Goal: Task Accomplishment & Management: Complete application form

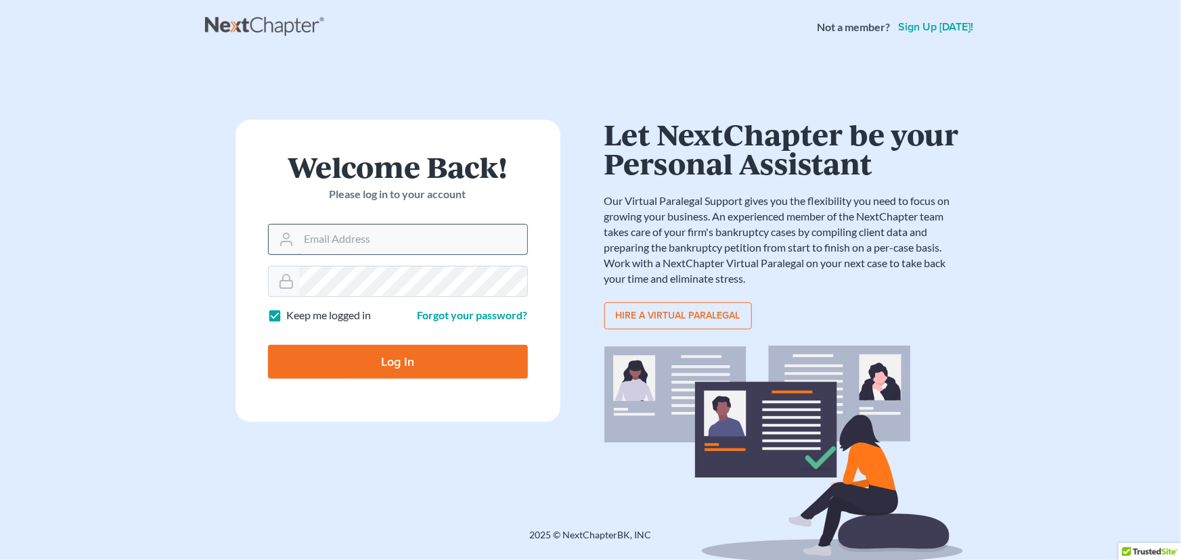
click at [305, 250] on input "Email Address" at bounding box center [413, 240] width 228 height 30
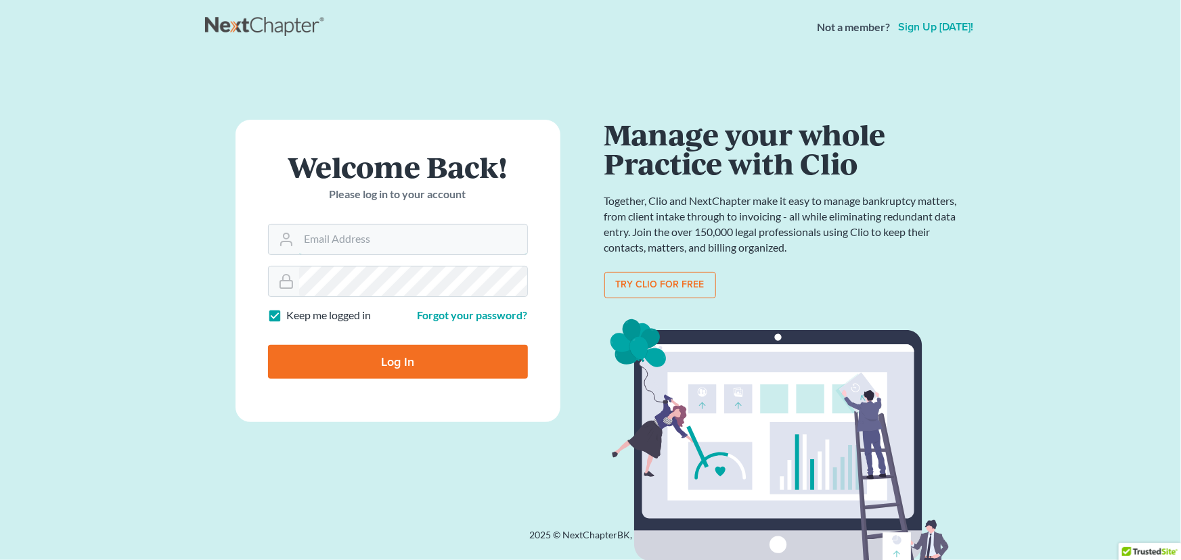
type input "[EMAIL_ADDRESS][DOMAIN_NAME]"
click at [268, 345] on input "Log In" at bounding box center [398, 362] width 260 height 34
type input "Thinking..."
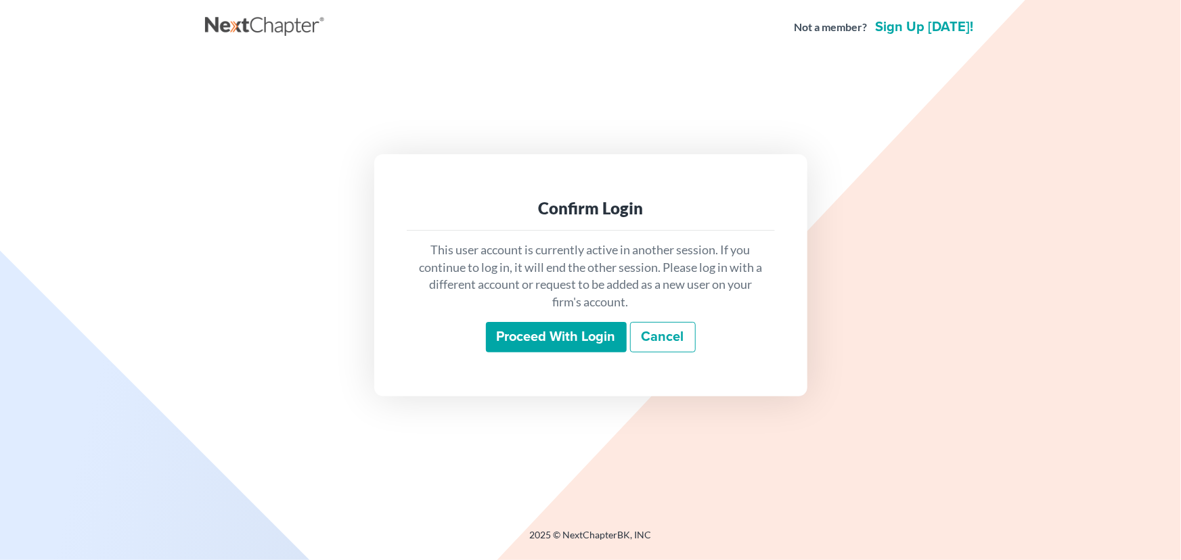
click at [617, 327] on input "Proceed with login" at bounding box center [556, 337] width 141 height 31
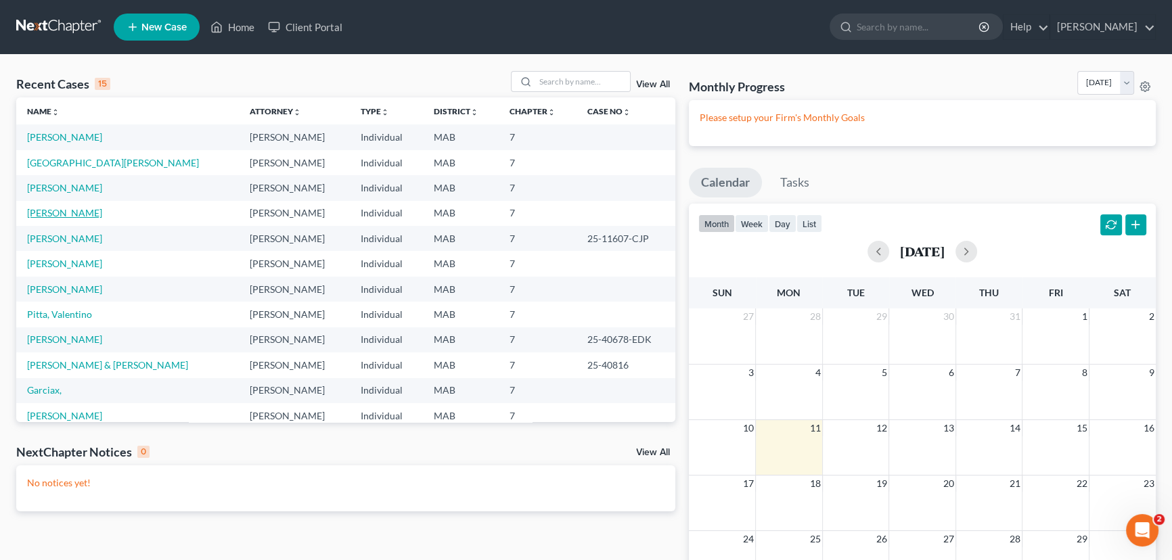
click at [68, 211] on link "[PERSON_NAME]" at bounding box center [64, 213] width 75 height 12
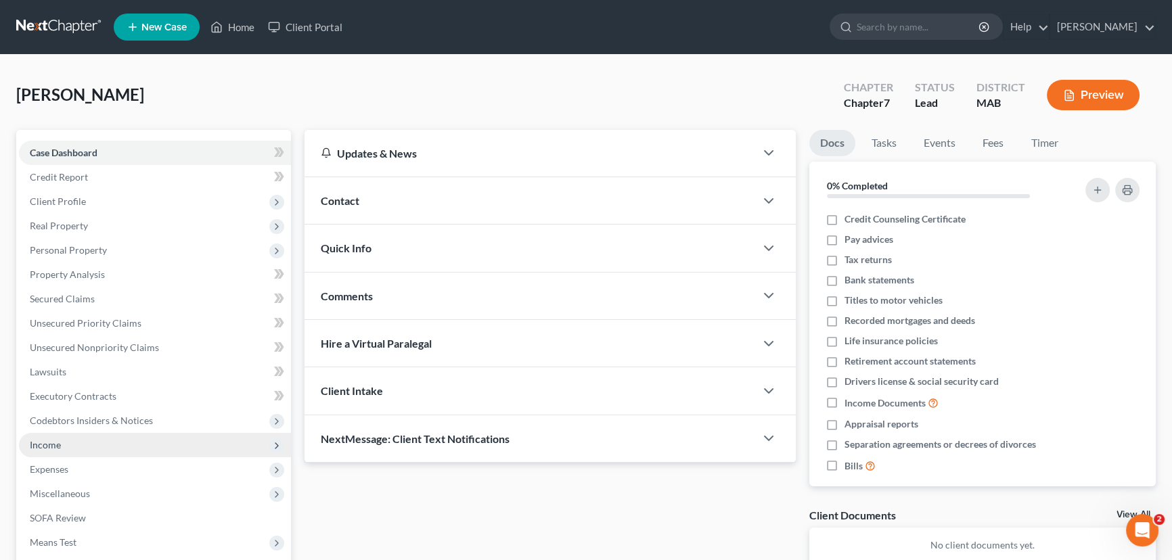
click at [54, 449] on span "Income" at bounding box center [155, 445] width 272 height 24
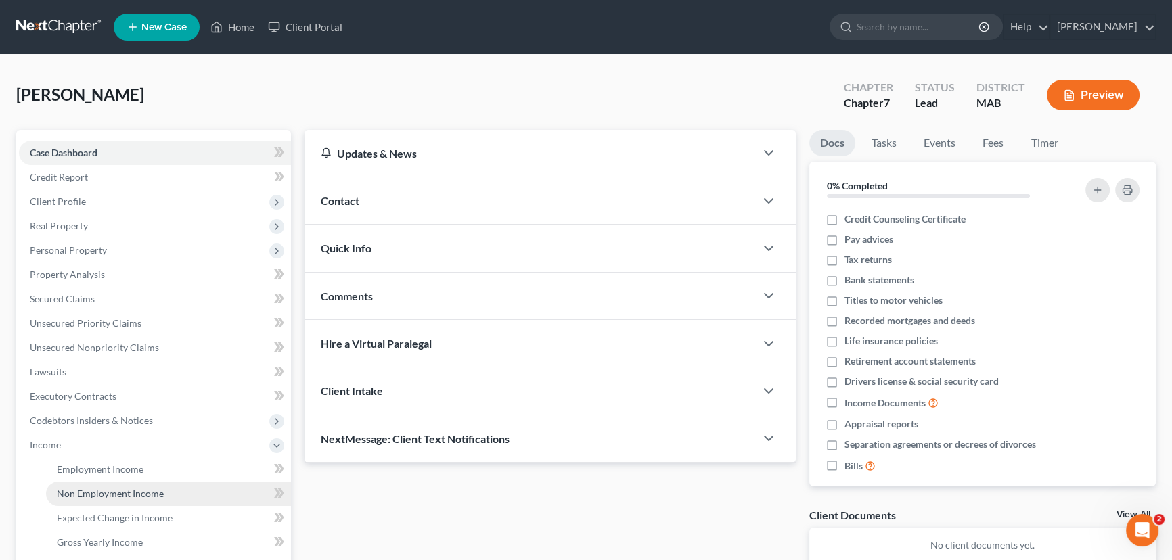
click at [79, 489] on span "Non Employment Income" at bounding box center [110, 494] width 107 height 12
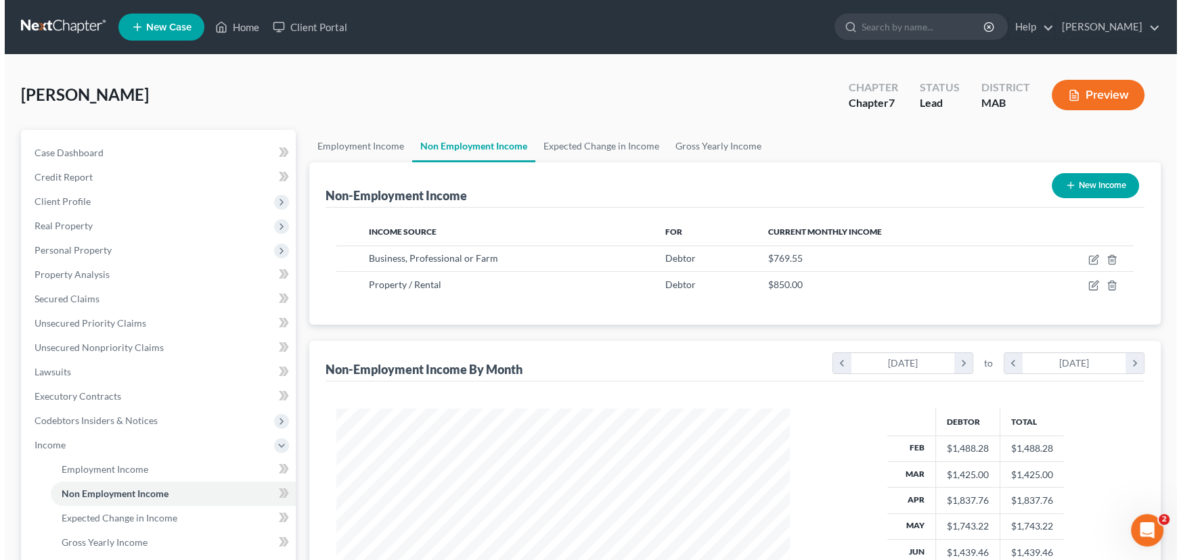
scroll to position [242, 481]
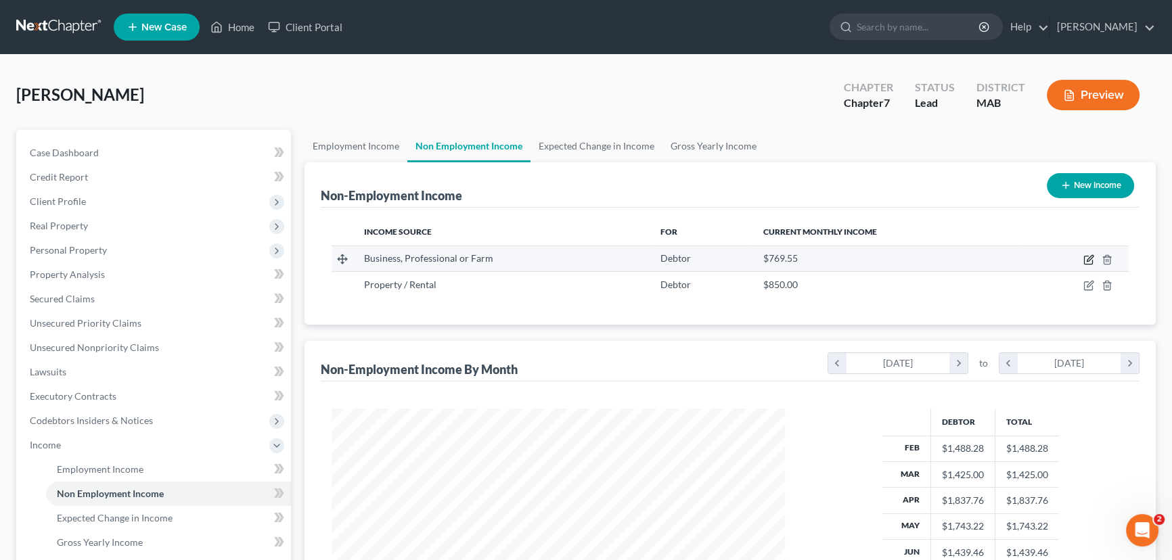
click at [1090, 255] on icon "button" at bounding box center [1089, 259] width 11 height 11
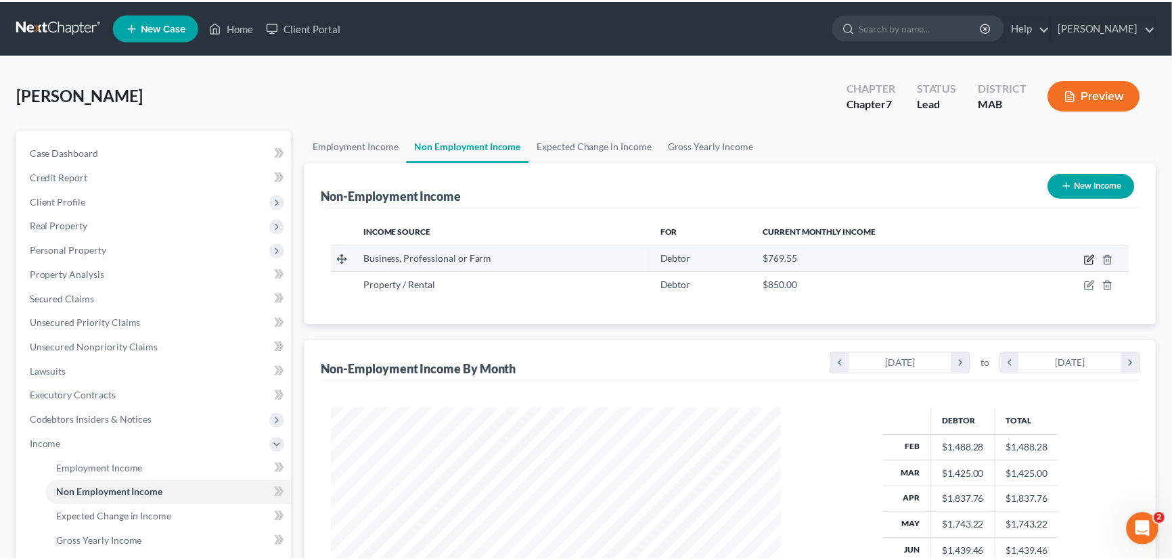
scroll to position [242, 485]
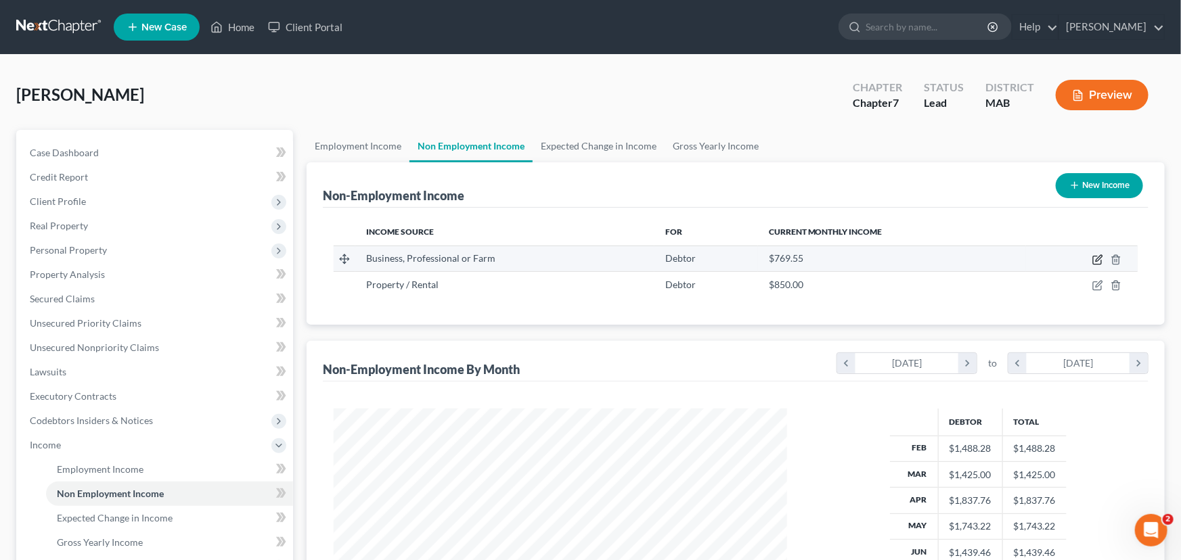
select select "10"
select select "0"
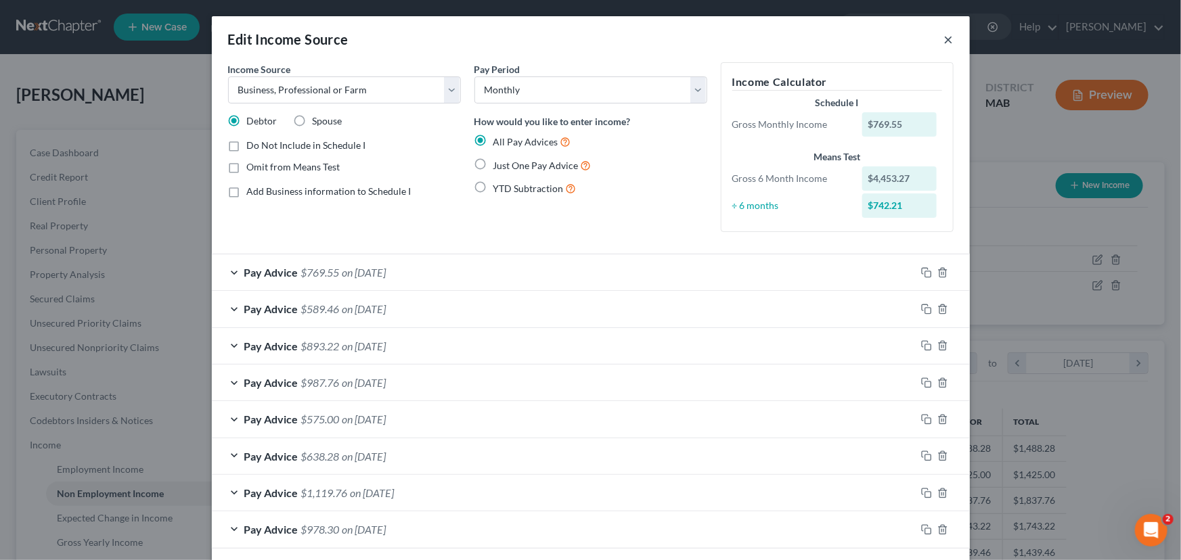
click at [944, 39] on button "×" at bounding box center [948, 39] width 9 height 16
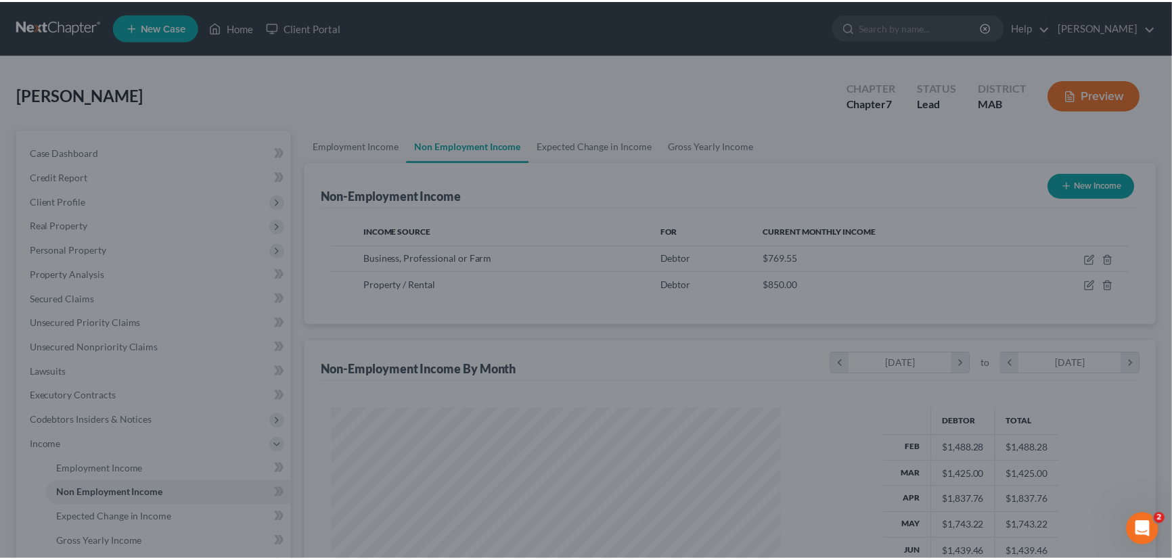
scroll to position [676612, 676374]
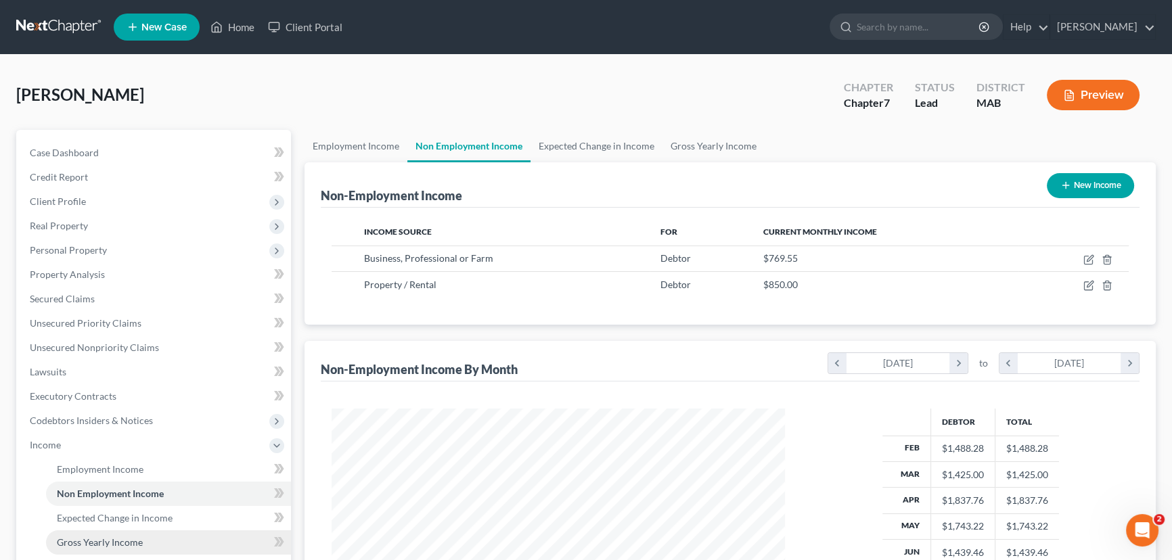
click at [106, 540] on span "Gross Yearly Income" at bounding box center [100, 543] width 86 height 12
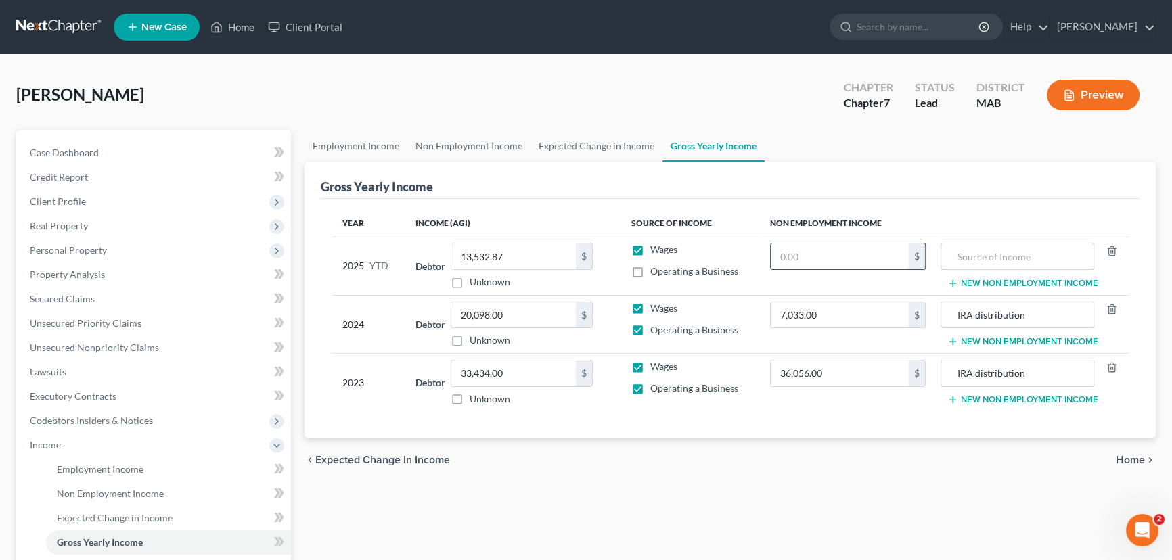
click at [847, 258] on input "text" at bounding box center [840, 257] width 138 height 26
type input "5,573.03"
click at [1018, 259] on input "text" at bounding box center [1017, 257] width 138 height 26
type input "commissions"
click at [988, 281] on button "New Non Employment Income" at bounding box center [1023, 283] width 151 height 11
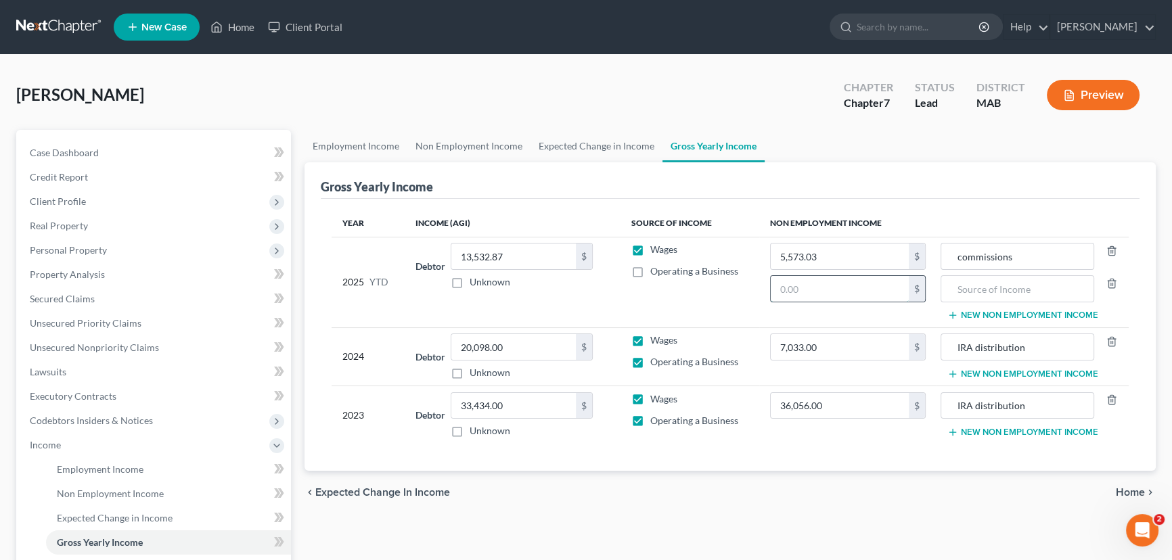
click at [849, 280] on input "text" at bounding box center [840, 289] width 138 height 26
type input "675.00"
click at [981, 284] on input "text" at bounding box center [1017, 289] width 138 height 26
type input "Team Enterprises"
click at [91, 468] on span "Employment Income" at bounding box center [100, 470] width 87 height 12
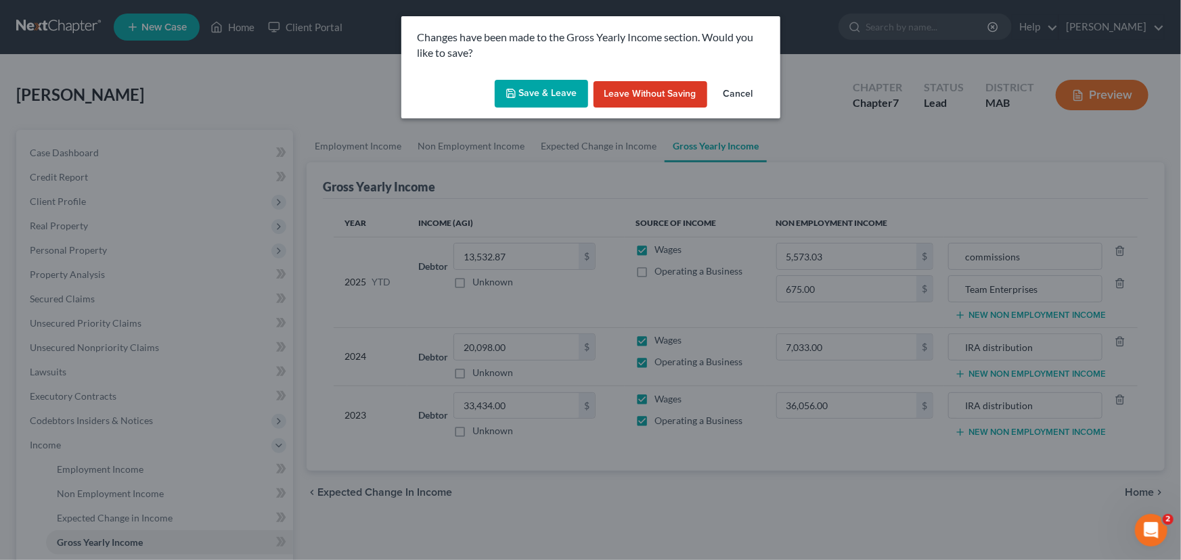
click at [554, 91] on button "Save & Leave" at bounding box center [541, 94] width 93 height 28
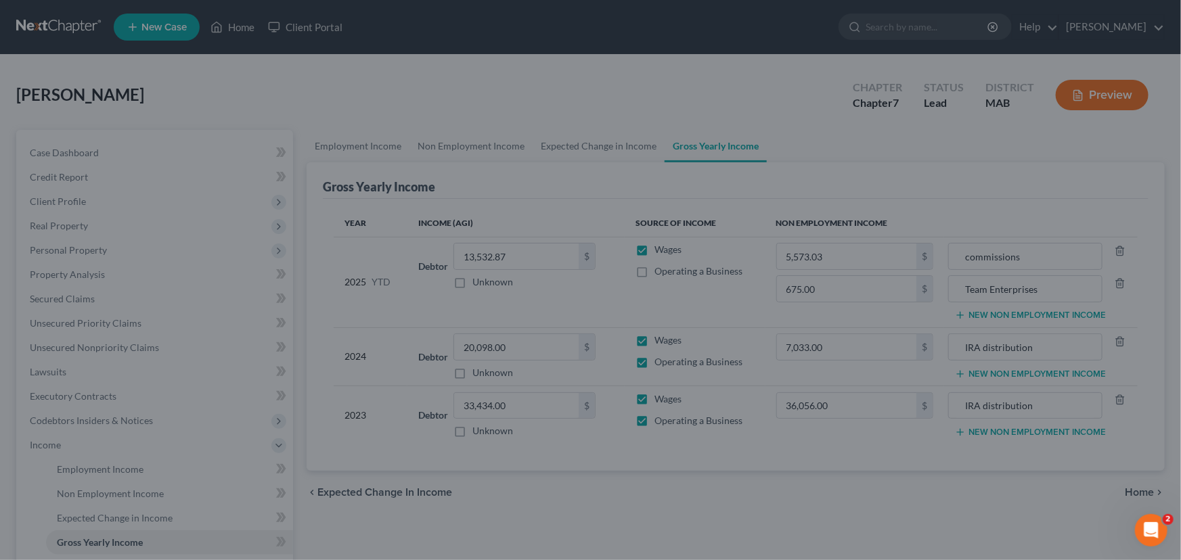
type input "675.00"
type input "Team Enterprises"
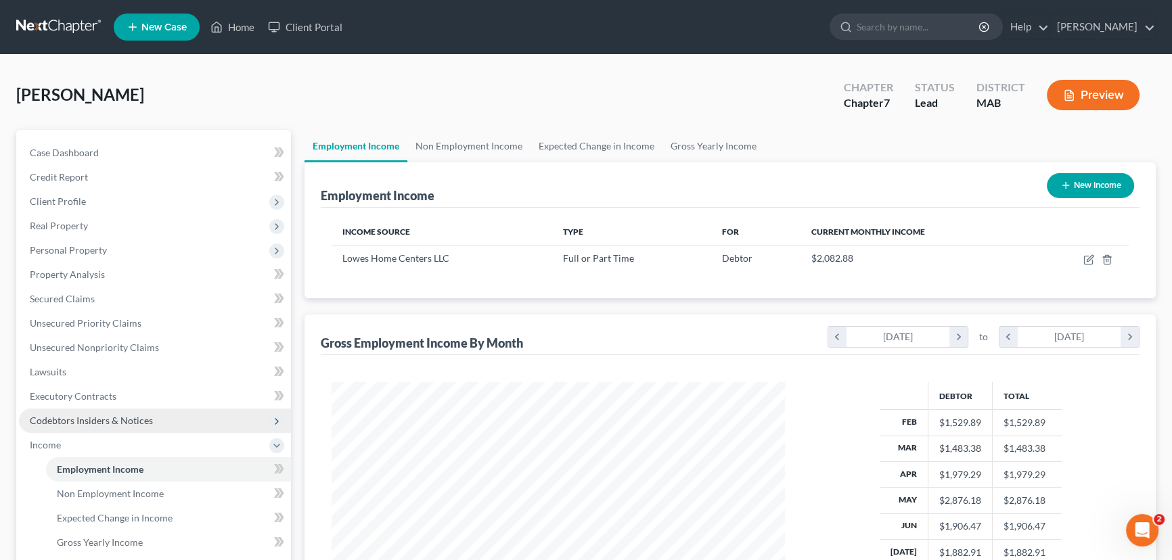
scroll to position [242, 481]
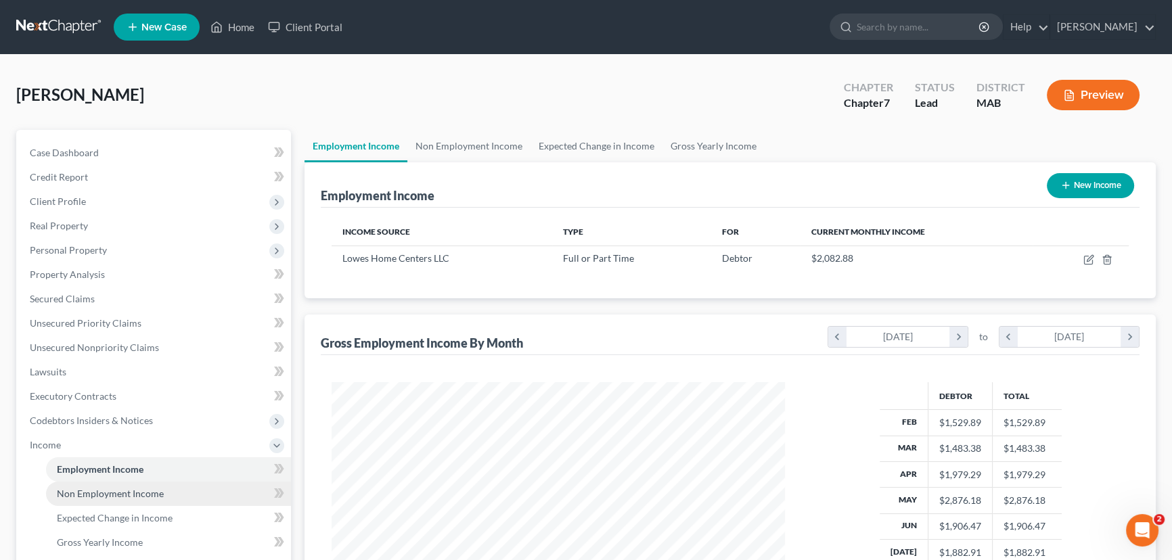
click at [139, 493] on span "Non Employment Income" at bounding box center [110, 494] width 107 height 12
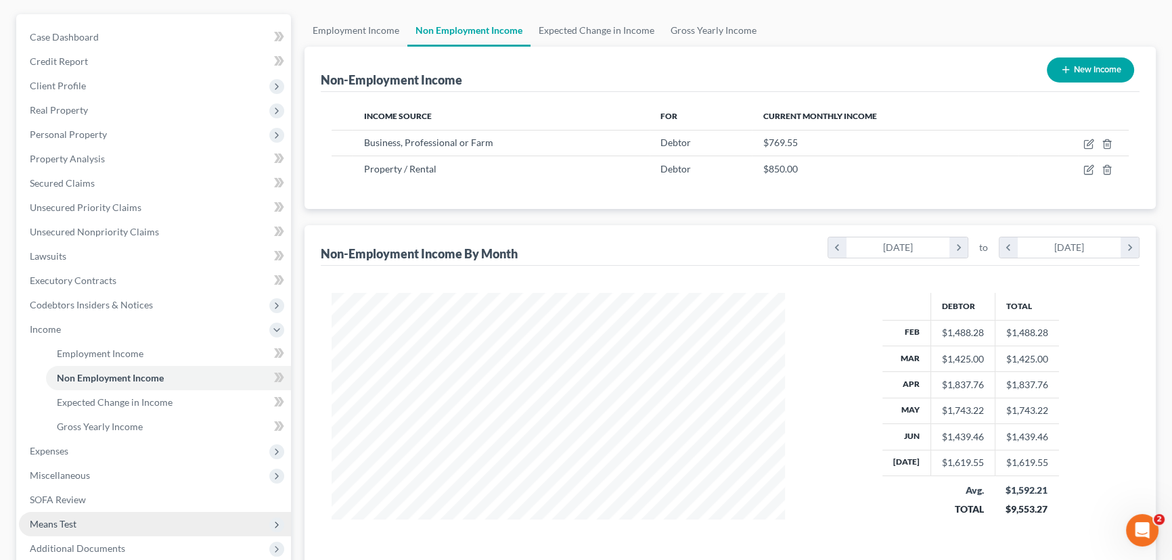
scroll to position [123, 0]
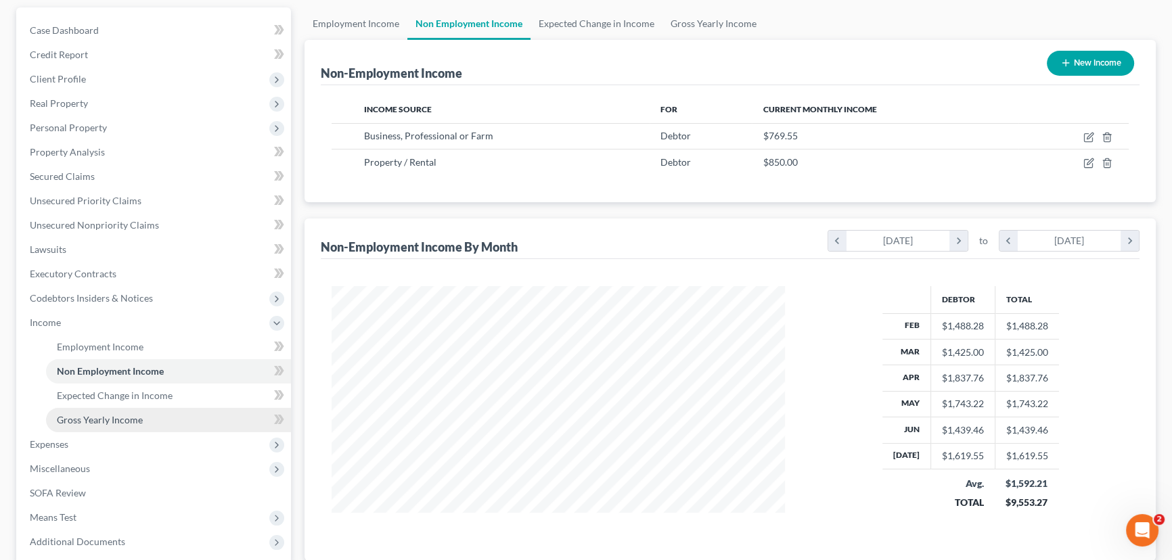
click at [99, 420] on span "Gross Yearly Income" at bounding box center [100, 420] width 86 height 12
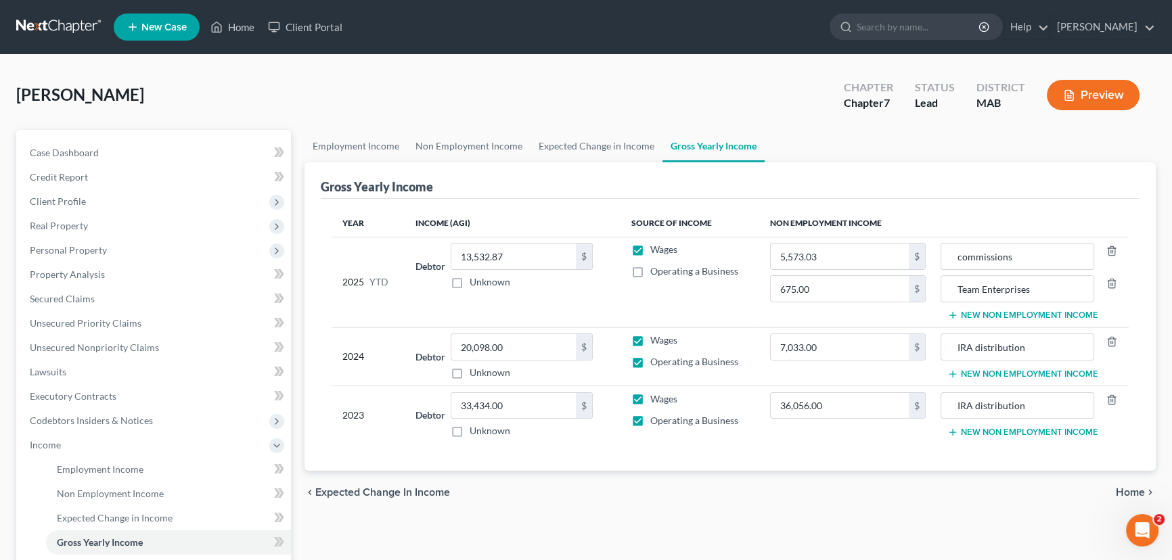
click at [997, 315] on button "New Non Employment Income" at bounding box center [1023, 315] width 151 height 11
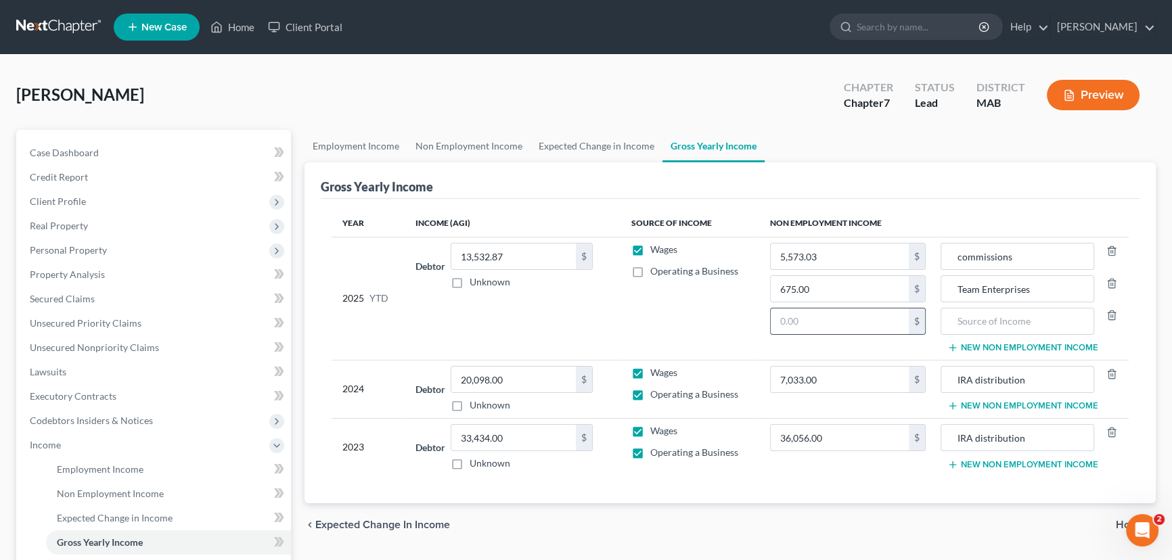
click at [770, 328] on div "$" at bounding box center [848, 321] width 156 height 27
click at [776, 324] on input "text" at bounding box center [840, 322] width 138 height 26
type input "6,800"
click at [977, 326] on input "text" at bounding box center [1017, 322] width 138 height 26
type input "rental/sublet"
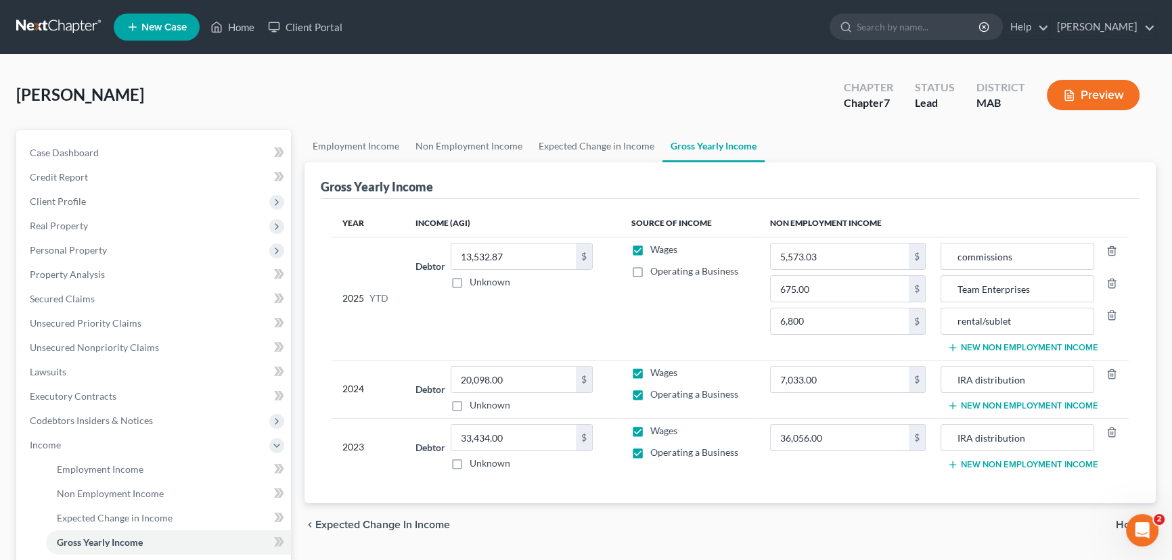
click at [697, 330] on td "Wages Operating a Business" at bounding box center [690, 298] width 139 height 123
click at [90, 474] on link "Employment Income" at bounding box center [168, 470] width 245 height 24
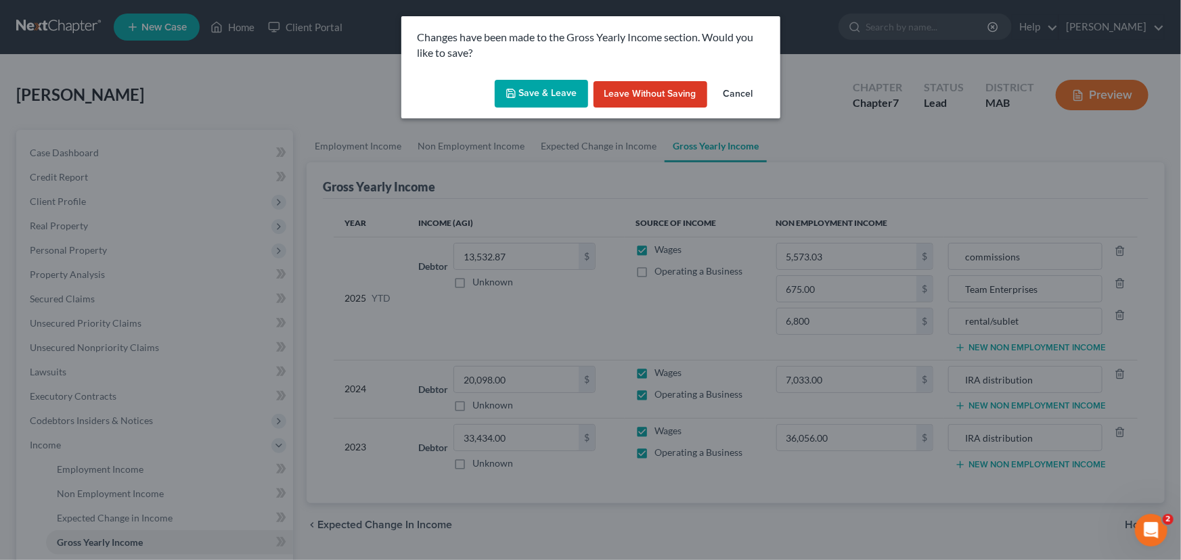
click at [545, 95] on button "Save & Leave" at bounding box center [541, 94] width 93 height 28
type input "6,800.00"
type input "5,573.03"
type input "rental/sublet"
type input "commissions"
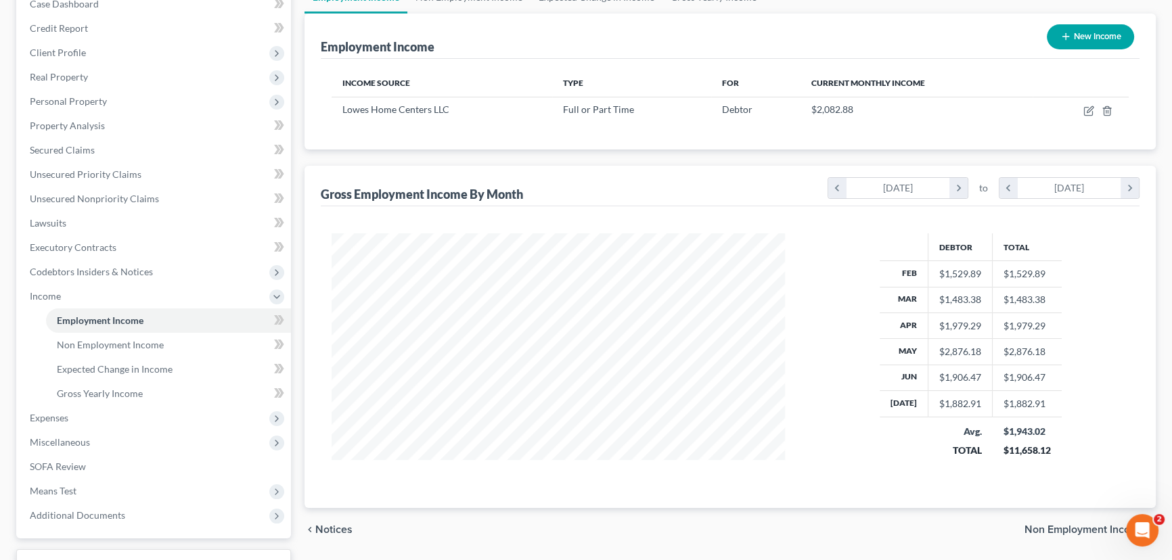
scroll to position [246, 0]
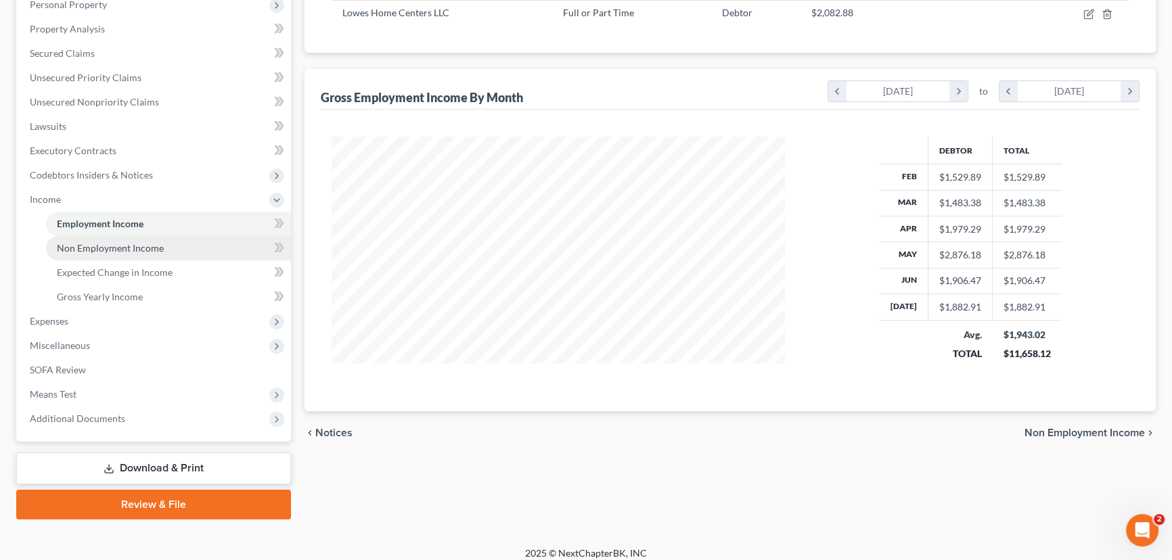
click at [122, 246] on span "Non Employment Income" at bounding box center [110, 248] width 107 height 12
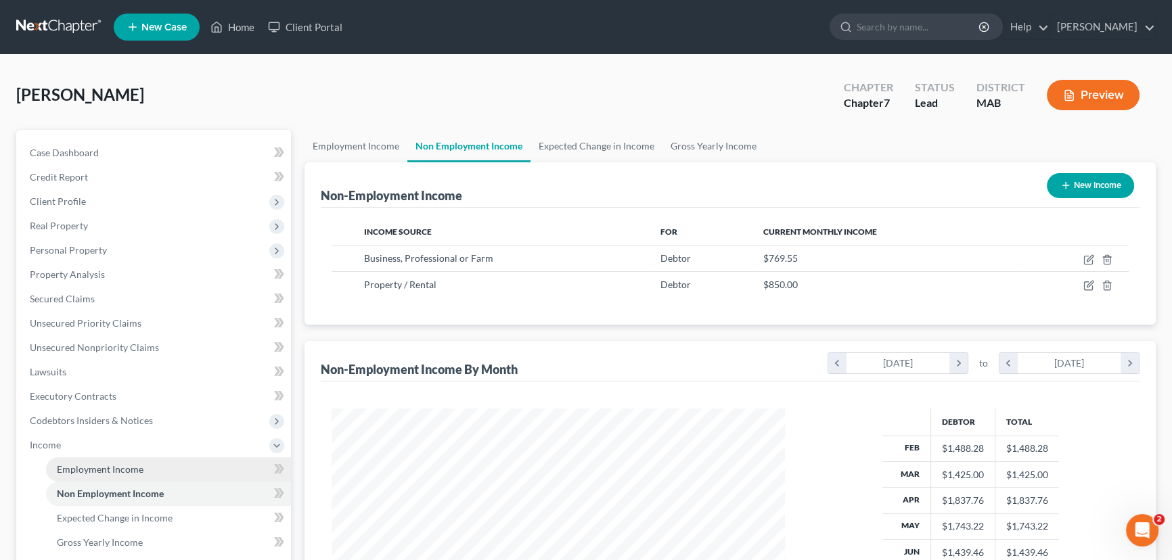
click at [100, 470] on span "Employment Income" at bounding box center [100, 470] width 87 height 12
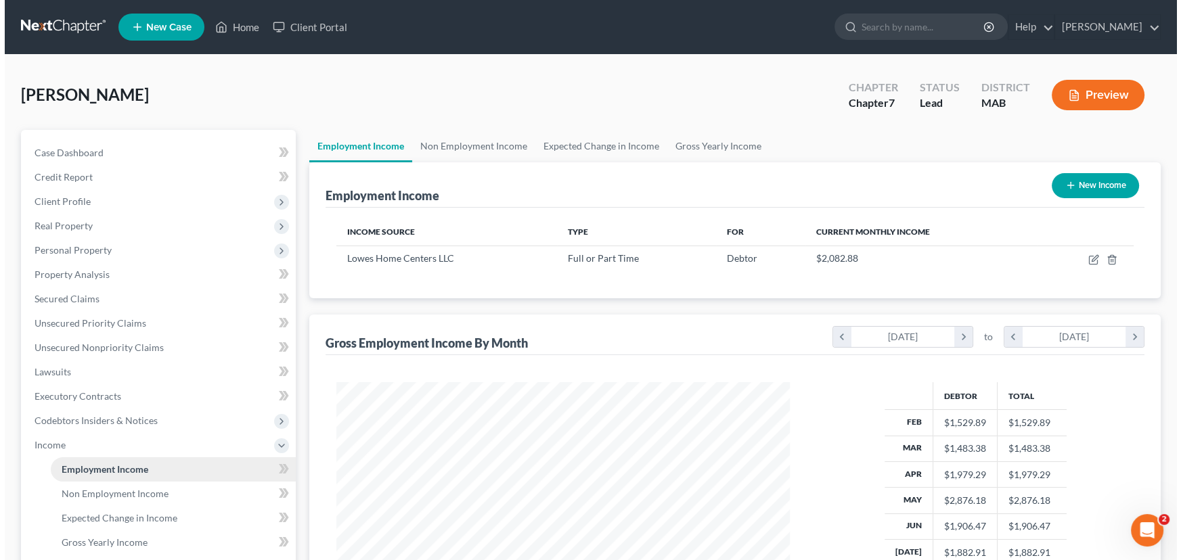
scroll to position [242, 481]
click at [1082, 184] on button "New Income" at bounding box center [1090, 185] width 87 height 25
select select "0"
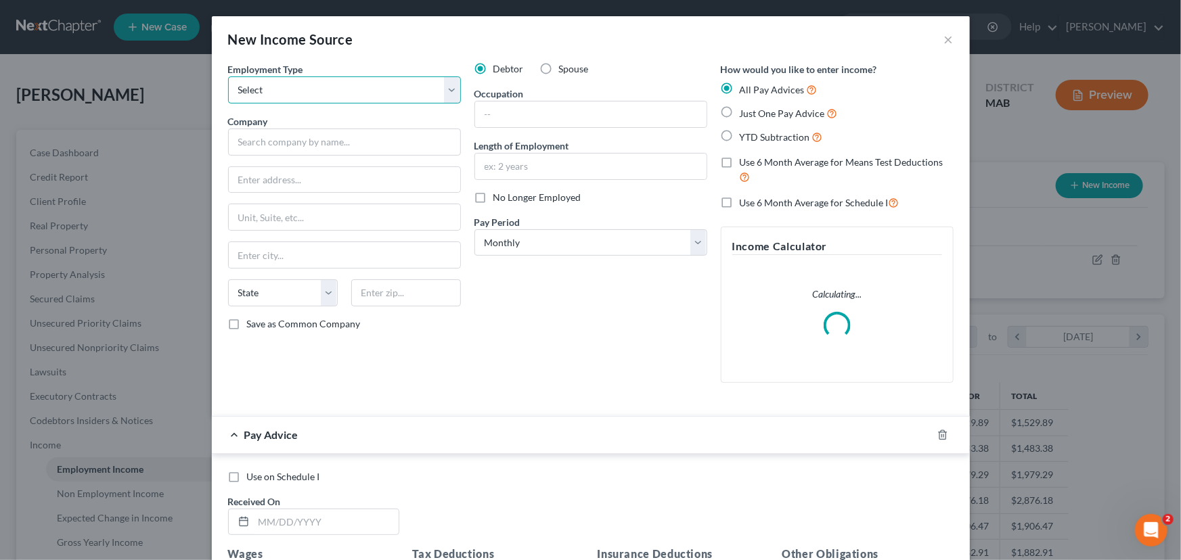
click at [263, 90] on select "Select Full or Part Time Employment Self Employment" at bounding box center [344, 89] width 233 height 27
select select "0"
click at [228, 76] on select "Select Full or Part Time Employment Self Employment" at bounding box center [344, 89] width 233 height 27
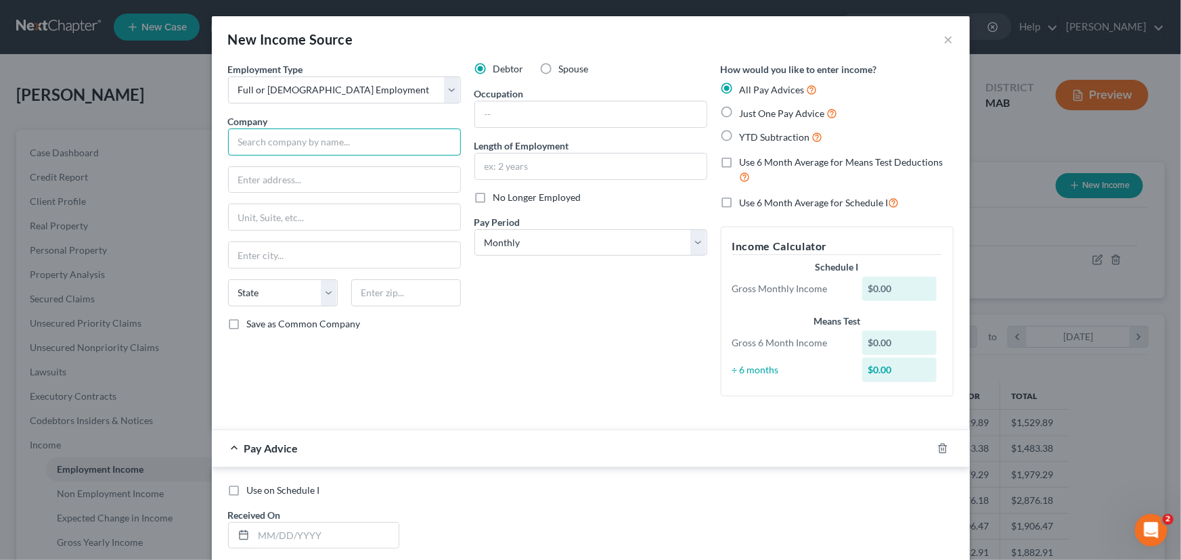
click at [246, 144] on input "text" at bounding box center [344, 142] width 233 height 27
type input "Teams Enterprises"
click at [528, 169] on input "text" at bounding box center [590, 167] width 231 height 26
click at [486, 162] on input "6moths" at bounding box center [590, 167] width 231 height 26
type input "6 months"
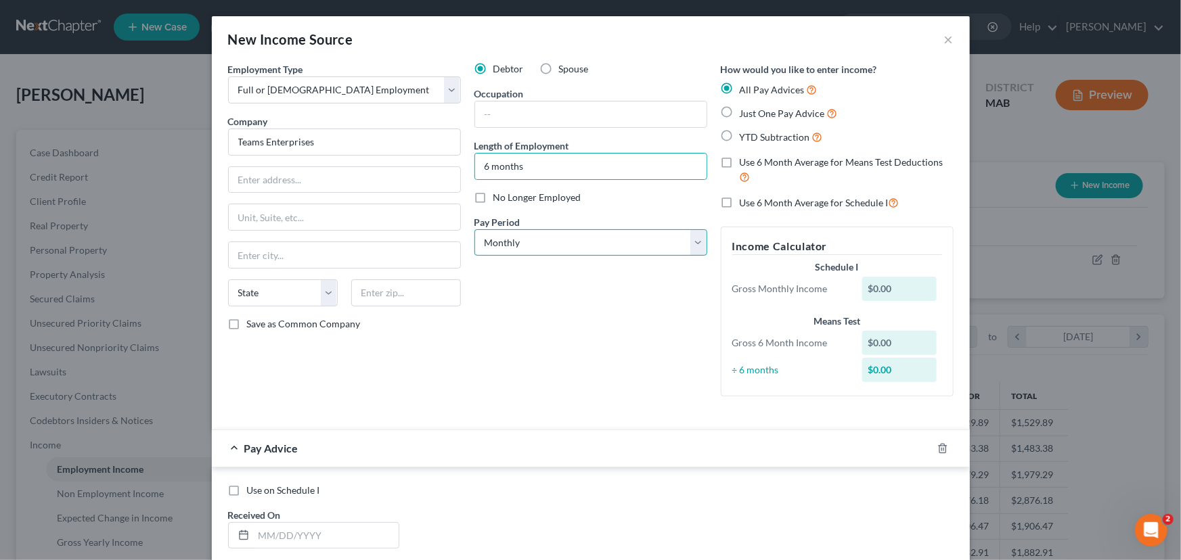
click at [698, 244] on select "Select Monthly Twice Monthly Every Other Week Weekly" at bounding box center [590, 242] width 233 height 27
click at [474, 229] on select "Select Monthly Twice Monthly Every Other Week Weekly" at bounding box center [590, 242] width 233 height 27
click at [740, 111] on label "Just One Pay Advice" at bounding box center [789, 114] width 98 height 16
click at [745, 111] on input "Just One Pay Advice" at bounding box center [749, 110] width 9 height 9
radio input "true"
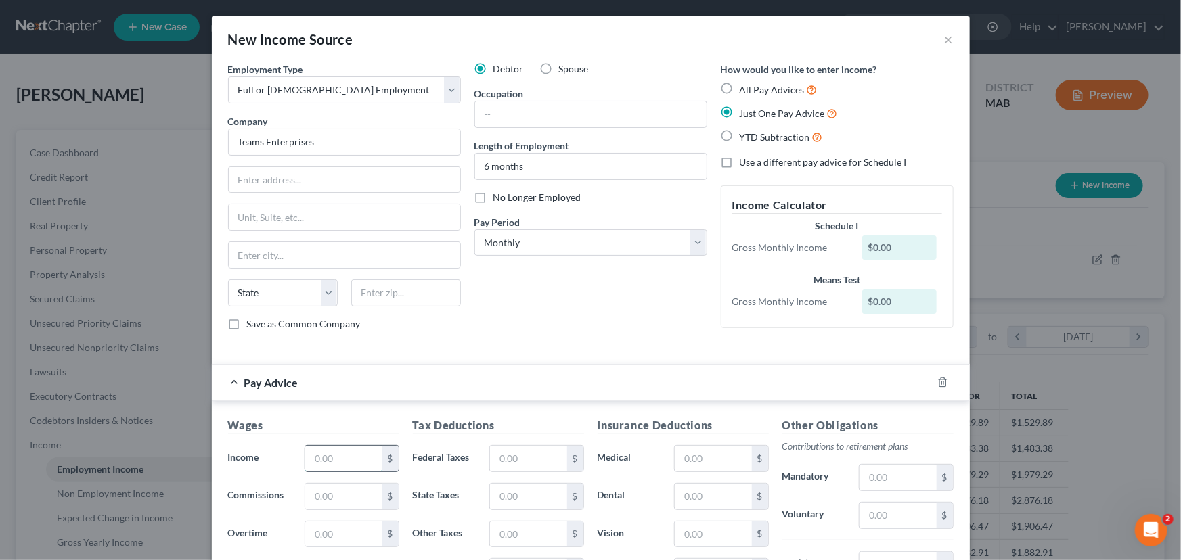
click at [308, 454] on input "text" at bounding box center [343, 459] width 76 height 26
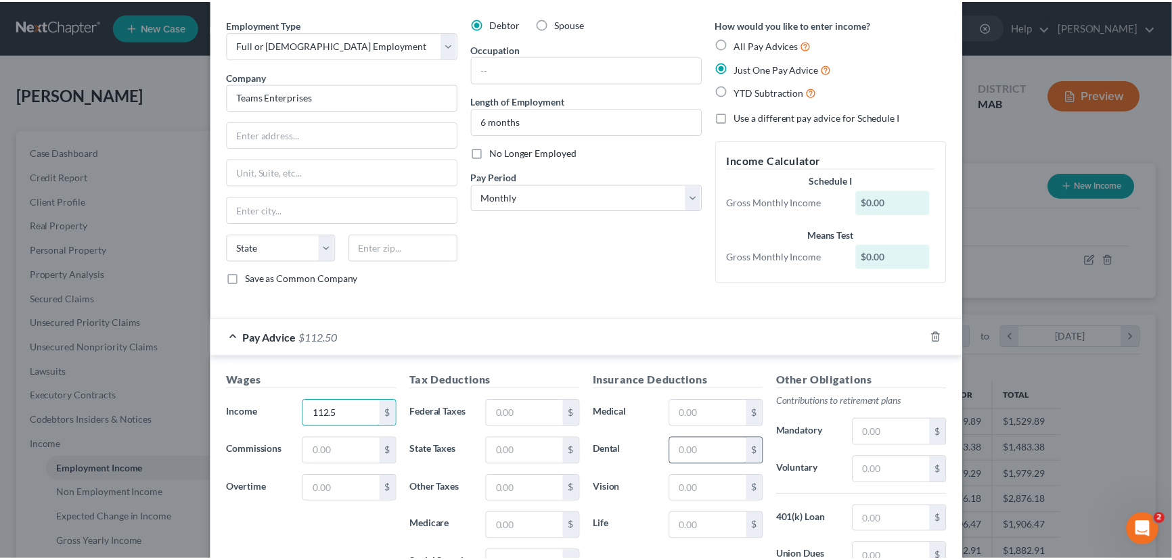
scroll to position [244, 0]
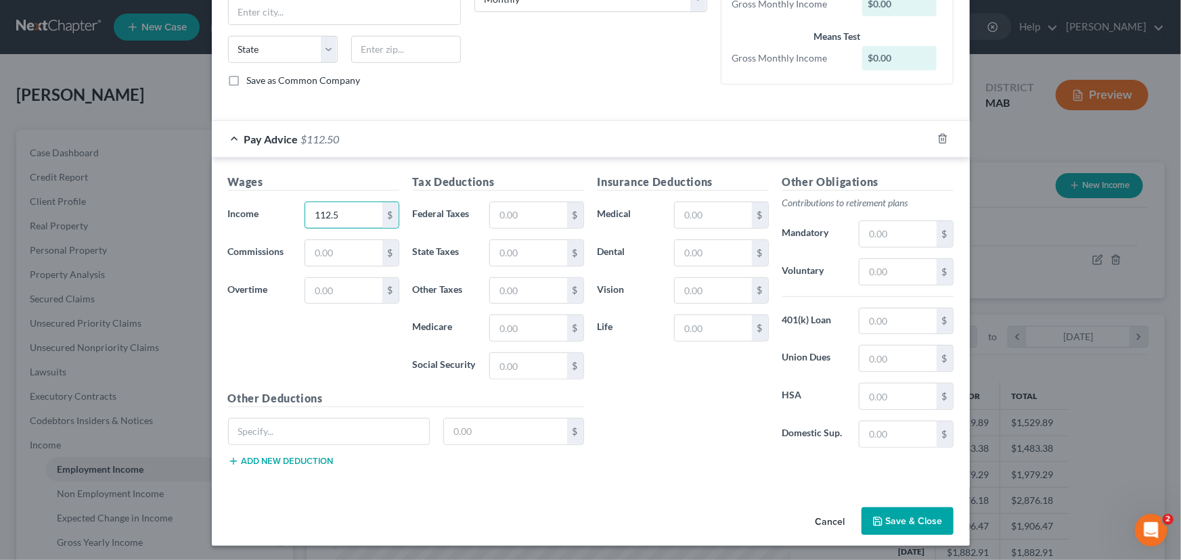
type input "112.5"
click at [927, 514] on button "Save & Close" at bounding box center [908, 522] width 92 height 28
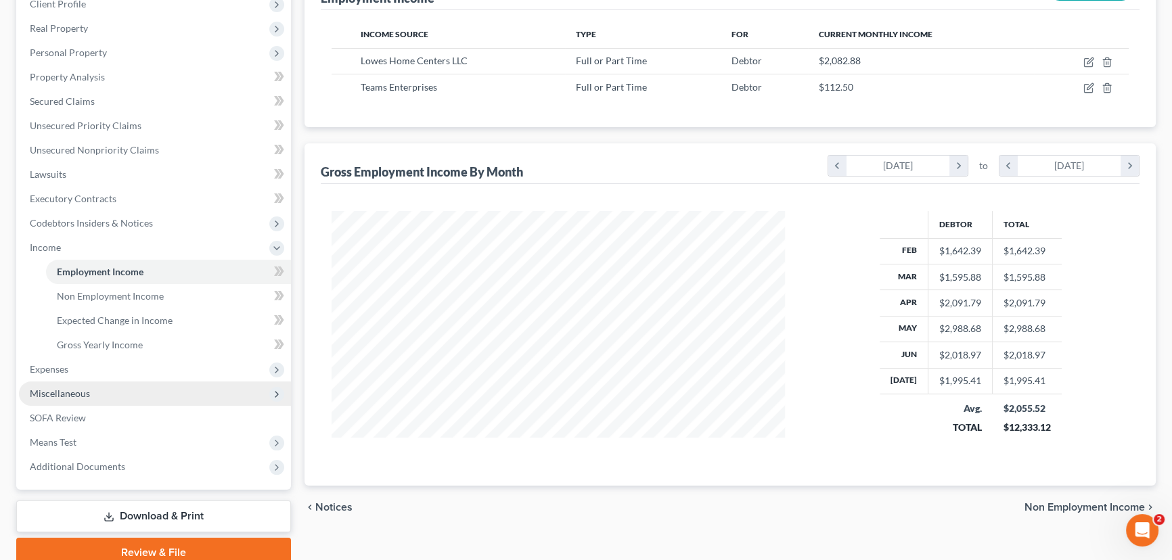
scroll to position [246, 0]
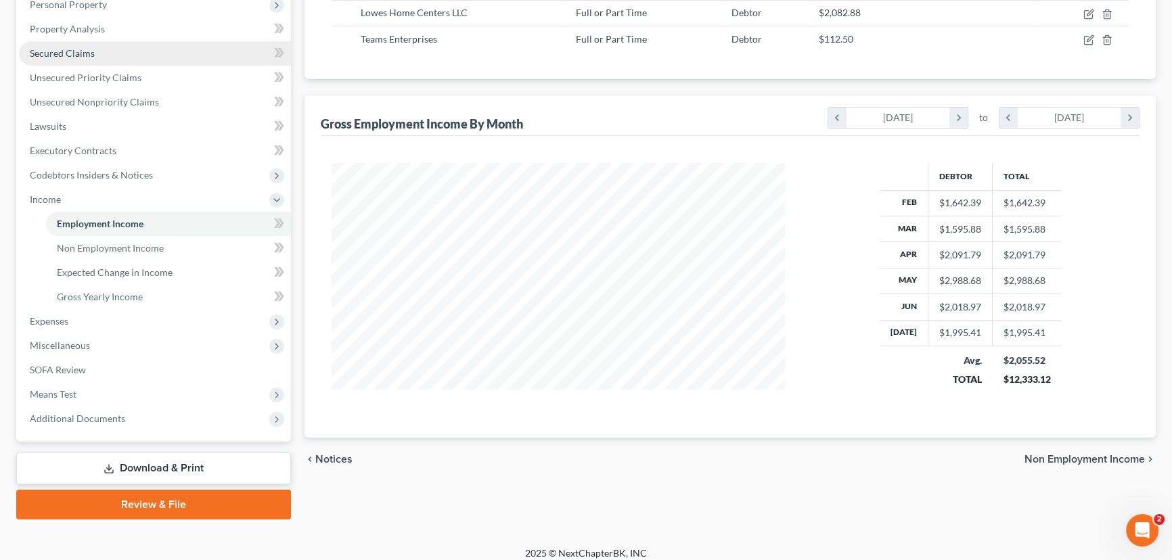
click at [79, 47] on span "Secured Claims" at bounding box center [62, 53] width 65 height 12
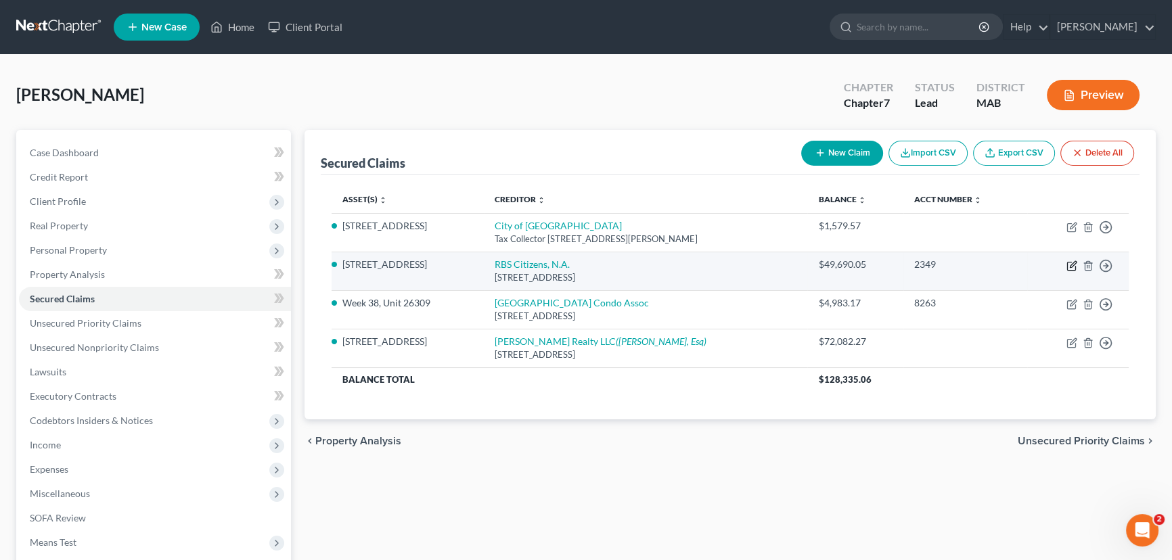
click at [1070, 267] on icon "button" at bounding box center [1073, 264] width 6 height 6
select select "41"
select select "4"
select select "0"
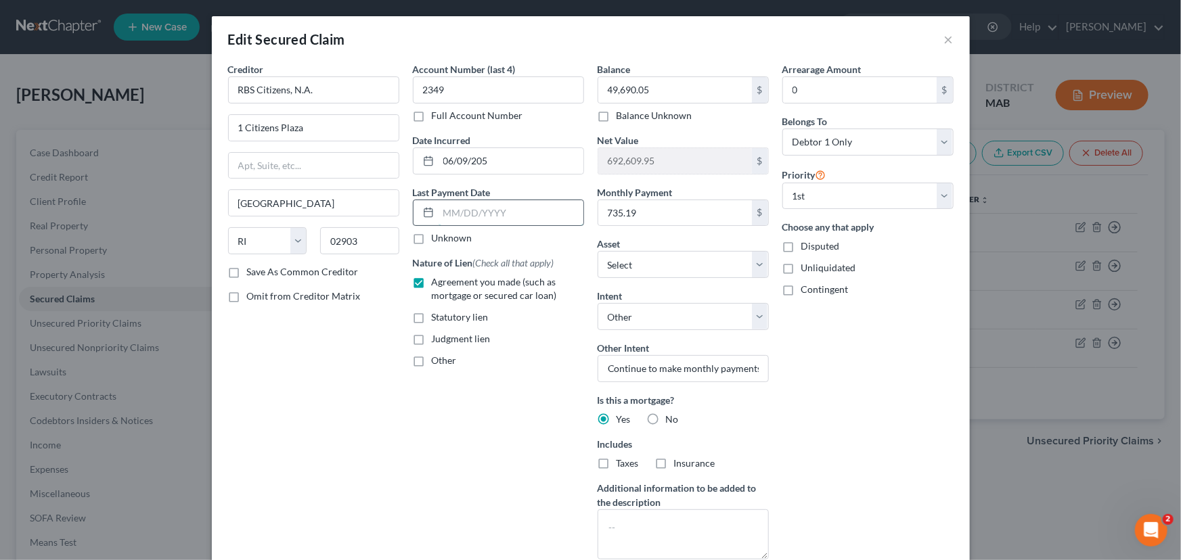
click at [440, 213] on input "text" at bounding box center [511, 213] width 145 height 26
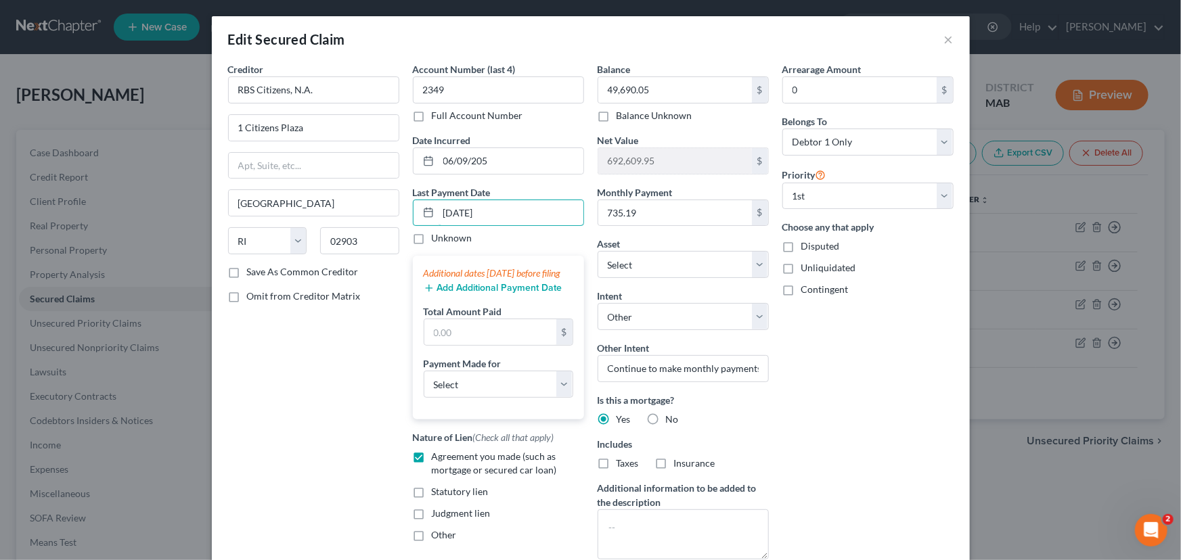
type input "08/02/2025"
click at [453, 294] on button "Add Additional Payment Date" at bounding box center [493, 288] width 139 height 11
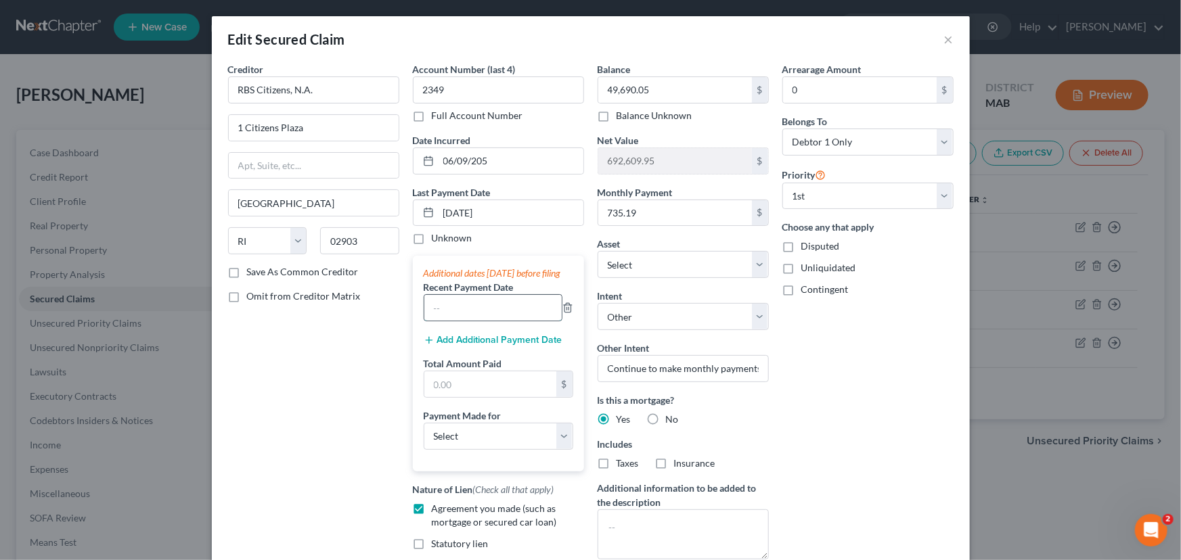
click at [441, 315] on input "text" at bounding box center [492, 308] width 137 height 26
type input "07/02/2025"
click at [451, 346] on button "Add Additional Payment Date" at bounding box center [493, 340] width 139 height 11
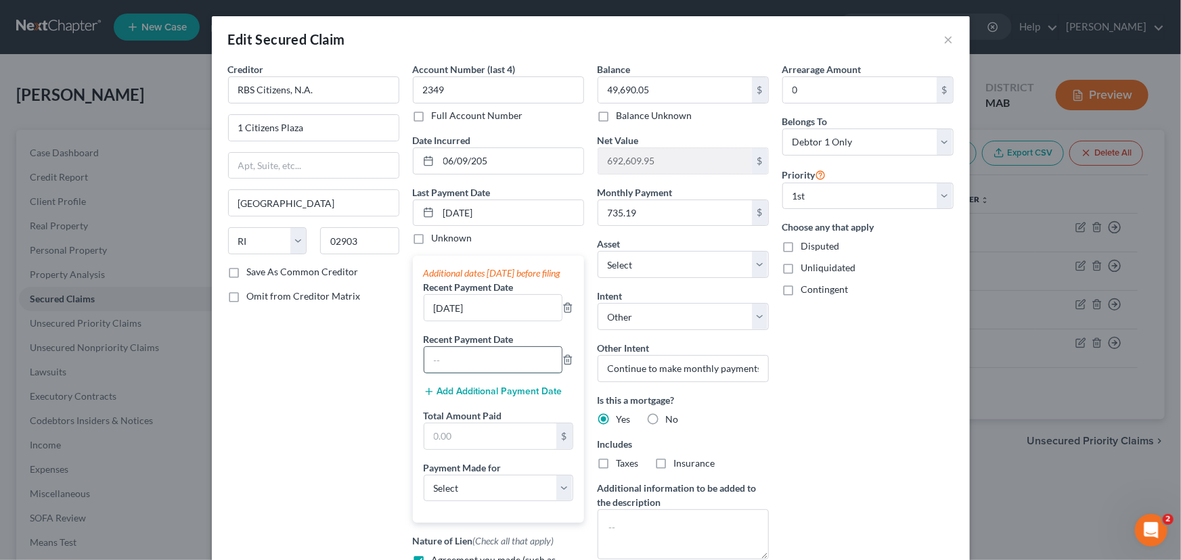
click at [437, 373] on input "text" at bounding box center [492, 360] width 137 height 26
type input "06/02/2025"
click at [446, 449] on input "text" at bounding box center [490, 437] width 132 height 26
type input "1,934.66"
click at [559, 502] on select "Select Car Credit Card Loan Repayment Mortgage Other Suppliers Or Vendors" at bounding box center [499, 488] width 150 height 27
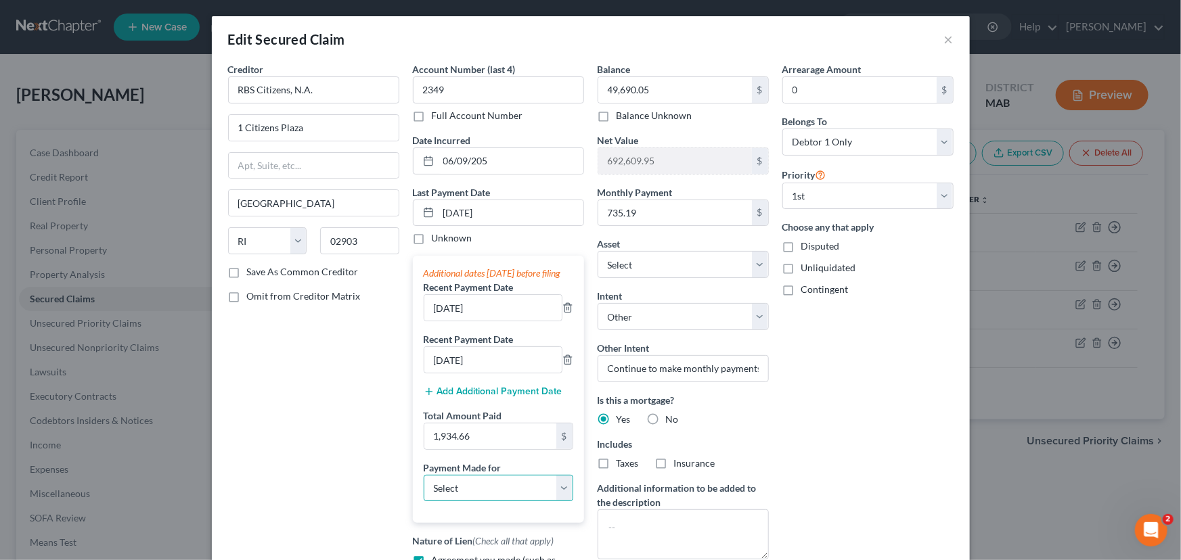
select select "3"
click at [424, 487] on select "Select Car Credit Card Loan Repayment Mortgage Other Suppliers Or Vendors" at bounding box center [499, 488] width 150 height 27
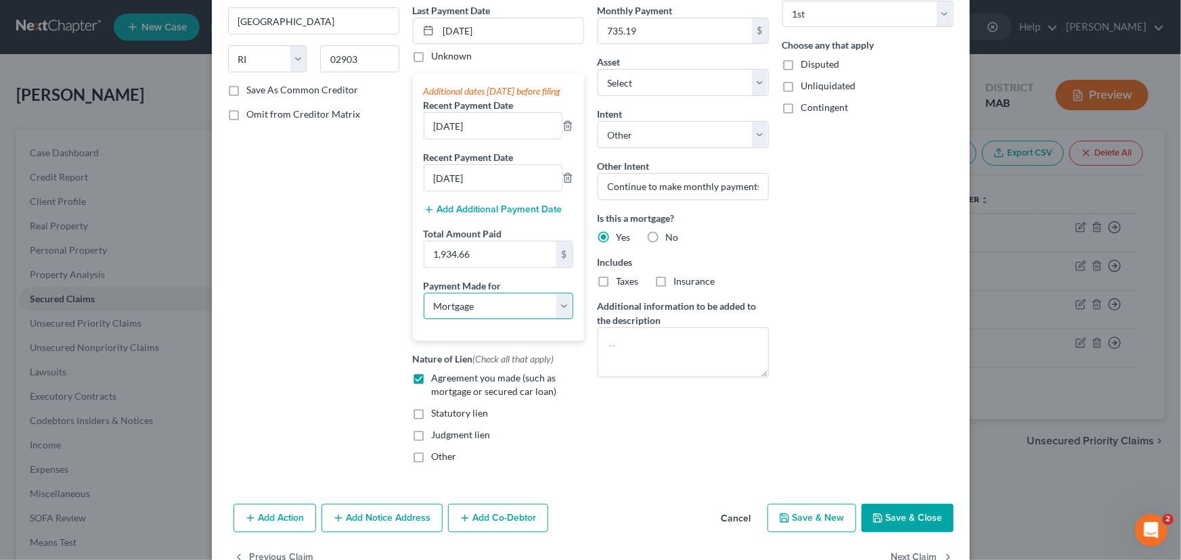
scroll to position [184, 0]
click at [918, 525] on button "Save & Close" at bounding box center [908, 516] width 92 height 28
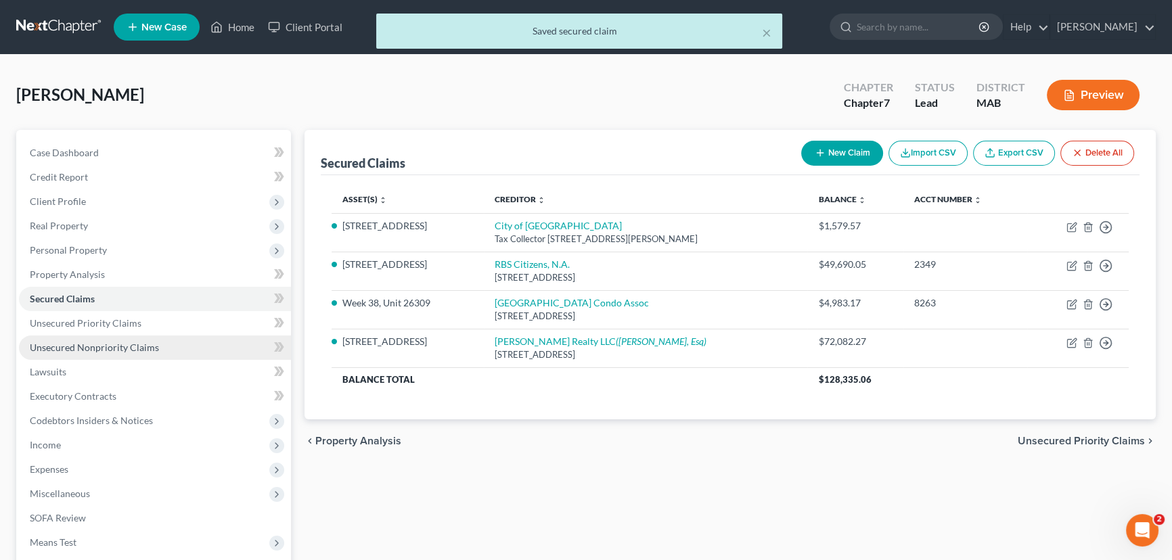
click at [87, 347] on span "Unsecured Nonpriority Claims" at bounding box center [94, 348] width 129 height 12
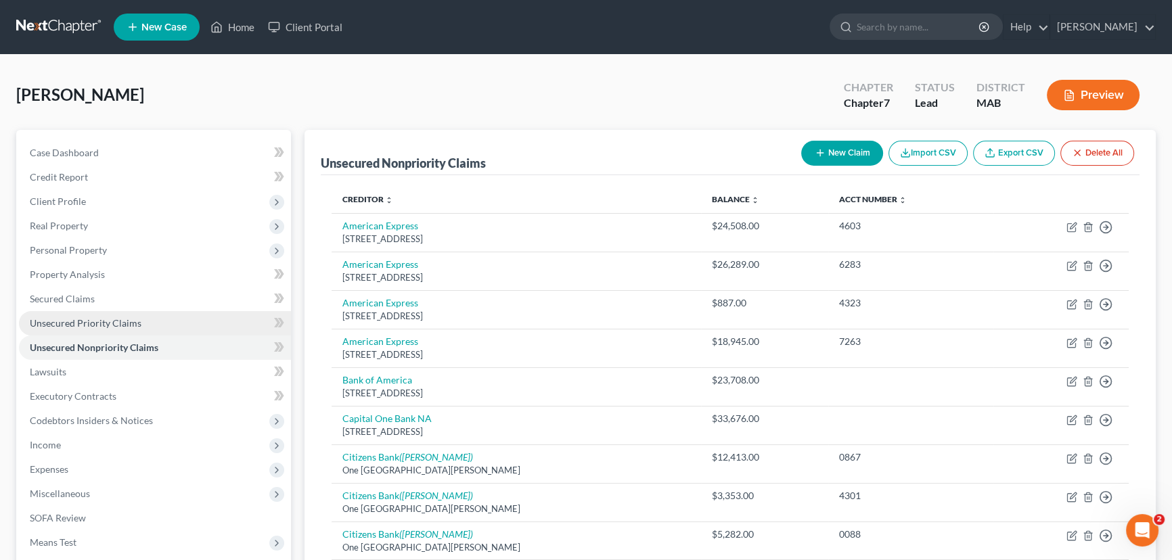
click at [74, 327] on span "Unsecured Priority Claims" at bounding box center [86, 323] width 112 height 12
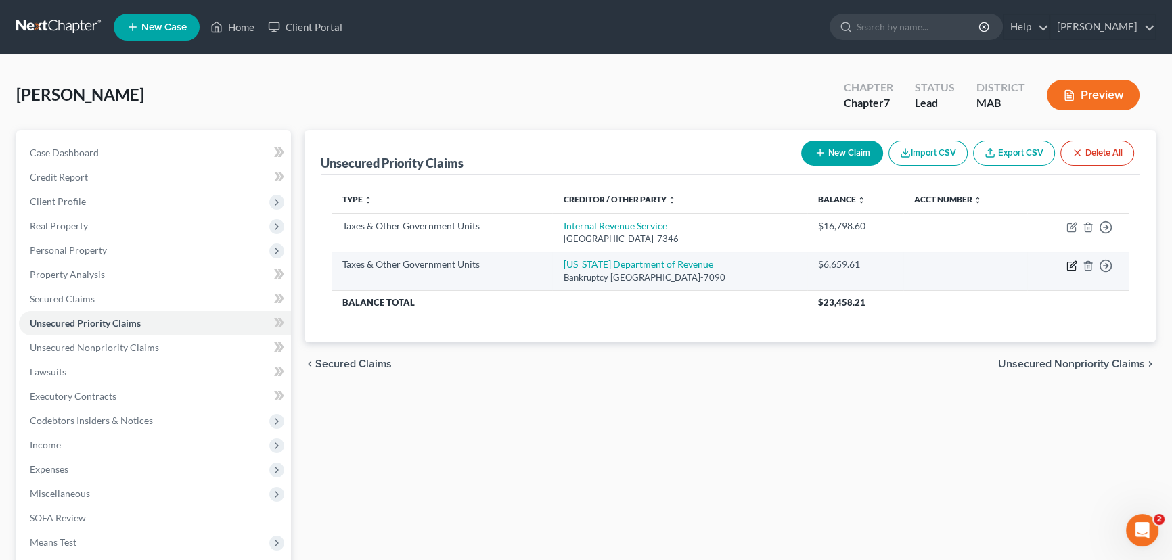
click at [1071, 264] on icon "button" at bounding box center [1073, 264] width 6 height 6
select select "2"
select select "22"
select select "0"
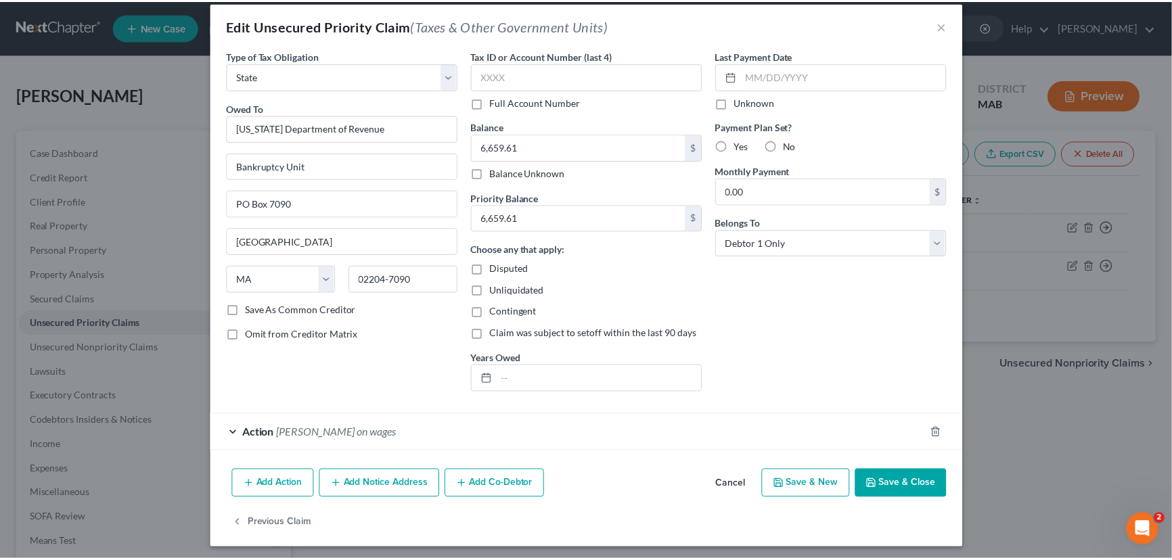
scroll to position [17, 0]
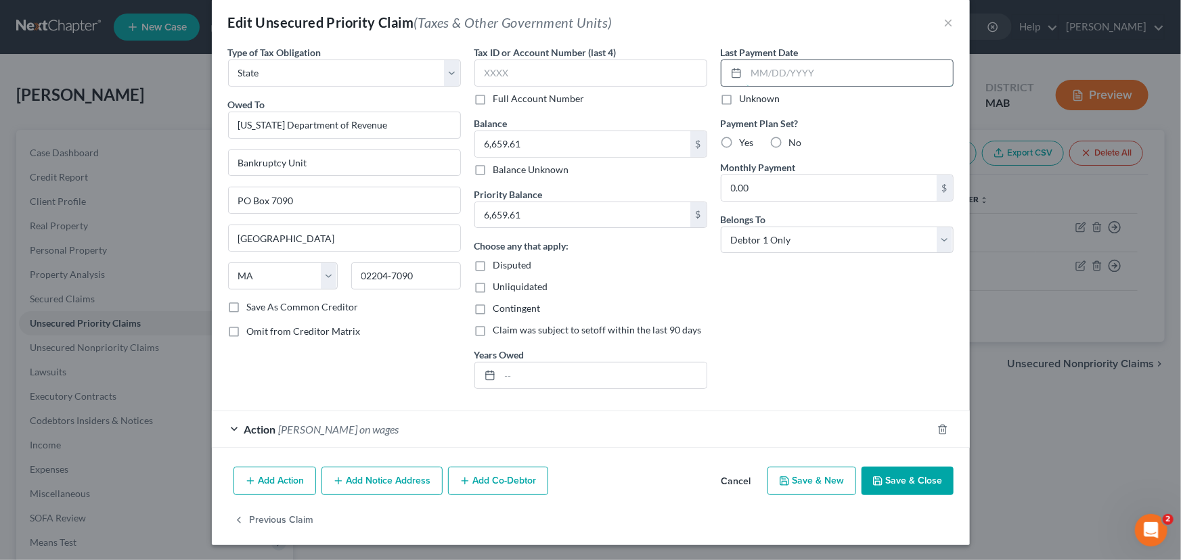
click at [761, 73] on input "text" at bounding box center [850, 73] width 206 height 26
click at [944, 26] on button "×" at bounding box center [948, 22] width 9 height 16
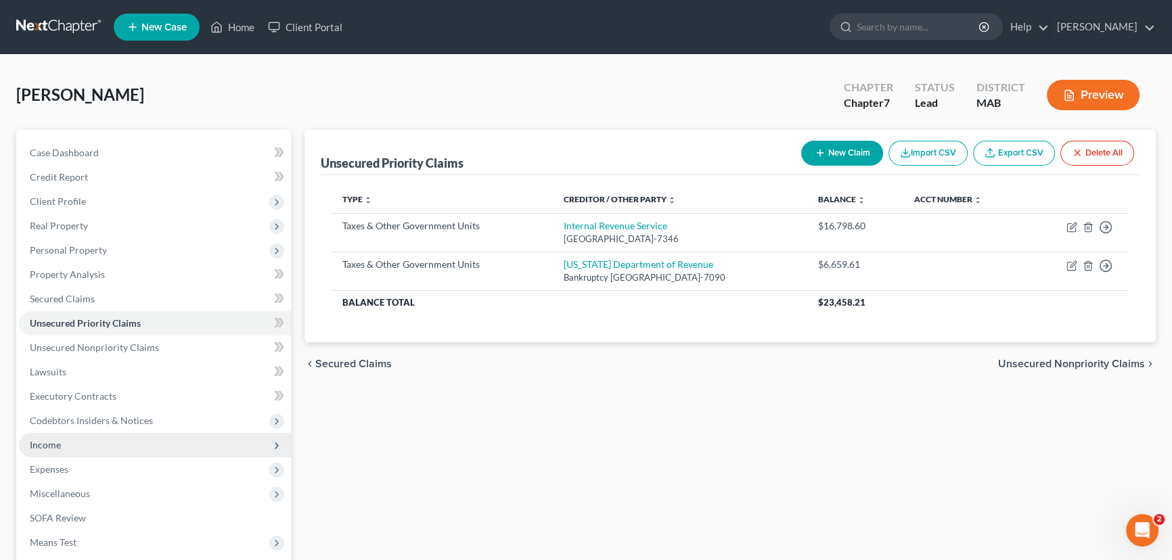
click at [60, 449] on span "Income" at bounding box center [155, 445] width 272 height 24
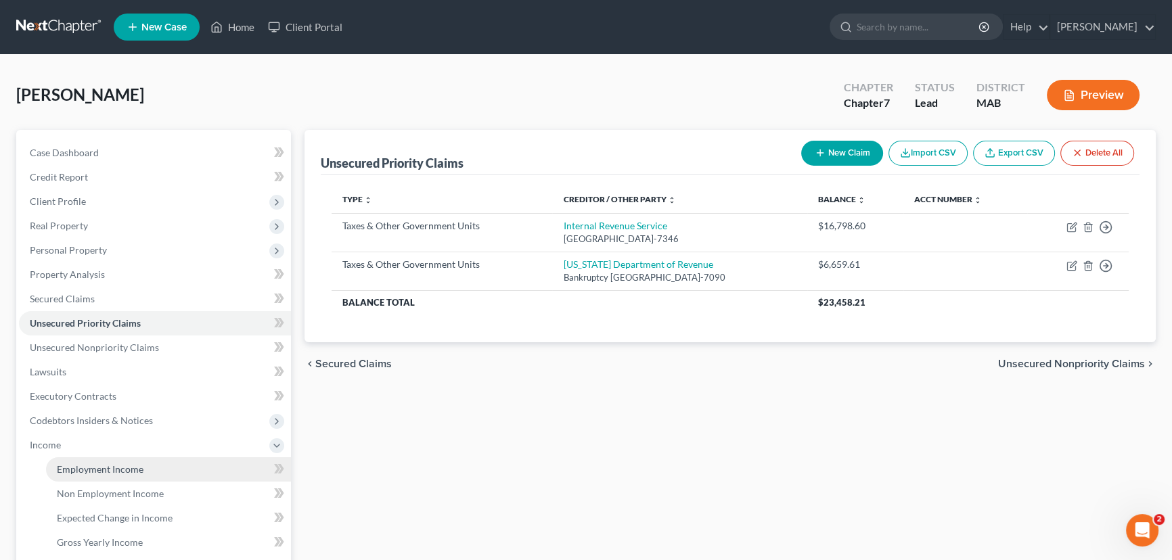
click at [95, 466] on span "Employment Income" at bounding box center [100, 470] width 87 height 12
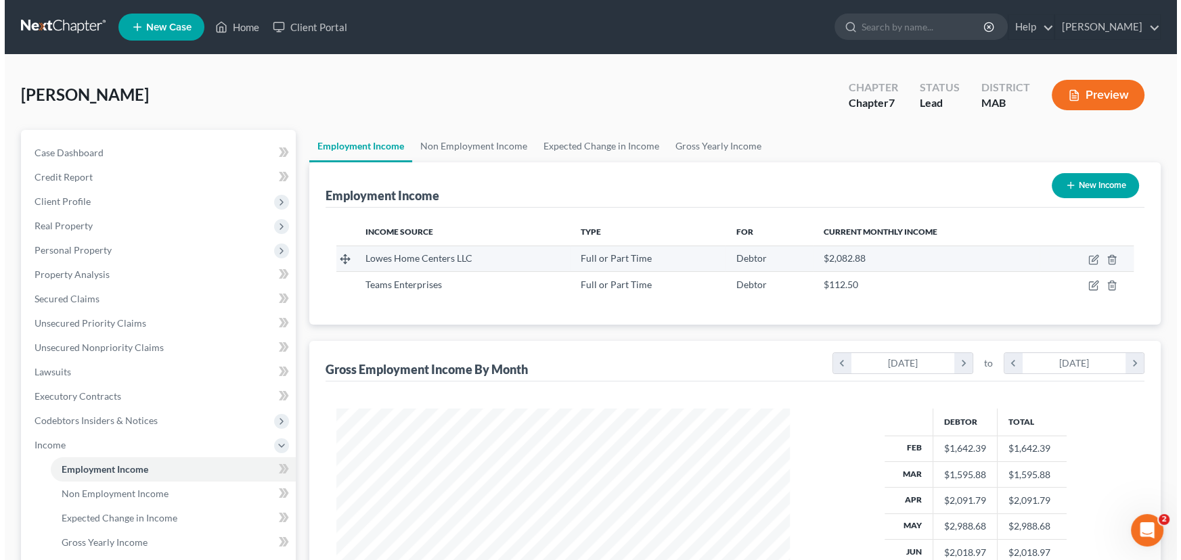
scroll to position [242, 481]
click at [1090, 257] on icon "button" at bounding box center [1089, 259] width 11 height 11
select select "0"
select select "28"
select select "2"
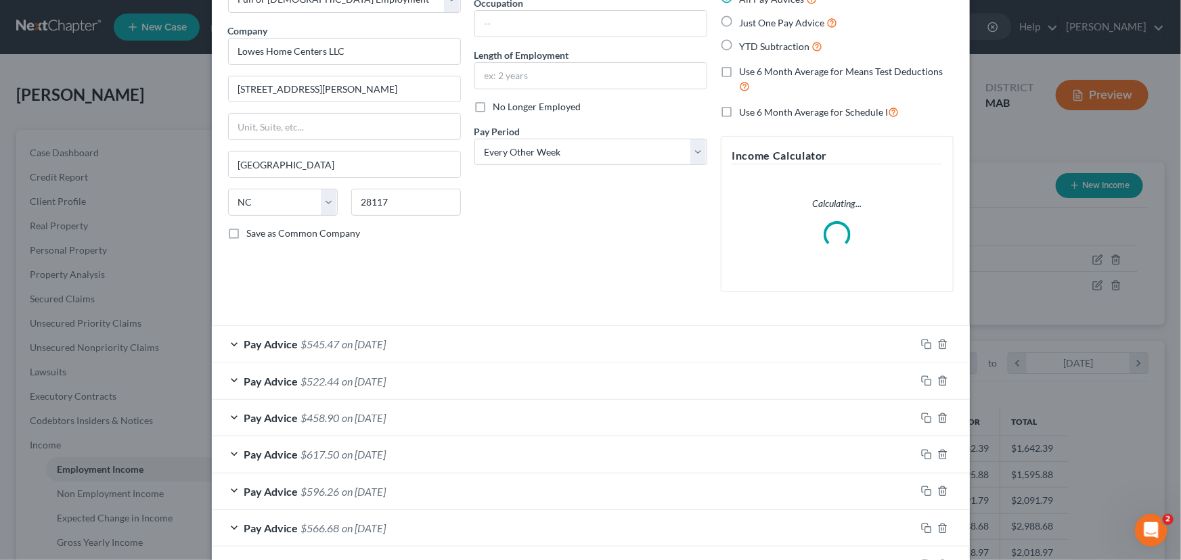
scroll to position [123, 0]
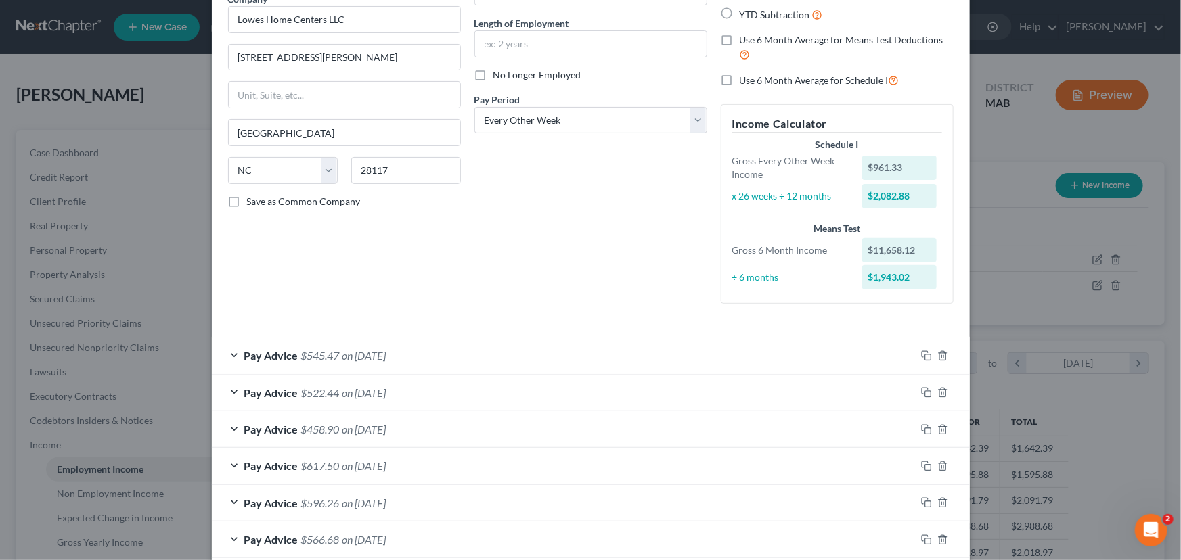
click at [233, 353] on div "Pay Advice $545.47 on 07/25/2025" at bounding box center [564, 356] width 704 height 36
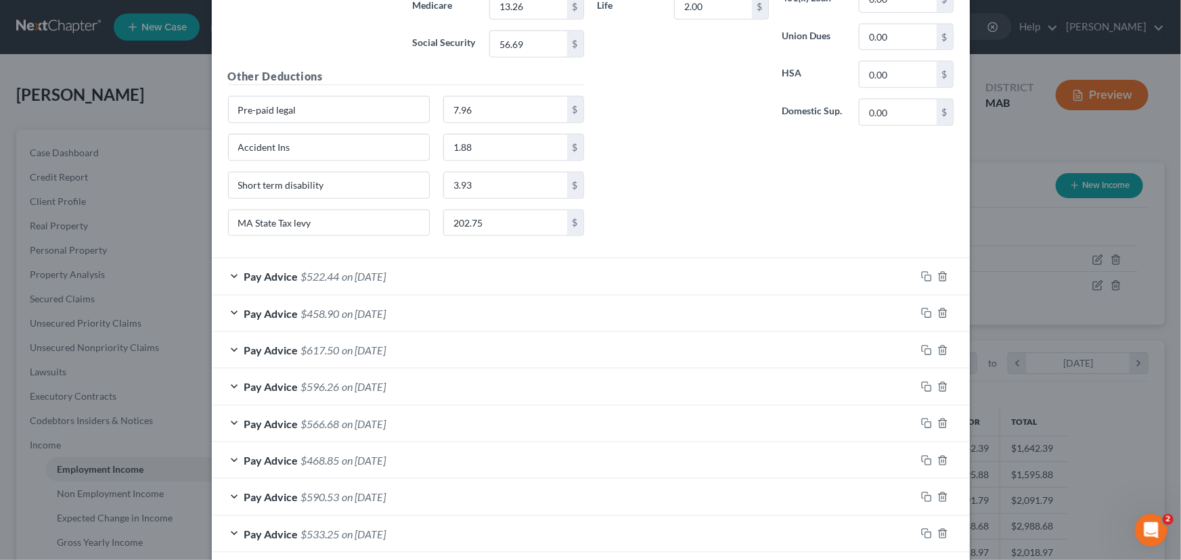
scroll to position [799, 0]
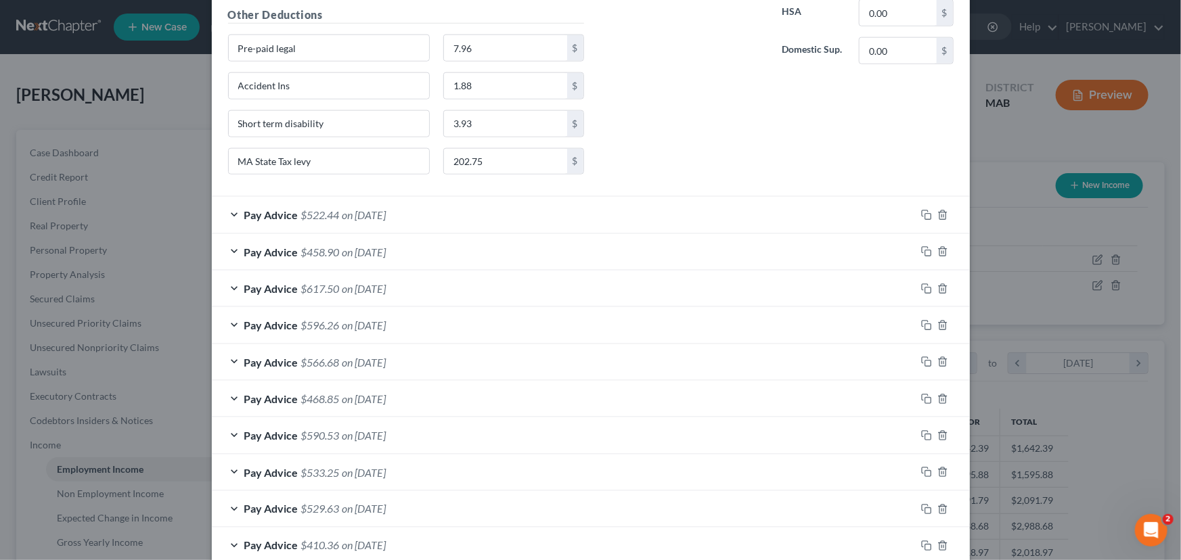
click at [234, 212] on div "Pay Advice $522.44 on 07/11/2025" at bounding box center [564, 215] width 704 height 36
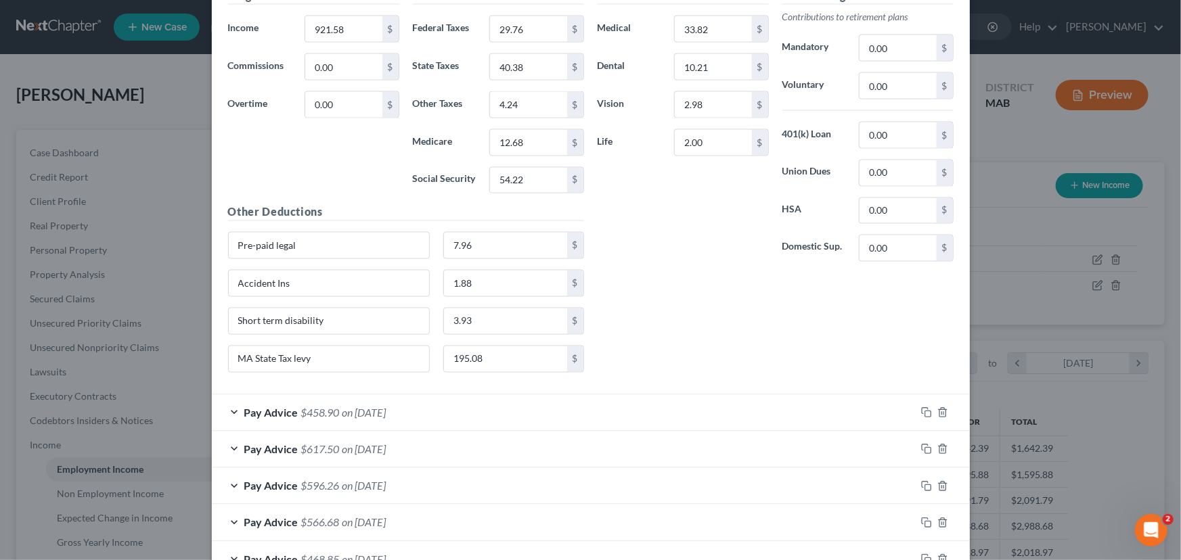
scroll to position [1231, 0]
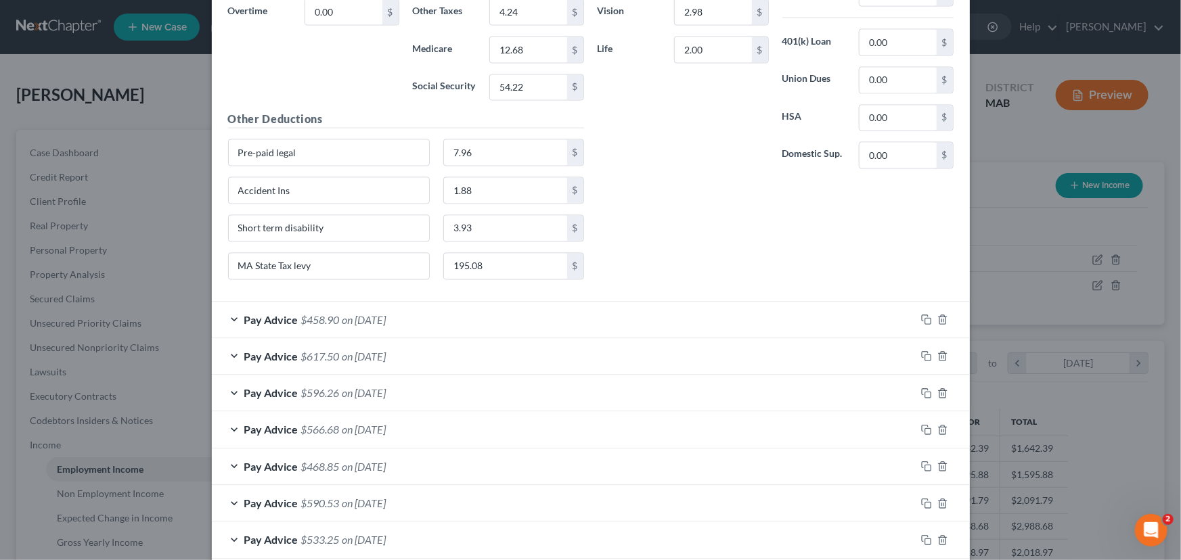
click at [231, 316] on div "Pay Advice $458.90 on 06/27/2025" at bounding box center [564, 321] width 704 height 36
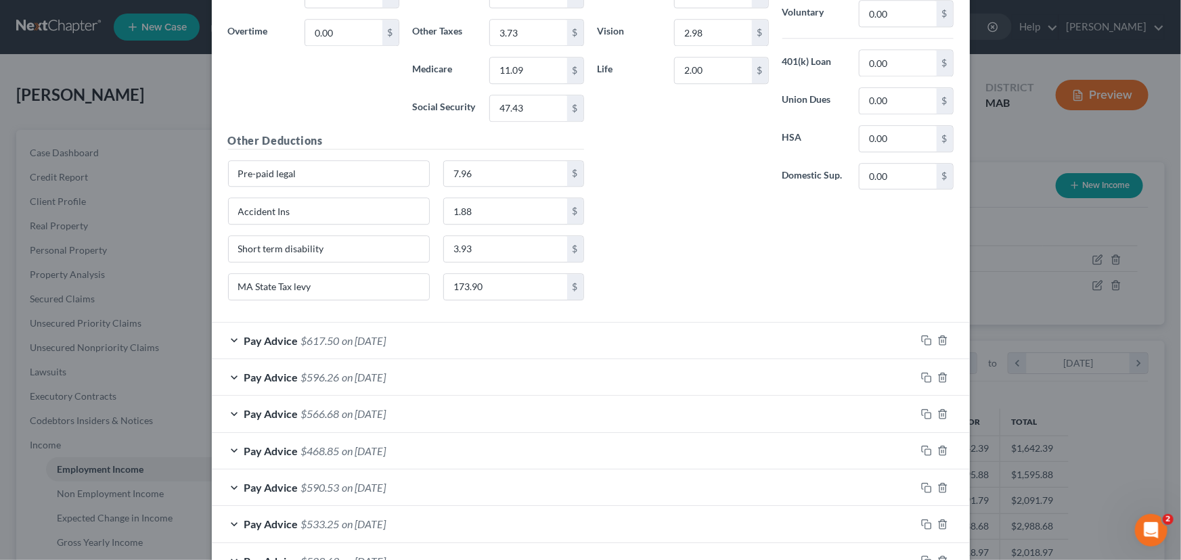
scroll to position [1784, 0]
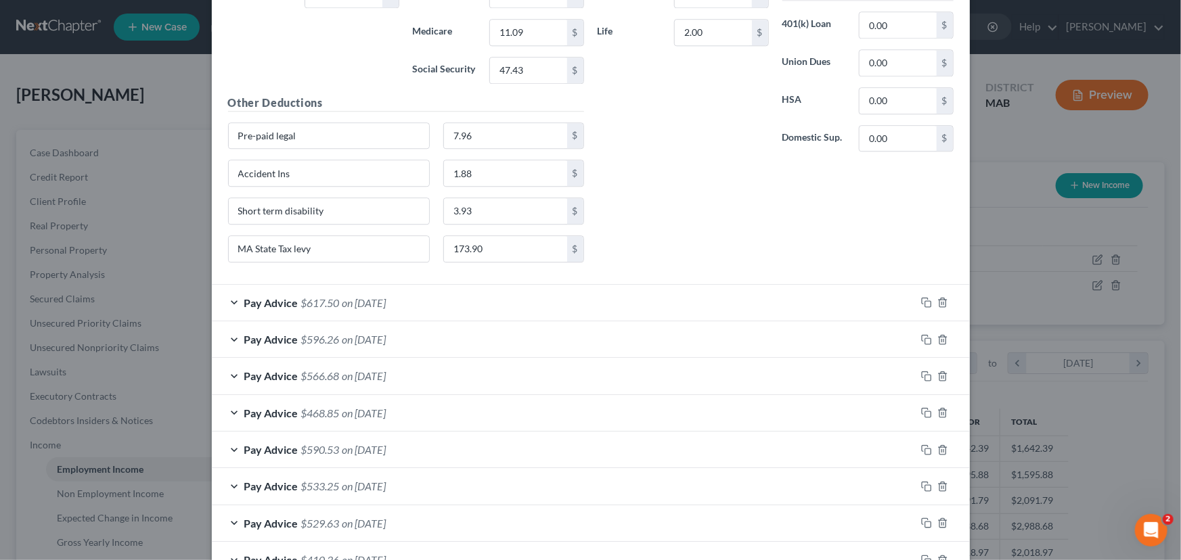
click at [231, 298] on div "Pay Advice $617.50 on 06/13/2025" at bounding box center [564, 303] width 704 height 36
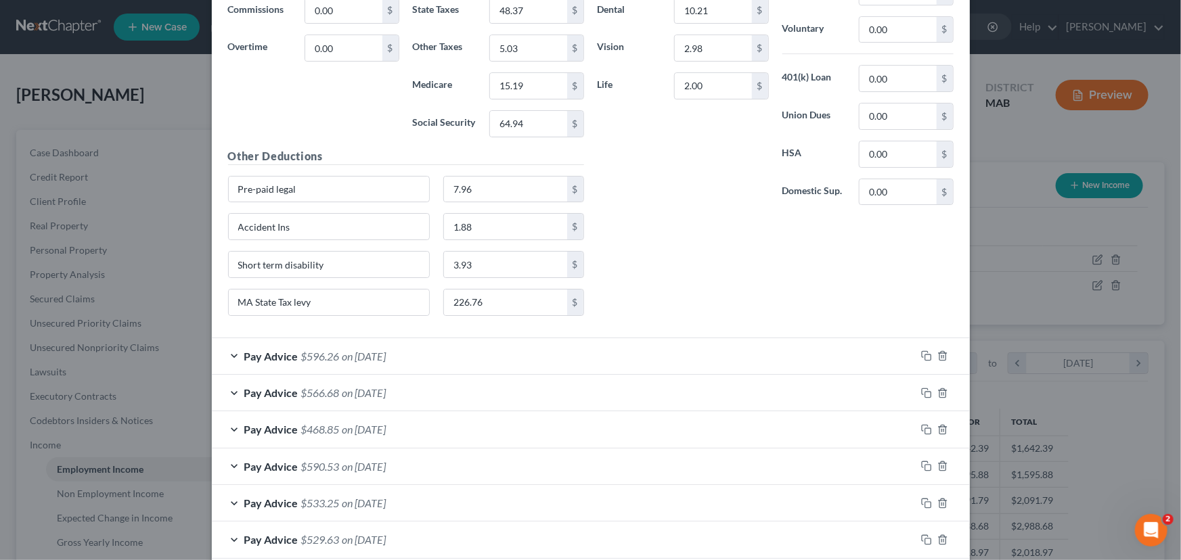
scroll to position [2338, 0]
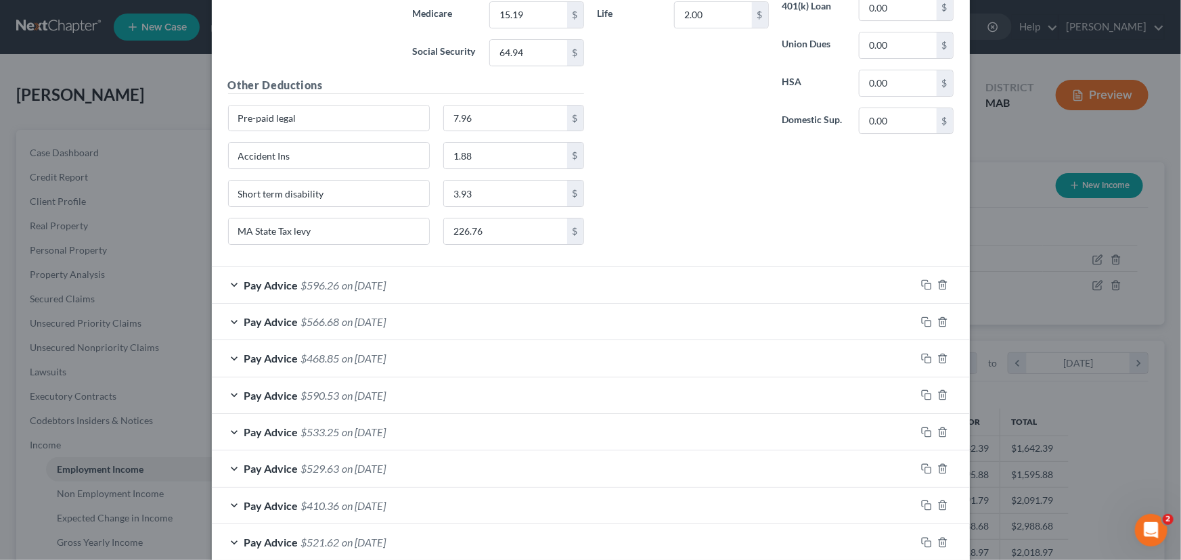
click at [229, 274] on div "Pay Advice $596.26 on 05/30/2025" at bounding box center [564, 285] width 704 height 36
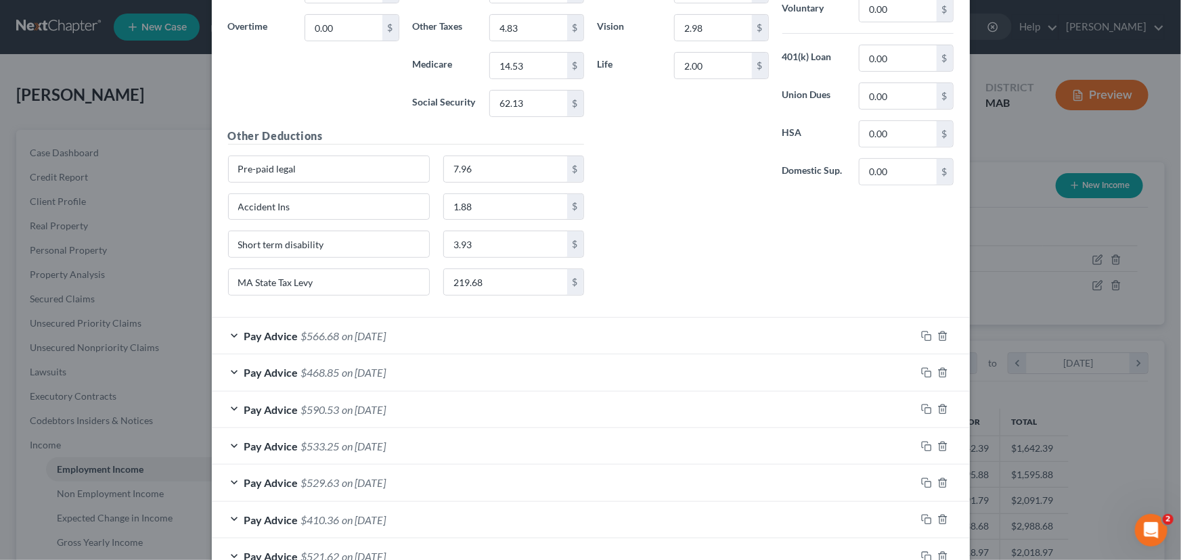
scroll to position [2830, 0]
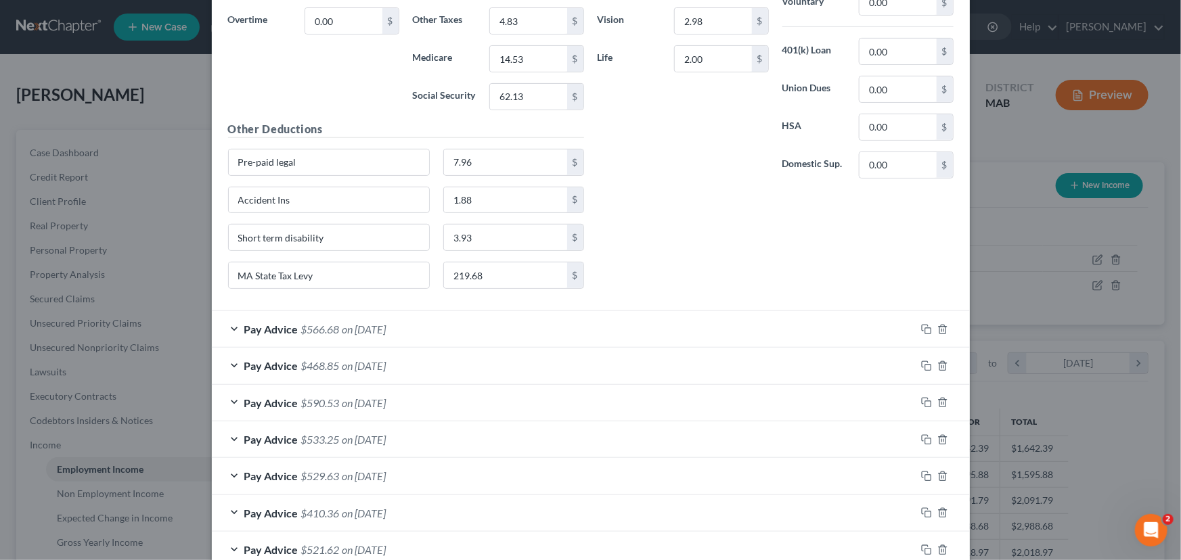
click at [231, 317] on div "Pay Advice $566.68 on 05/16/2025" at bounding box center [564, 329] width 704 height 36
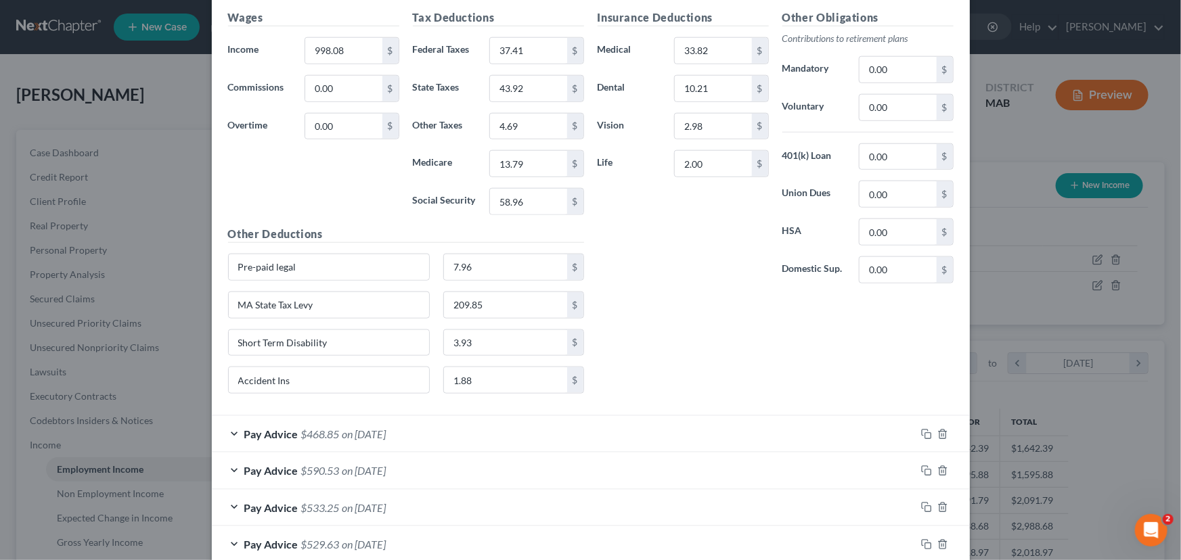
scroll to position [3138, 0]
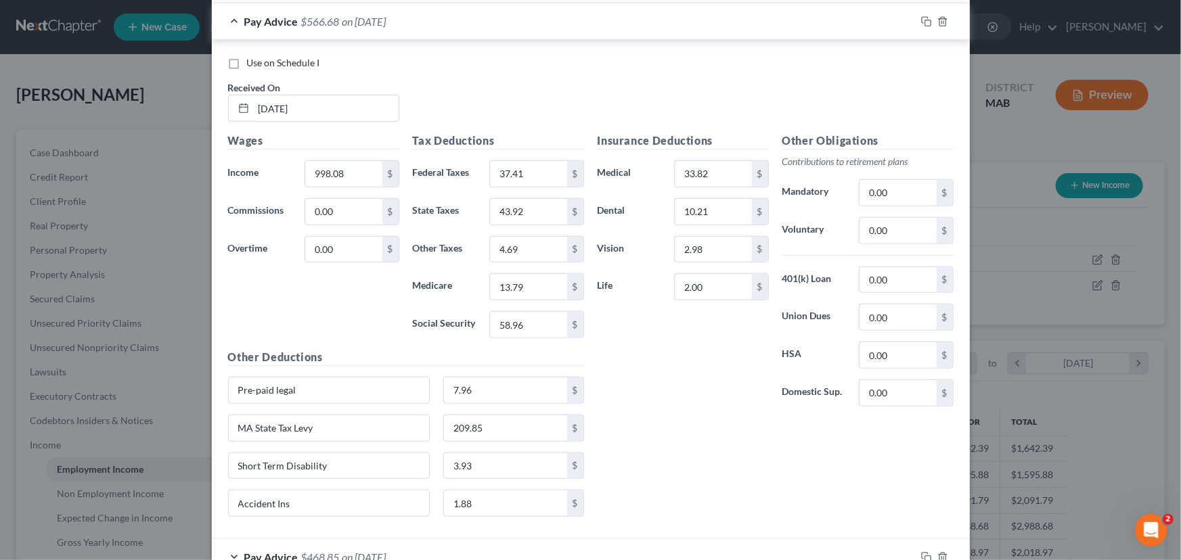
click at [47, 47] on div "Edit Income Source × Employment Type * Select Full or Part Time Employment Self…" at bounding box center [590, 280] width 1181 height 560
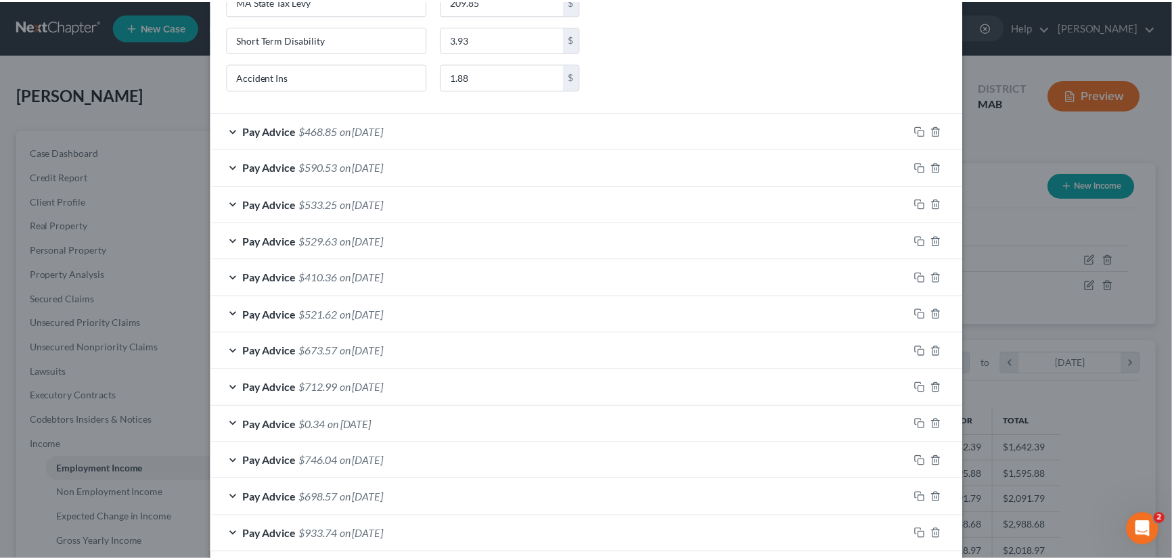
scroll to position [3621, 0]
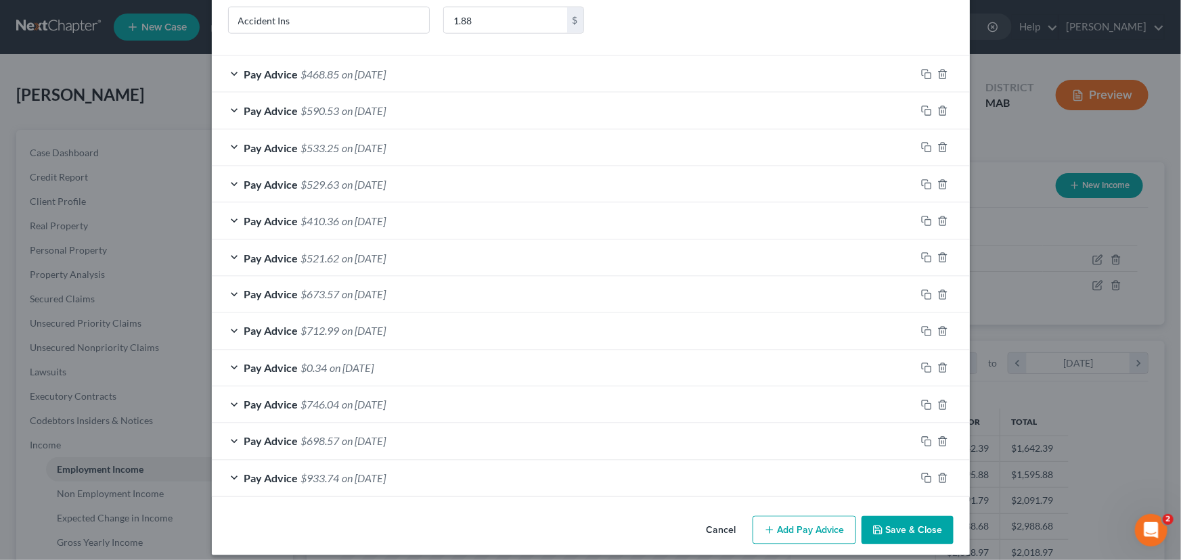
click at [921, 523] on button "Save & Close" at bounding box center [908, 530] width 92 height 28
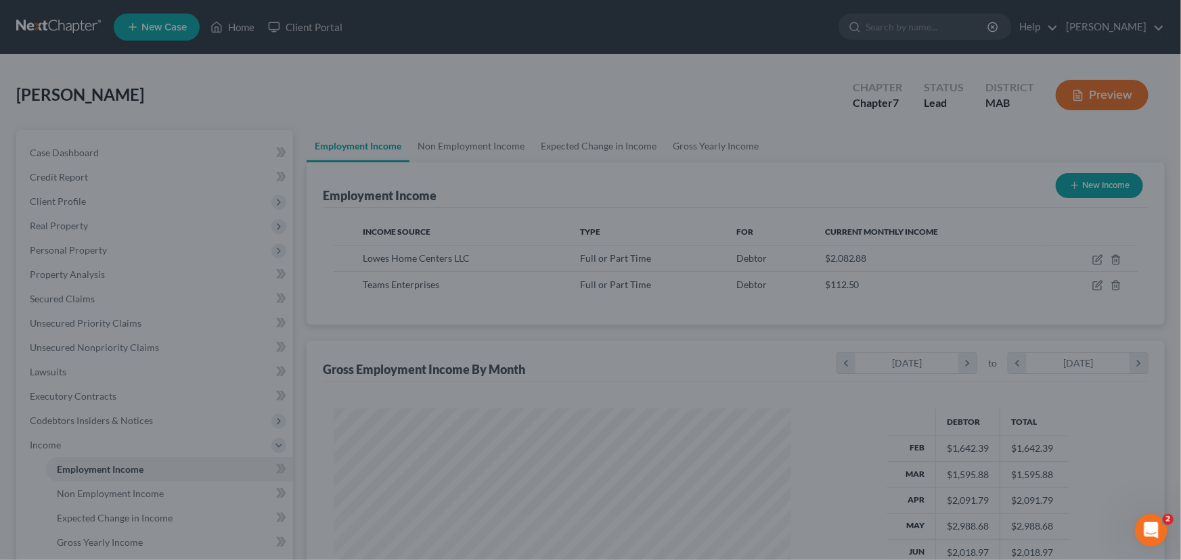
scroll to position [676612, 676374]
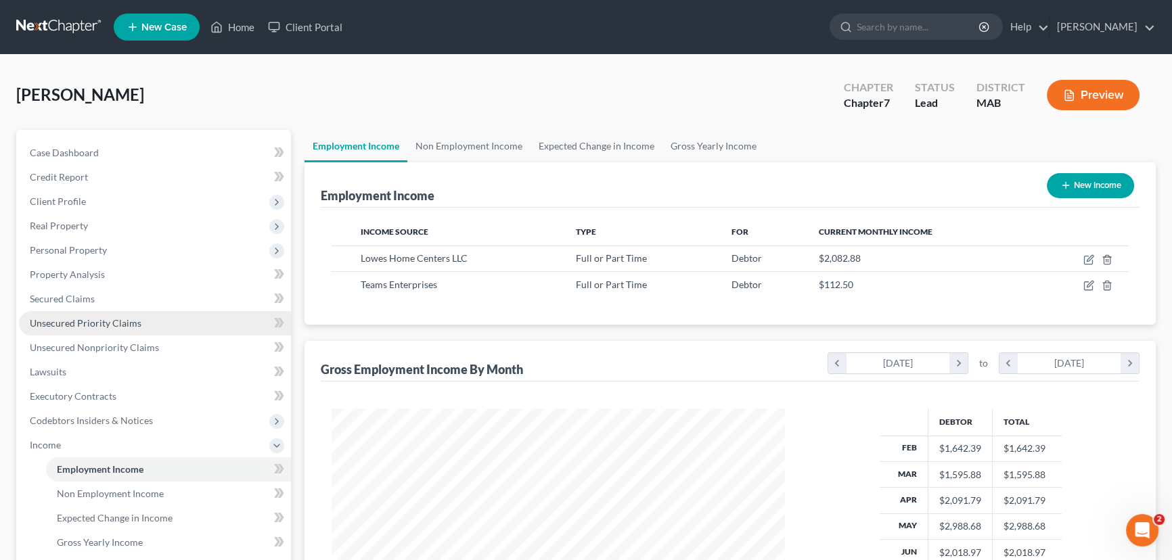
click at [76, 321] on span "Unsecured Priority Claims" at bounding box center [86, 323] width 112 height 12
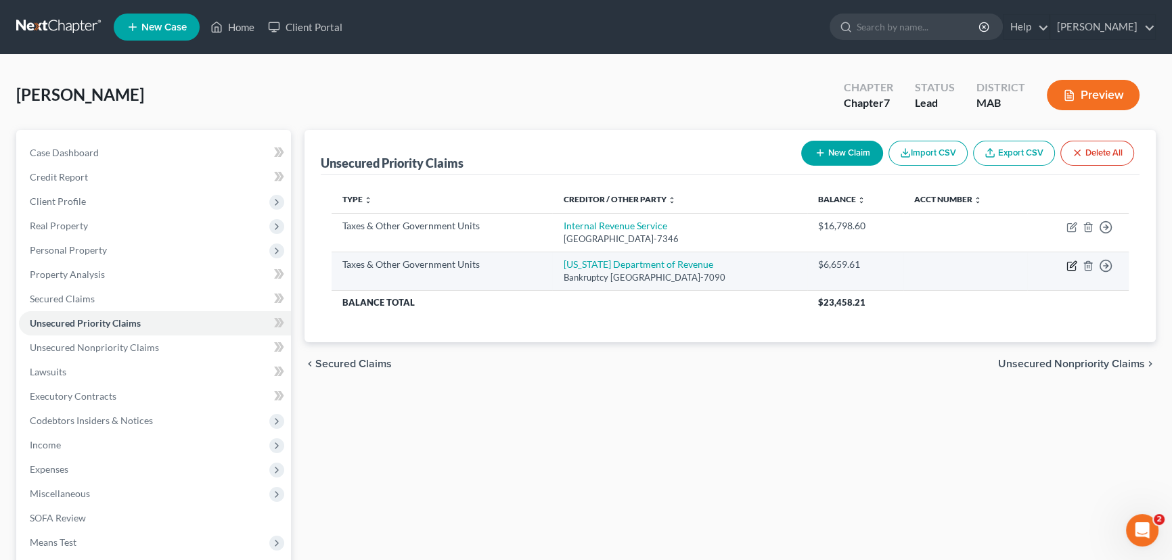
click at [1074, 263] on icon "button" at bounding box center [1072, 266] width 11 height 11
select select "2"
select select "22"
select select "0"
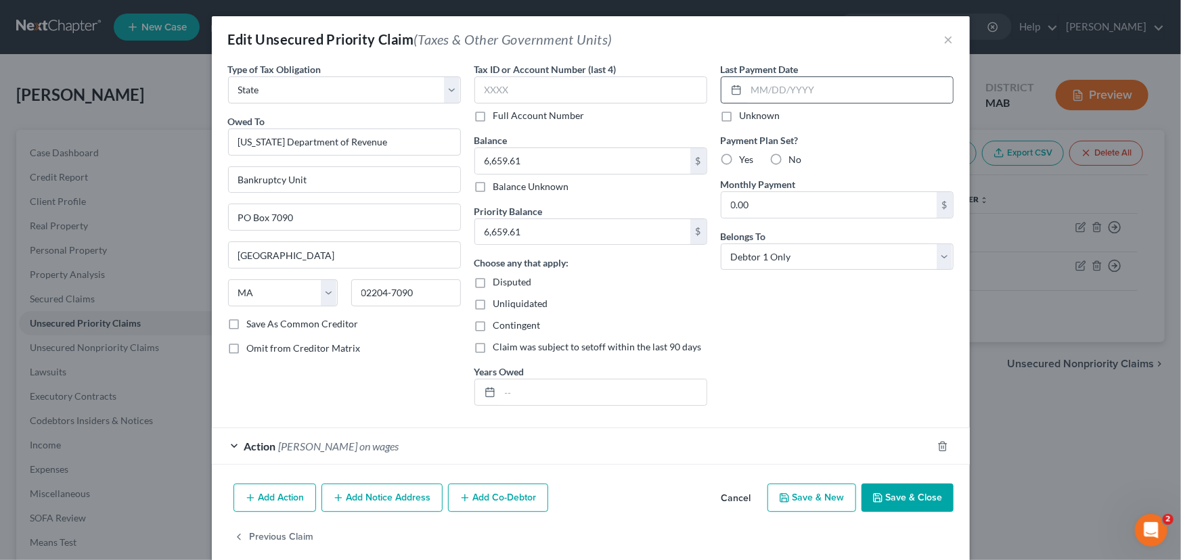
click at [740, 86] on div at bounding box center [734, 90] width 25 height 26
click at [747, 89] on input "text" at bounding box center [850, 90] width 206 height 26
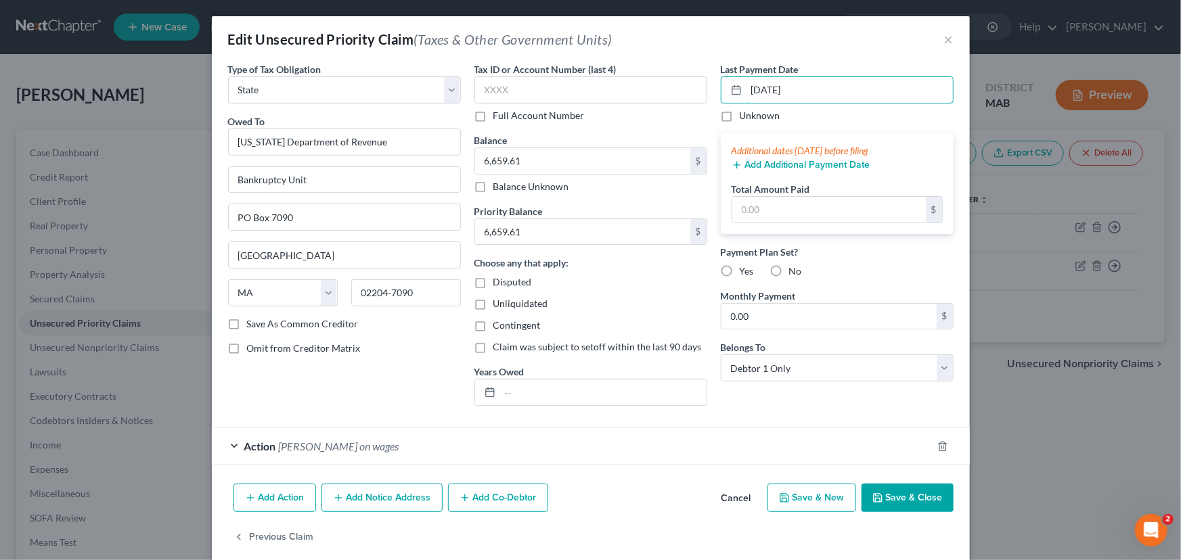
type input "07/25/2025"
click at [756, 162] on button "Add Additional Payment Date" at bounding box center [801, 165] width 139 height 11
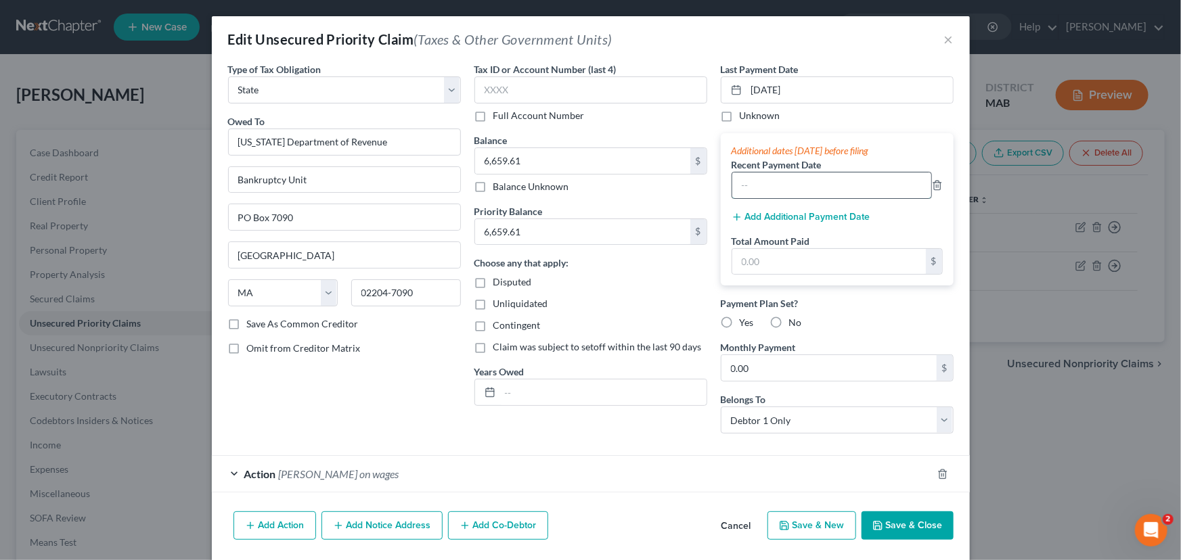
click at [745, 176] on input "text" at bounding box center [831, 186] width 199 height 26
type input "07/11/2025"
click at [802, 212] on button "Add Additional Payment Date" at bounding box center [801, 217] width 139 height 11
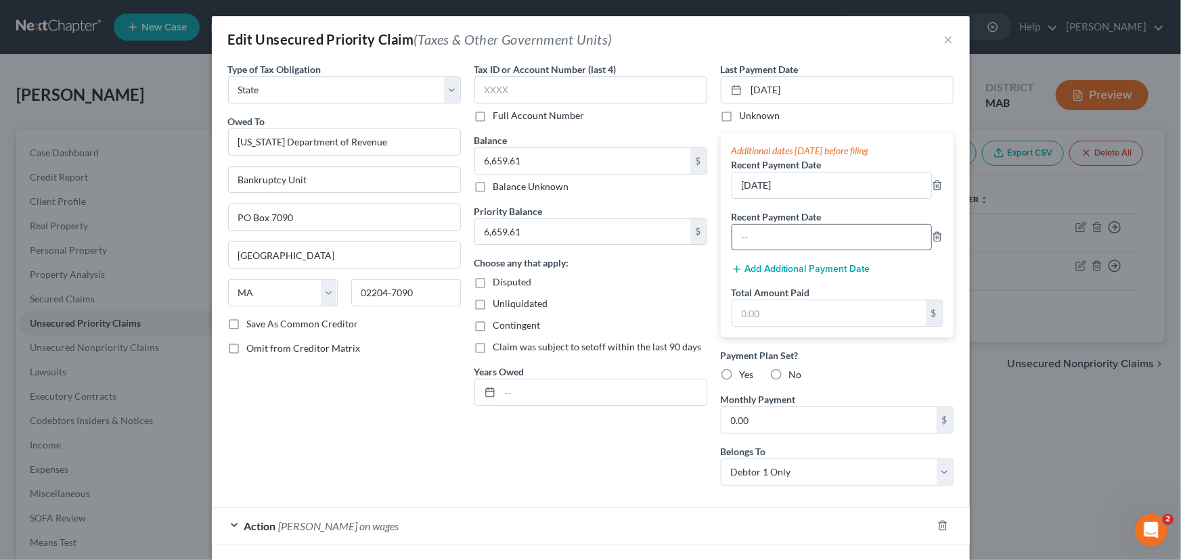
click at [759, 235] on input "text" at bounding box center [831, 238] width 199 height 26
type input "06/27/2025"
click at [773, 264] on button "Add Additional Payment Date" at bounding box center [801, 269] width 139 height 11
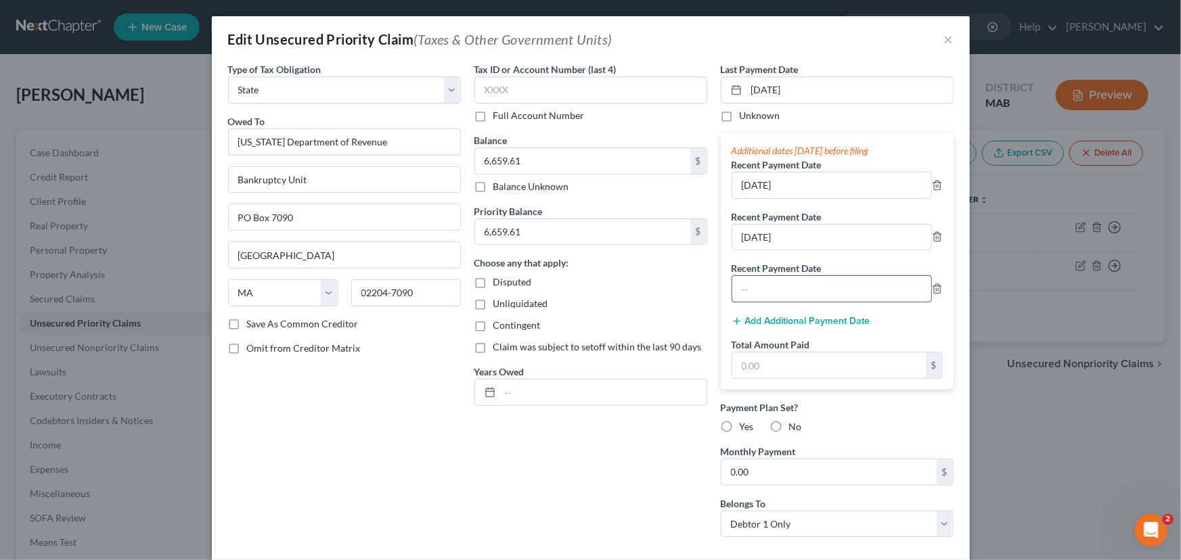
click at [745, 292] on input "text" at bounding box center [831, 289] width 199 height 26
type input "06/13/2025"
click at [745, 316] on button "Add Additional Payment Date" at bounding box center [801, 321] width 139 height 11
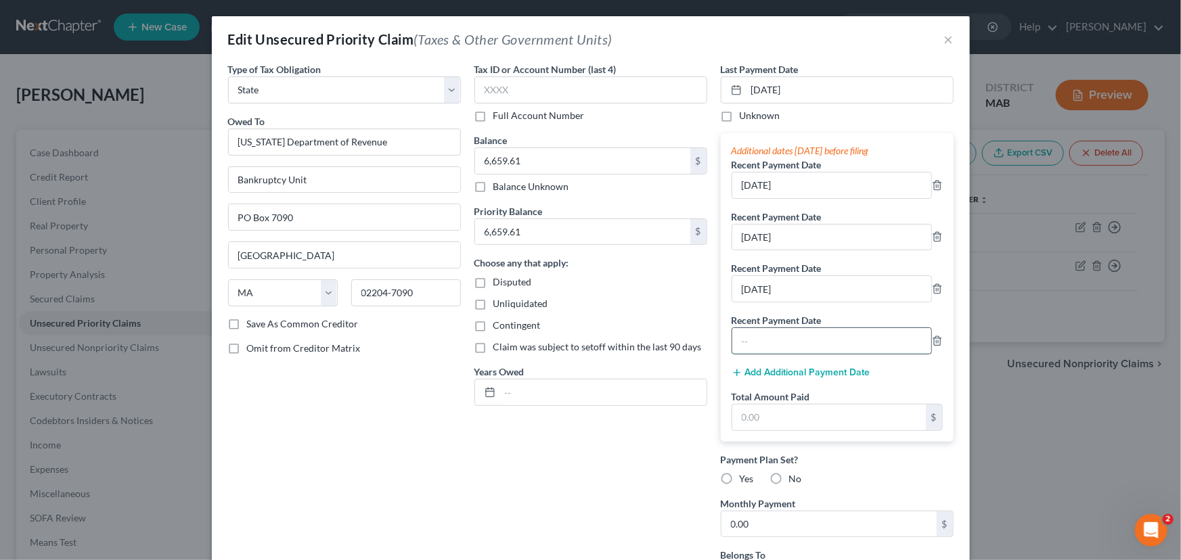
click at [746, 340] on input "text" at bounding box center [831, 341] width 199 height 26
type input "05/30/2025"
click at [757, 372] on button "Add Additional Payment Date" at bounding box center [801, 373] width 139 height 11
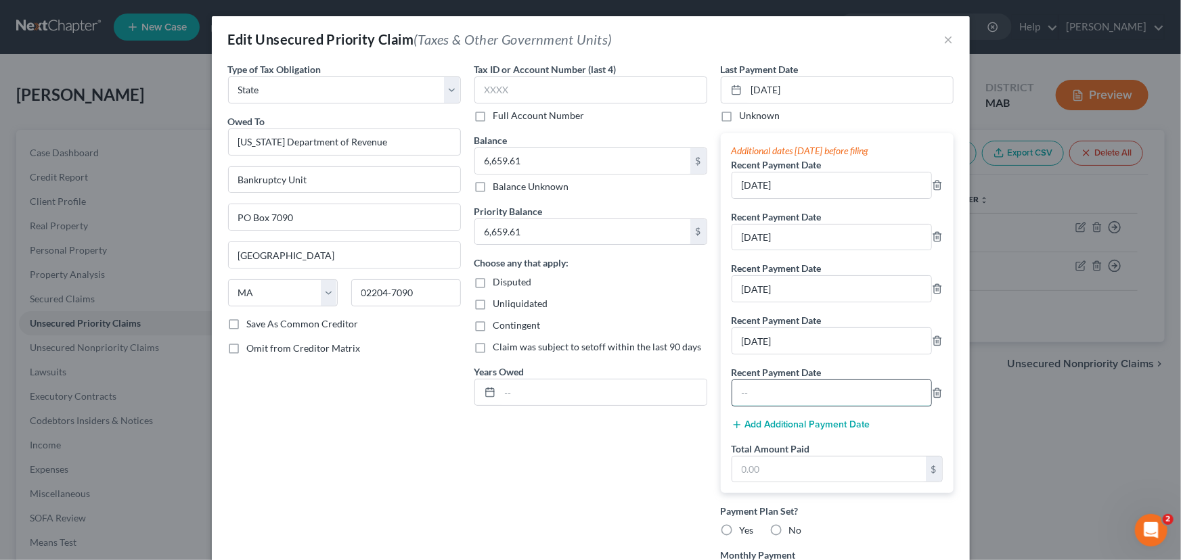
click at [743, 387] on input "text" at bounding box center [831, 393] width 199 height 26
type input "05/16/2025"
click at [750, 476] on input "text" at bounding box center [829, 470] width 194 height 26
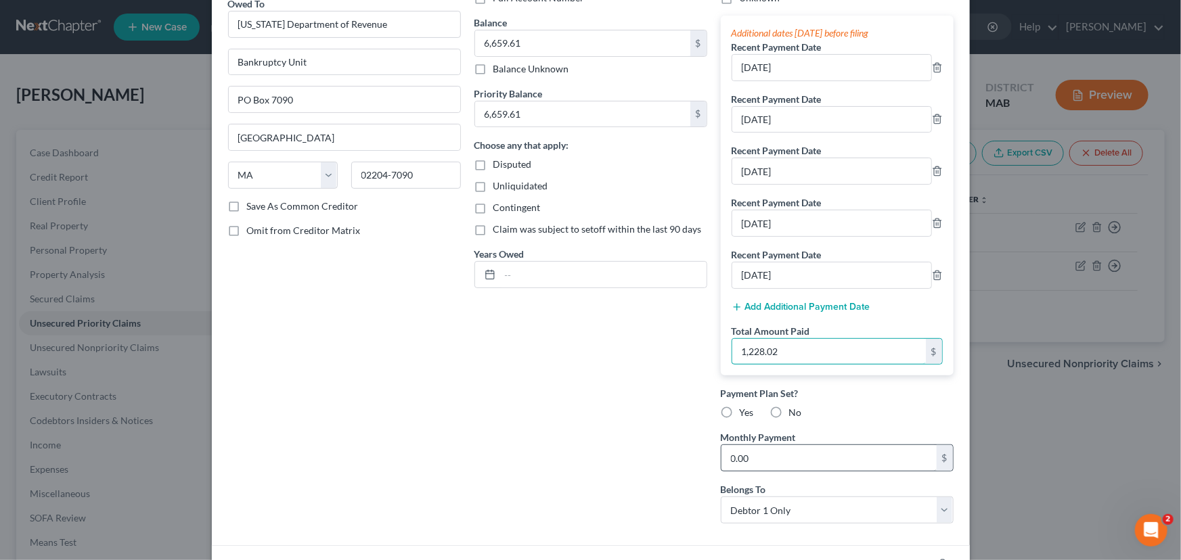
scroll to position [123, 0]
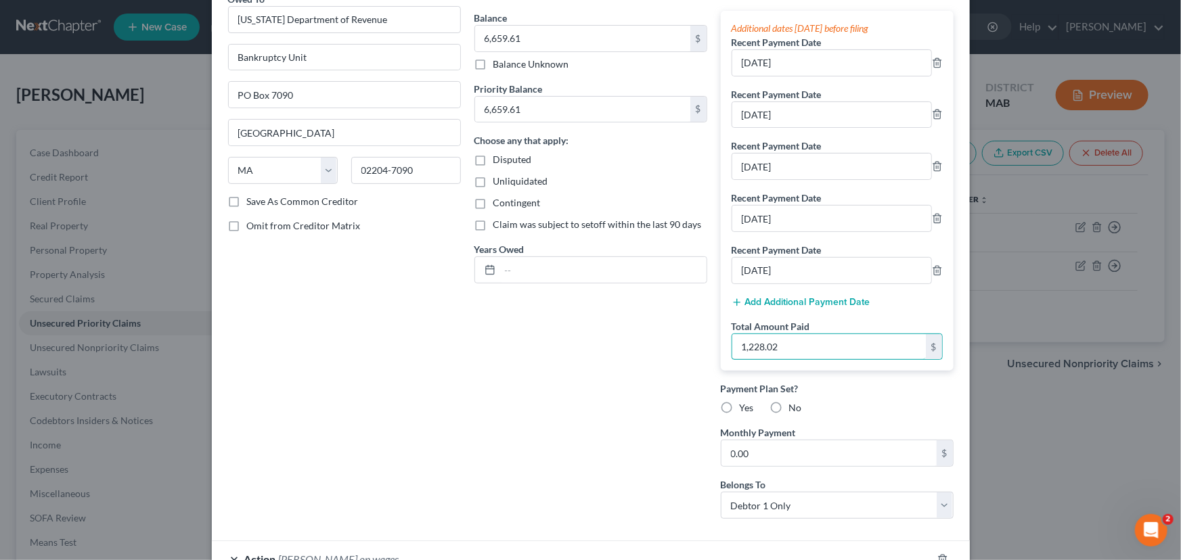
type input "1,228.02"
click at [789, 403] on label "No" at bounding box center [795, 408] width 13 height 14
click at [795, 403] on input "No" at bounding box center [799, 405] width 9 height 9
radio input "true"
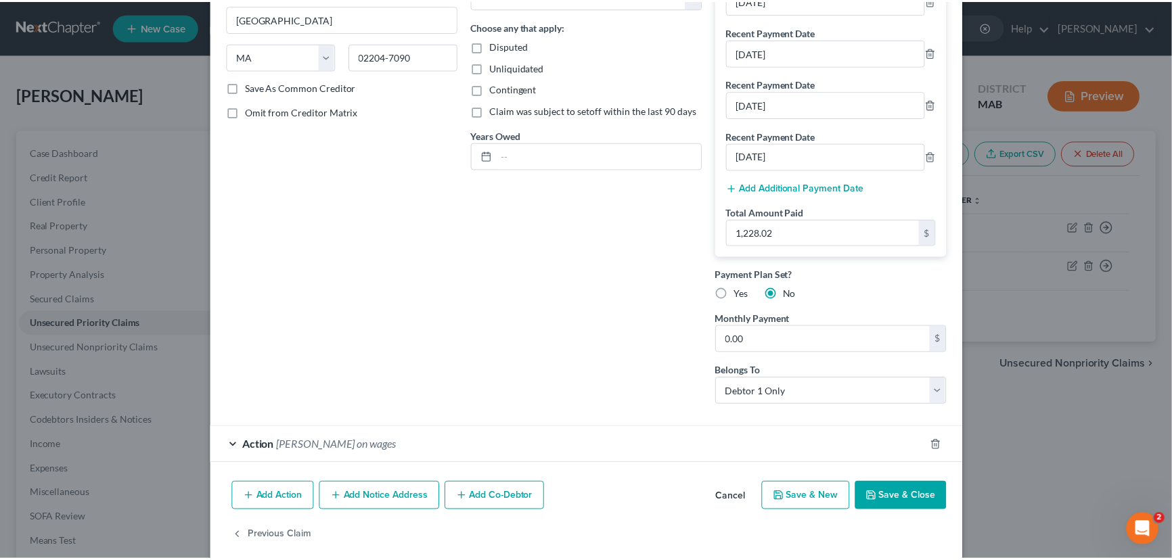
scroll to position [252, 0]
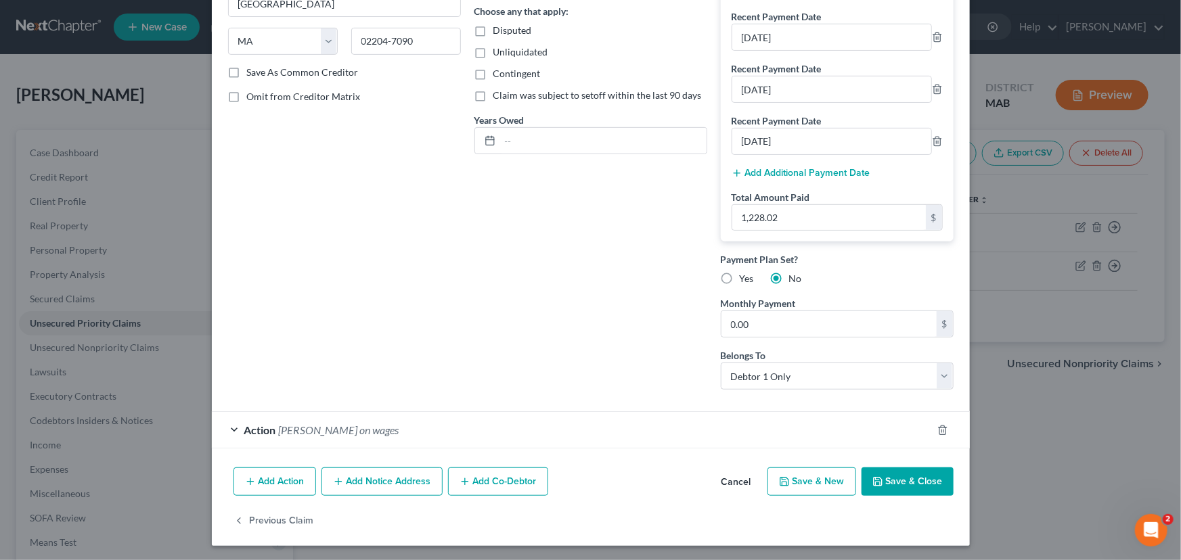
click at [916, 484] on button "Save & Close" at bounding box center [908, 482] width 92 height 28
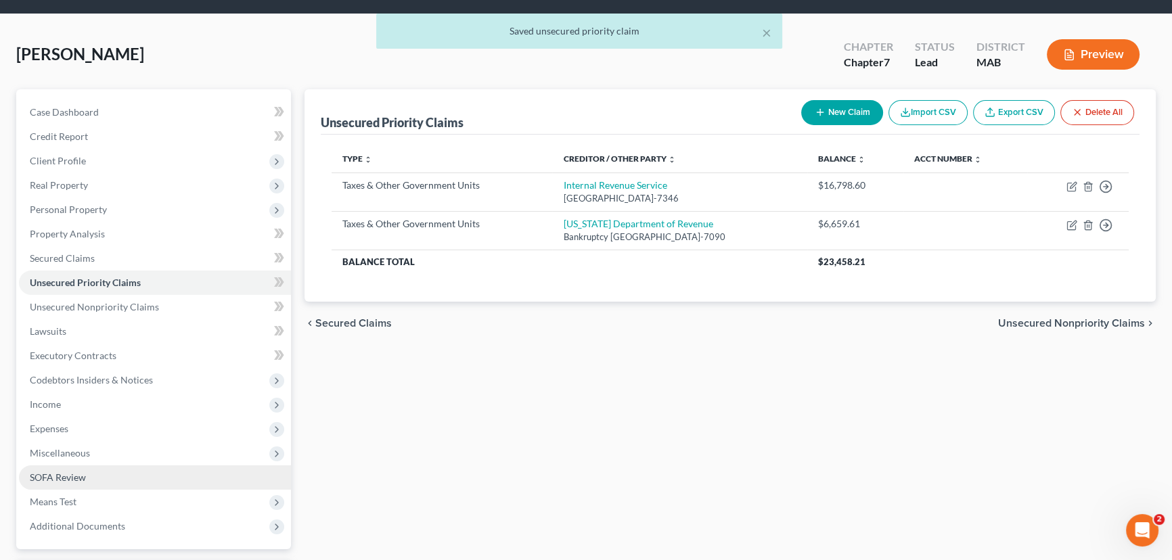
scroll to position [61, 0]
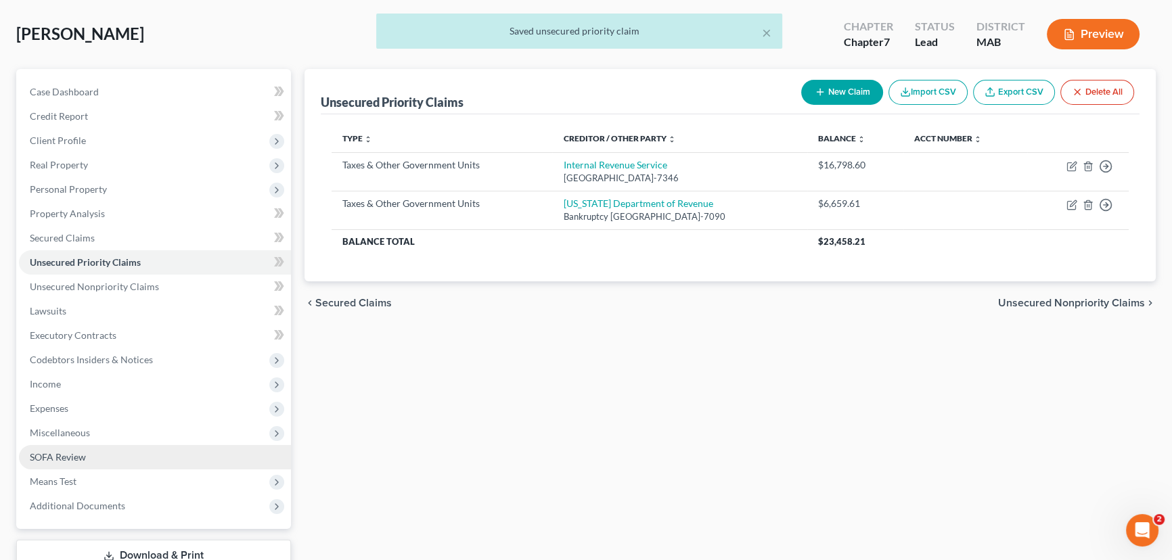
click at [62, 453] on span "SOFA Review" at bounding box center [58, 457] width 56 height 12
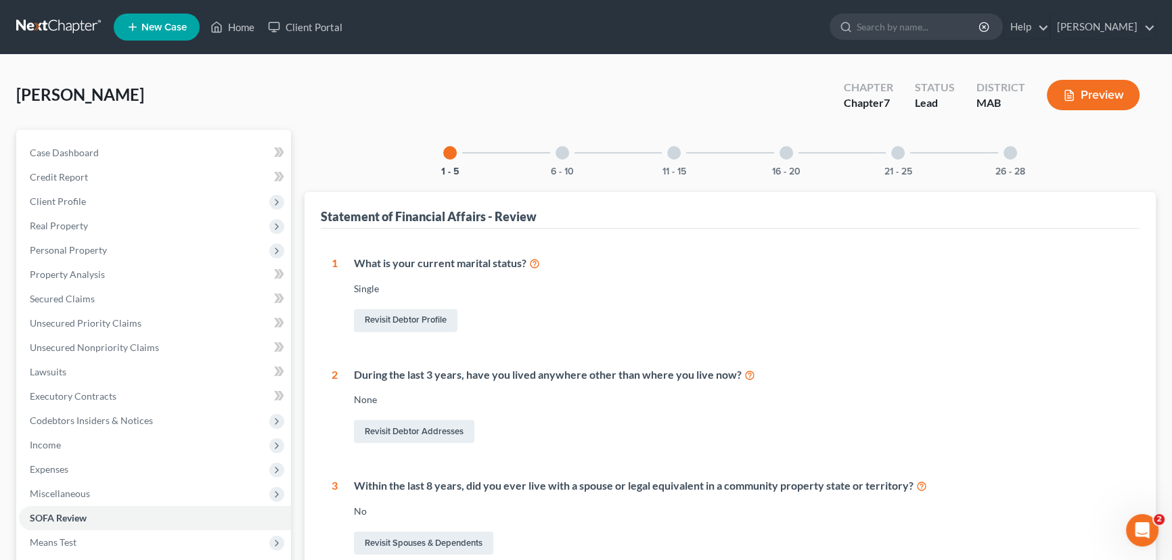
click at [567, 148] on div at bounding box center [563, 153] width 14 height 14
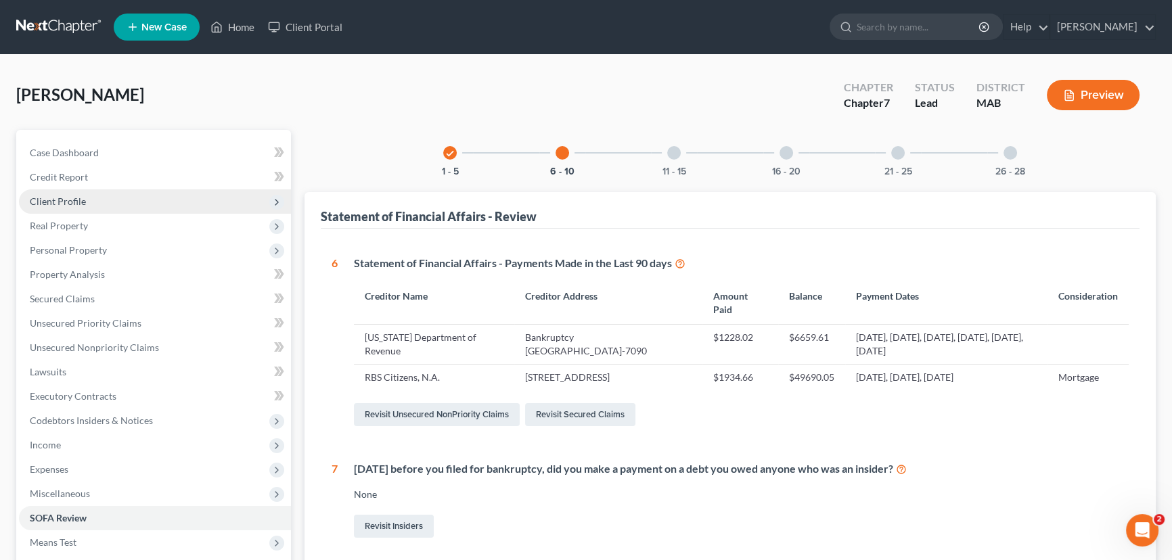
click at [60, 199] on span "Client Profile" at bounding box center [58, 202] width 56 height 12
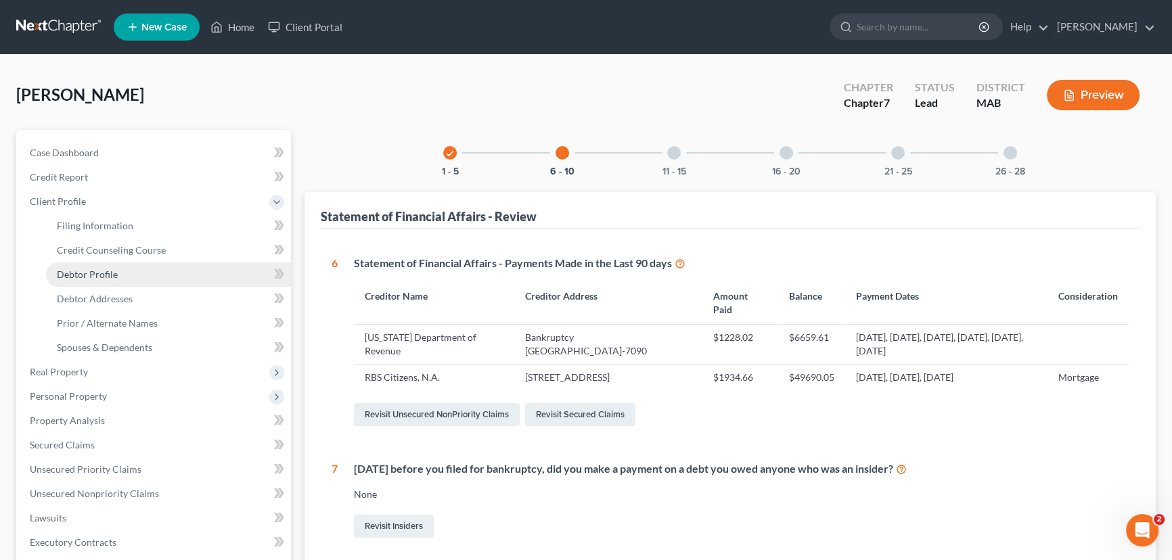
click at [102, 272] on span "Debtor Profile" at bounding box center [87, 275] width 61 height 12
select select "0"
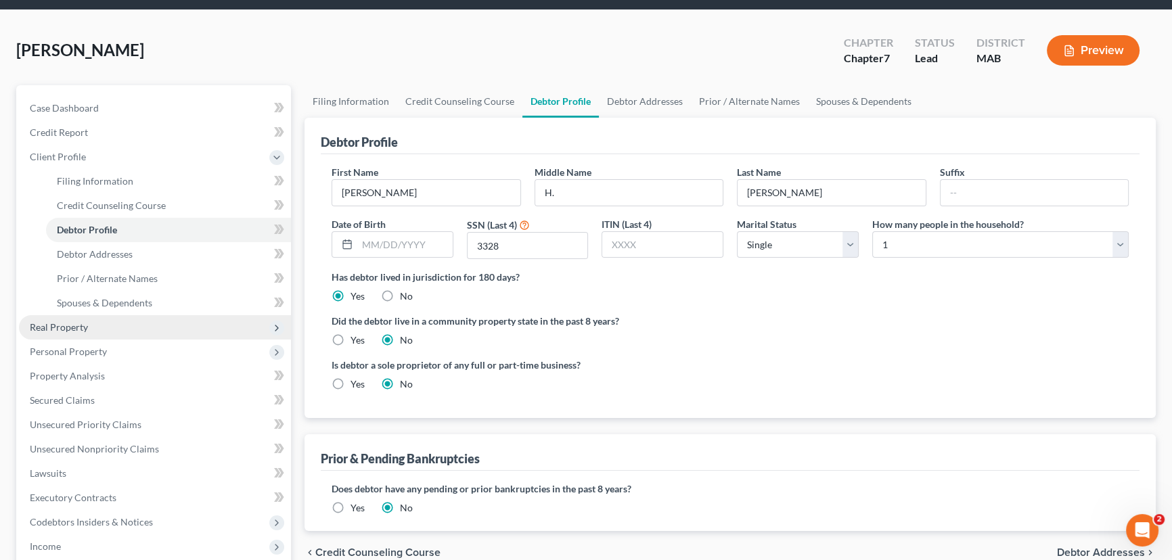
scroll to position [246, 0]
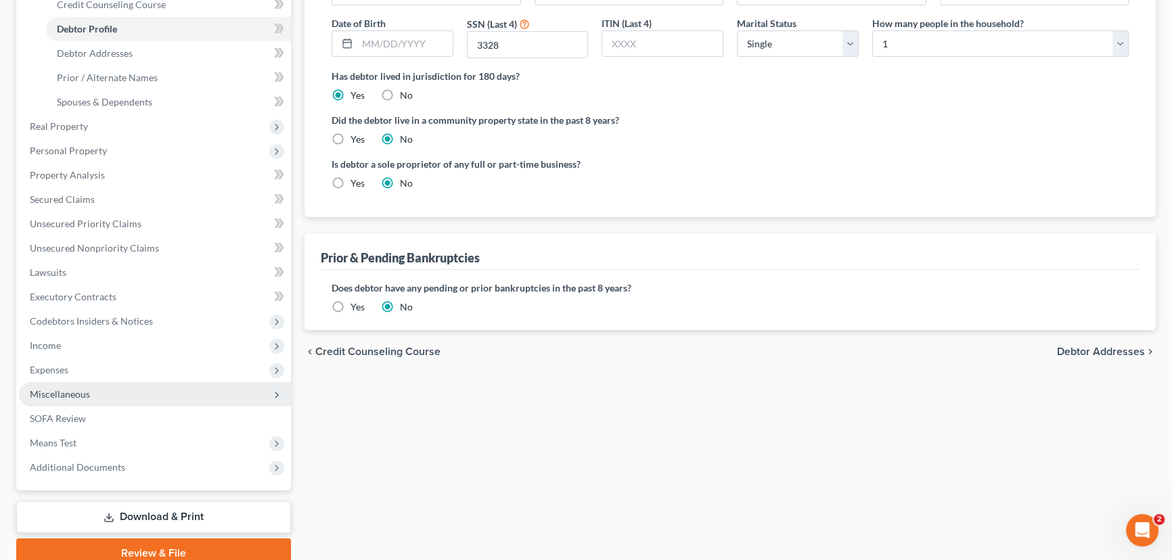
click at [80, 397] on span "Miscellaneous" at bounding box center [60, 395] width 60 height 12
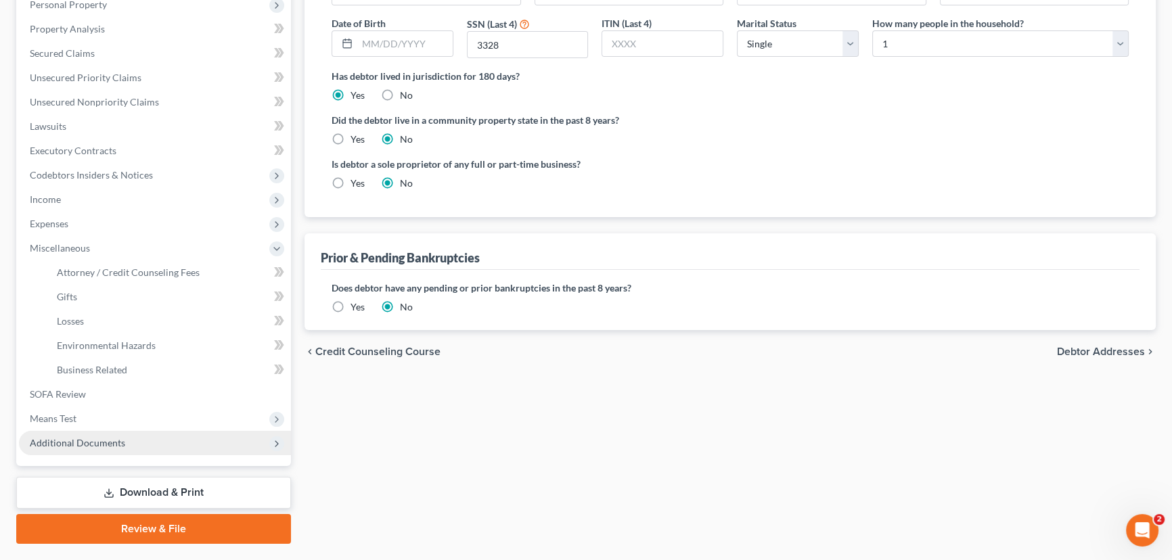
click at [70, 440] on span "Additional Documents" at bounding box center [77, 443] width 95 height 12
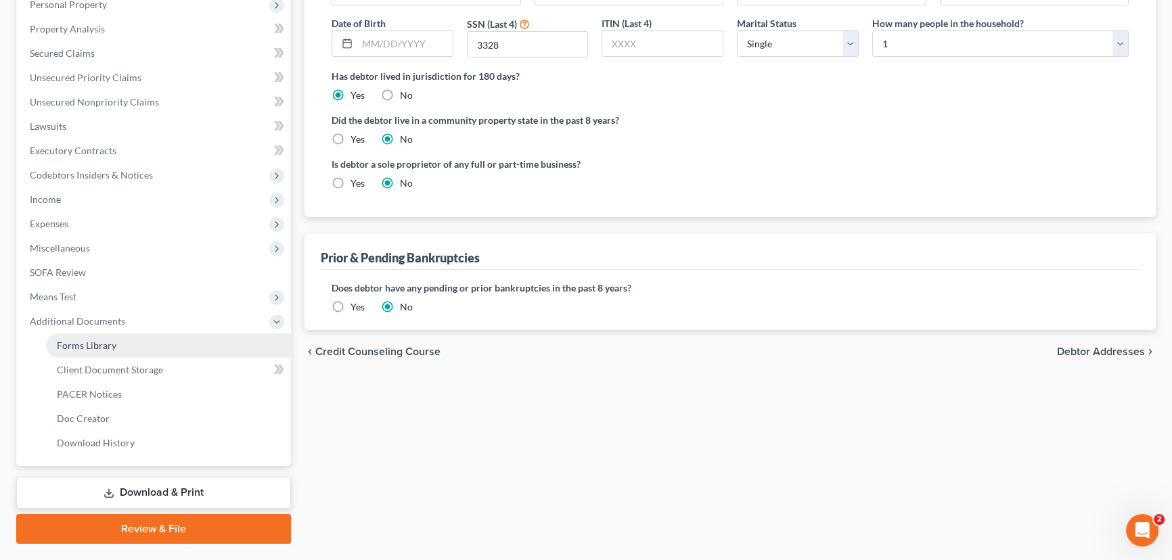
click at [101, 343] on span "Forms Library" at bounding box center [87, 346] width 60 height 12
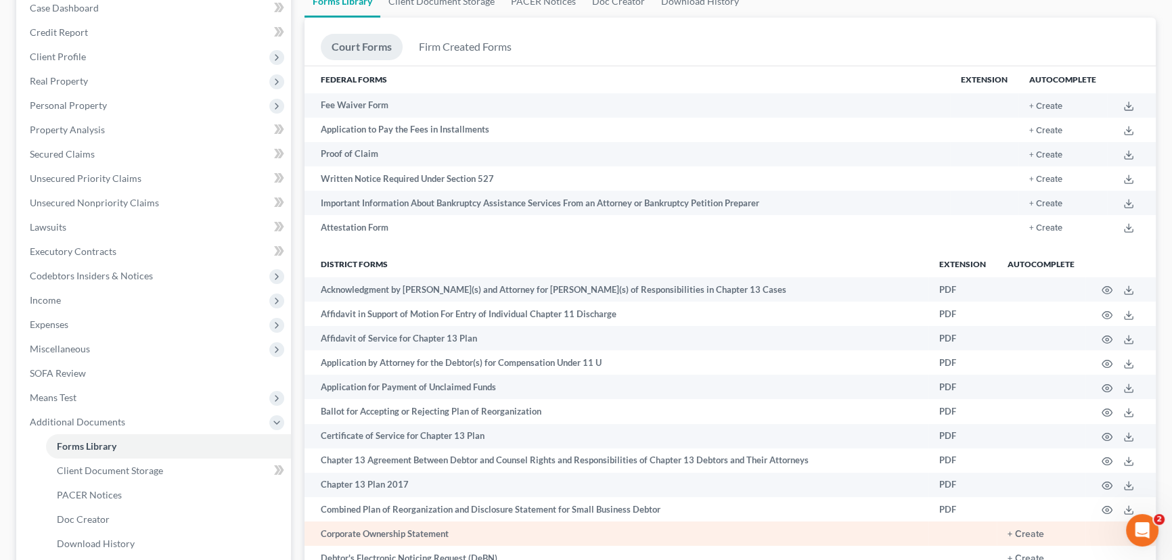
scroll to position [246, 0]
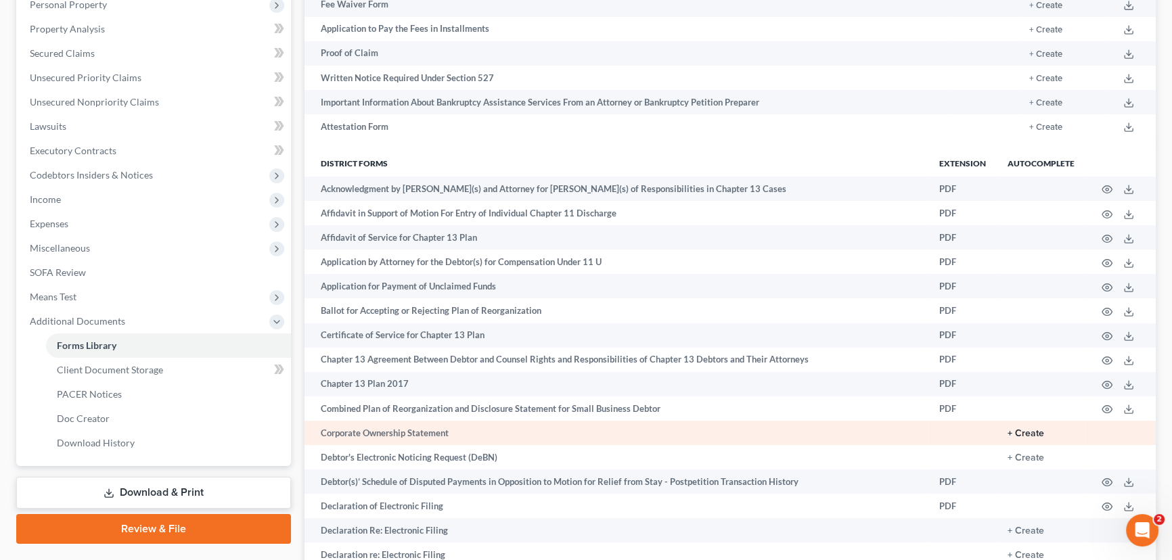
click at [1031, 429] on button "+ Create" at bounding box center [1026, 433] width 37 height 9
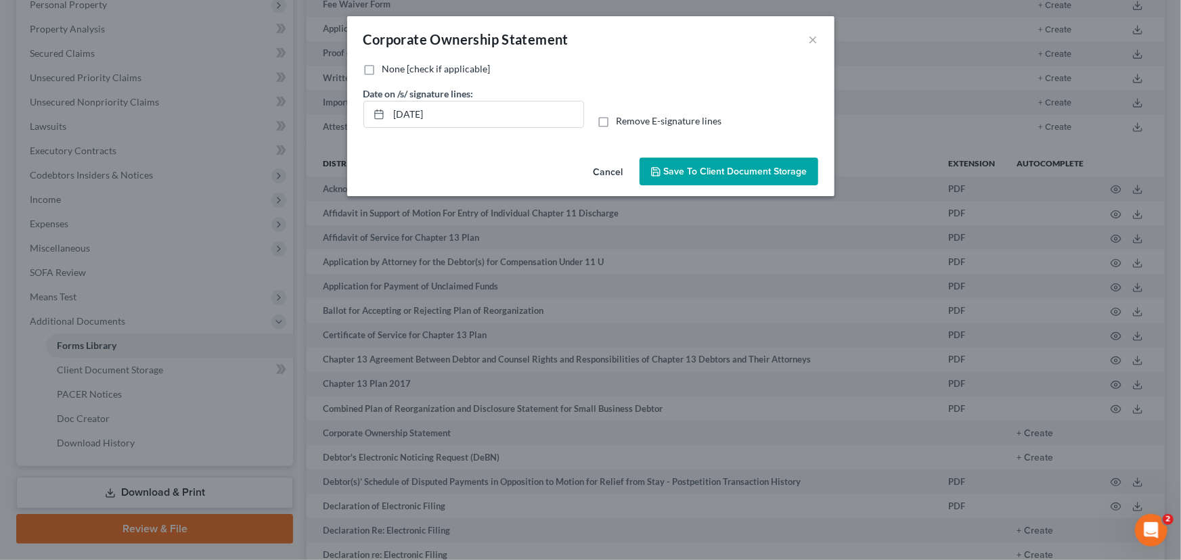
click at [611, 167] on button "Cancel" at bounding box center [608, 172] width 51 height 27
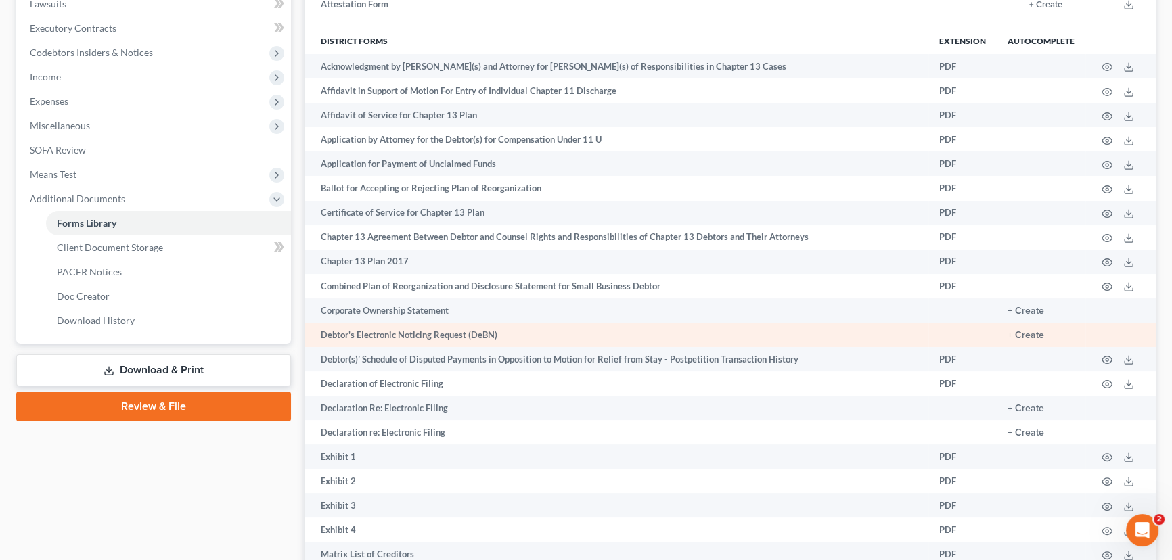
scroll to position [369, 0]
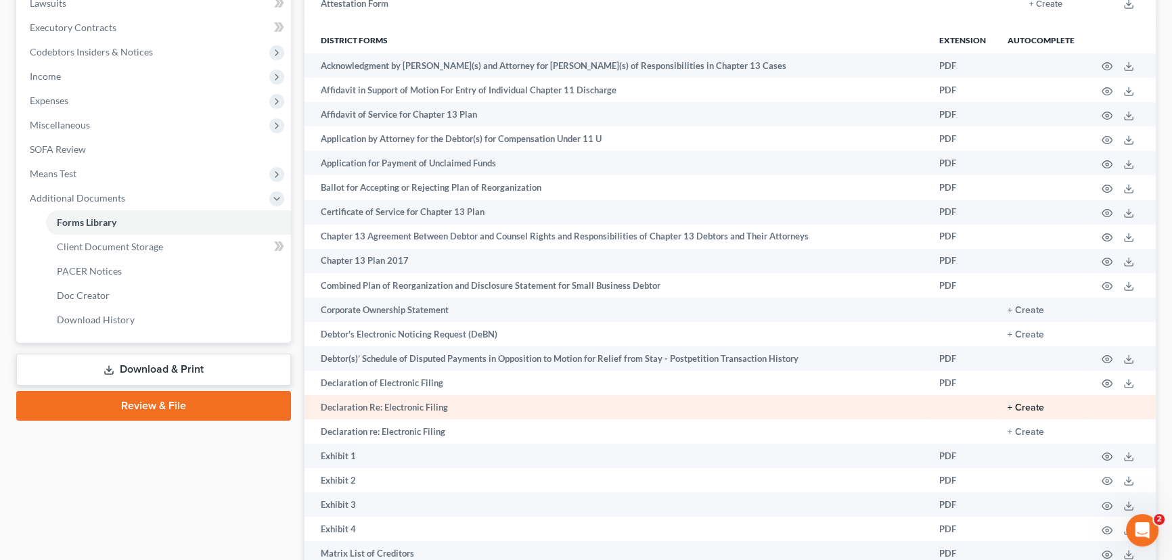
click at [1034, 409] on button "+ Create" at bounding box center [1026, 407] width 37 height 9
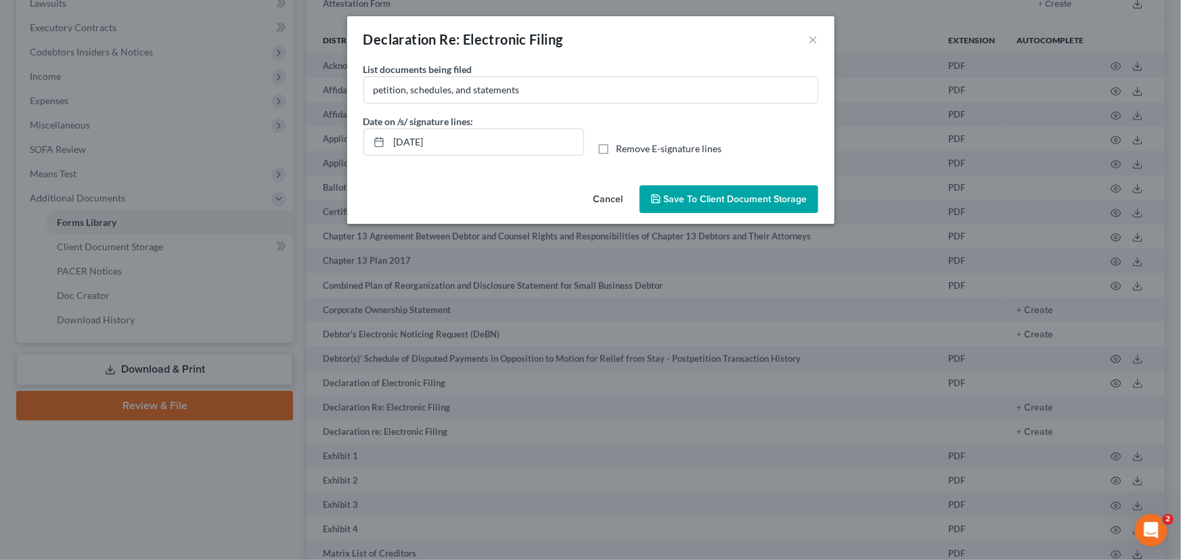
click at [617, 149] on label "Remove E-signature lines" at bounding box center [670, 149] width 106 height 14
click at [622, 149] on input "Remove E-signature lines" at bounding box center [626, 146] width 9 height 9
checkbox input "true"
click at [737, 198] on span "Save to Client Document Storage" at bounding box center [735, 200] width 143 height 12
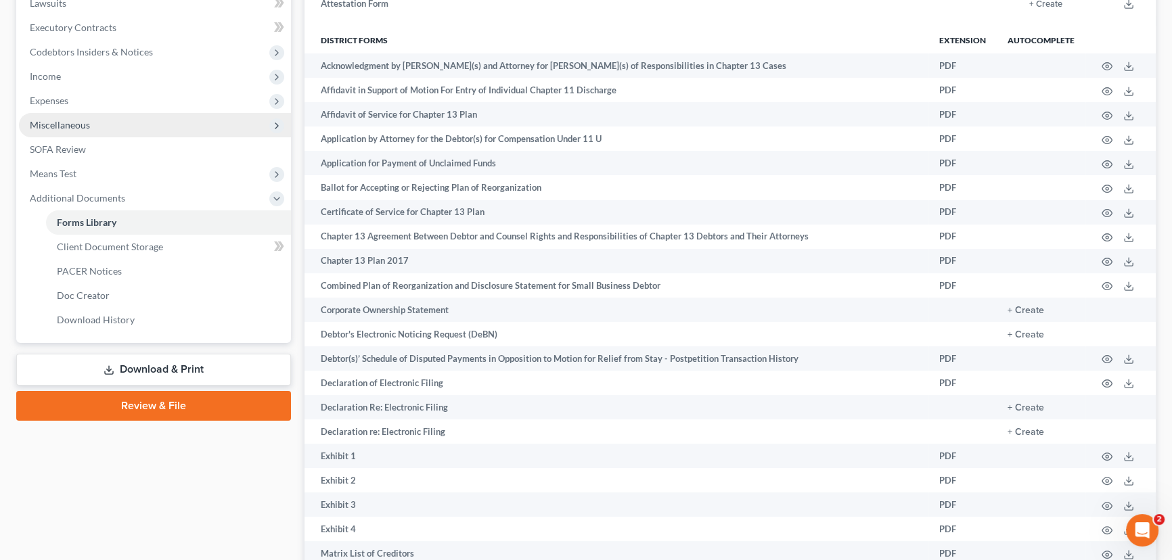
click at [76, 127] on span "Miscellaneous" at bounding box center [60, 125] width 60 height 12
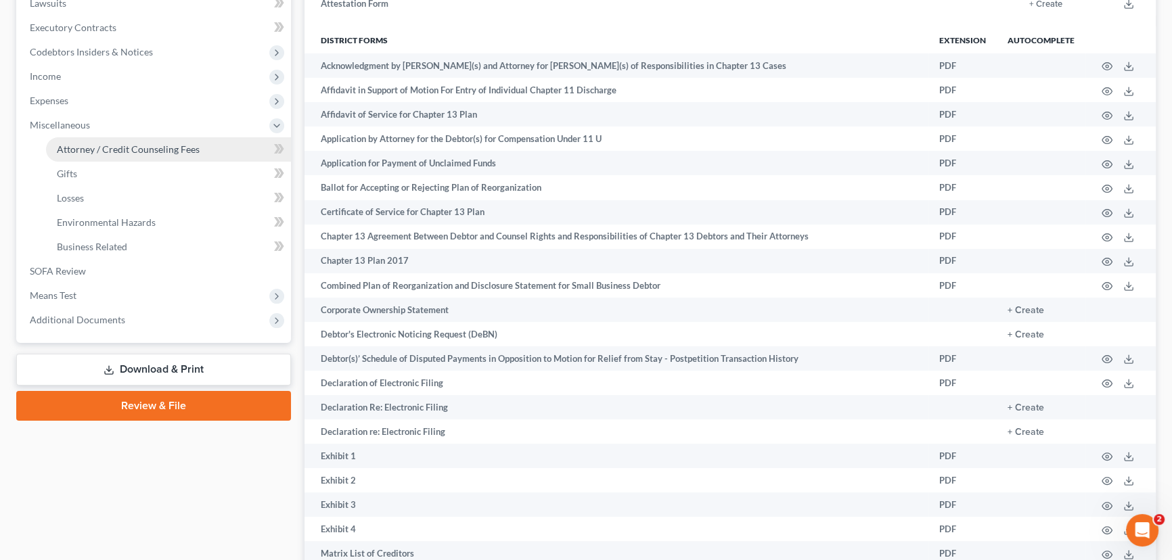
click at [93, 146] on span "Attorney / Credit Counseling Fees" at bounding box center [128, 149] width 143 height 12
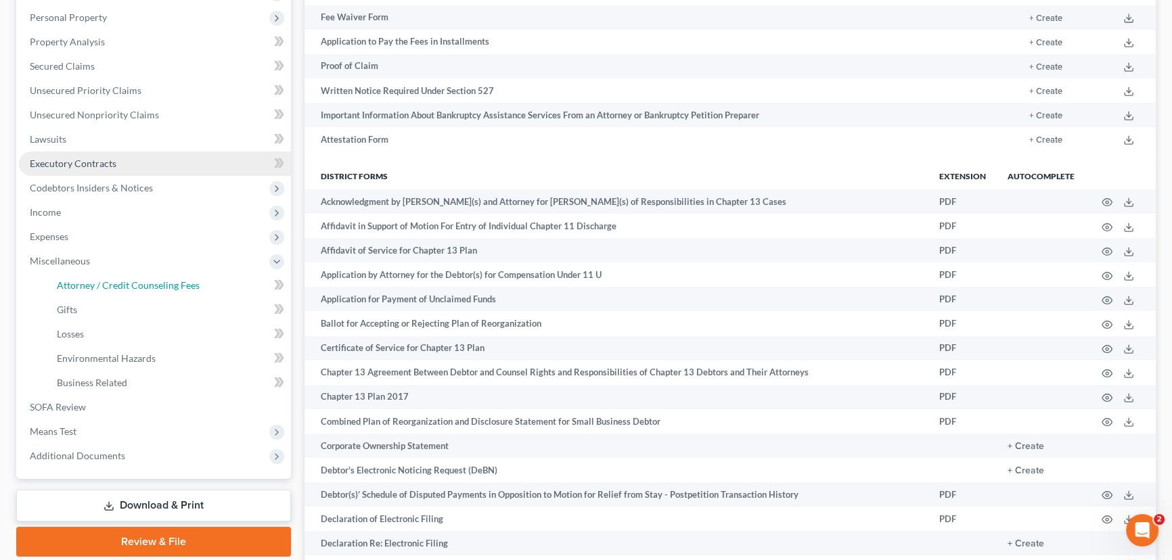
select select "0"
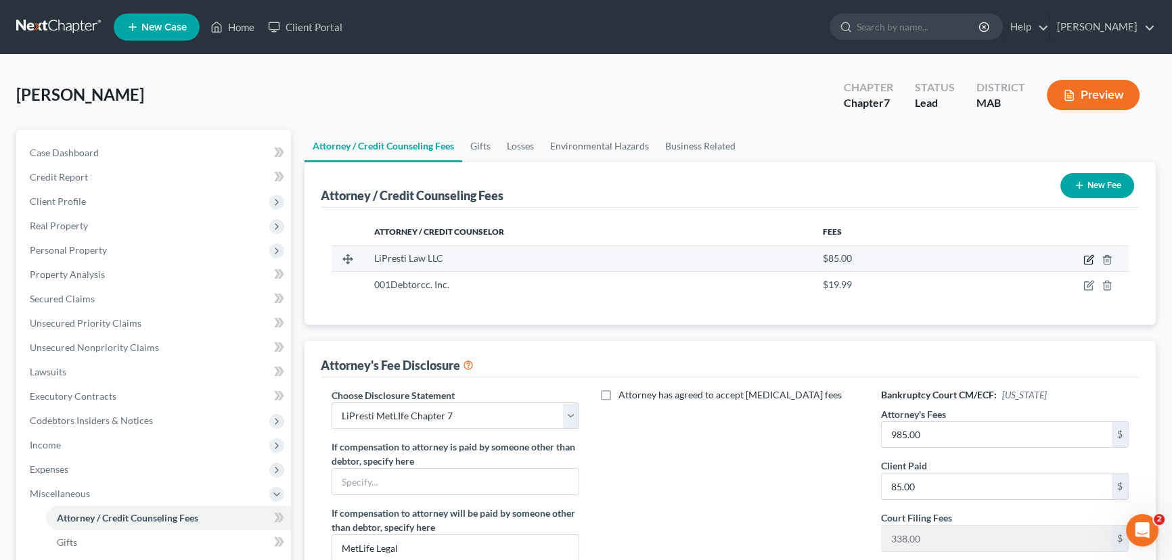
click at [1084, 257] on icon "button" at bounding box center [1088, 261] width 8 height 8
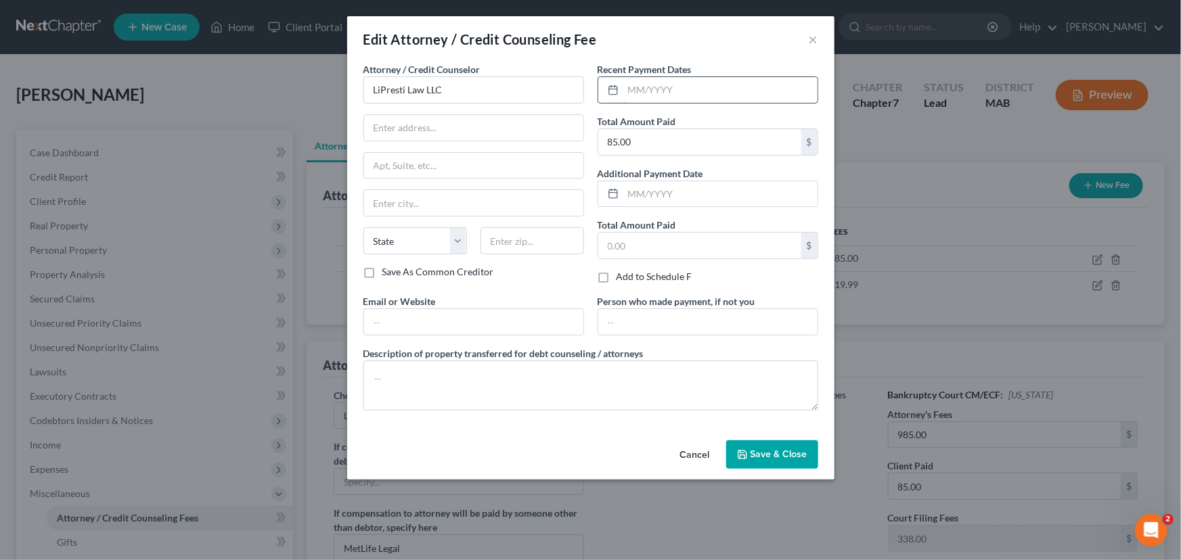
click at [627, 97] on input "text" at bounding box center [720, 90] width 194 height 26
type input "08/08/2025"
drag, startPoint x: 465, startPoint y: 93, endPoint x: 363, endPoint y: 93, distance: 102.2
click at [363, 93] on input "LiPresti Law LLC" at bounding box center [473, 89] width 221 height 27
type input "Joseph G. Butler"
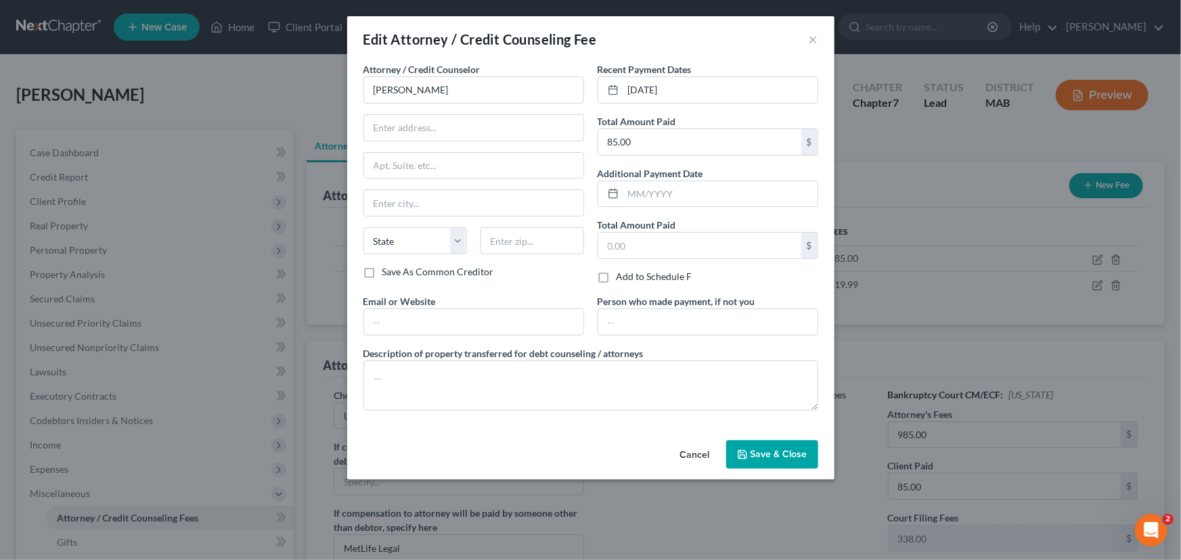
click at [789, 453] on span "Save & Close" at bounding box center [779, 455] width 57 height 12
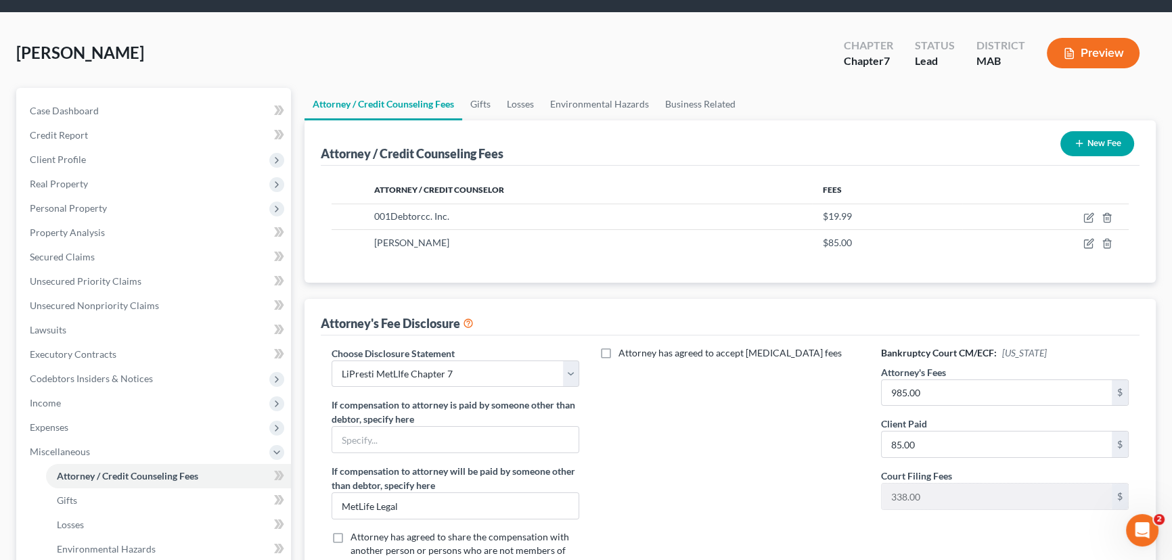
scroll to position [279, 0]
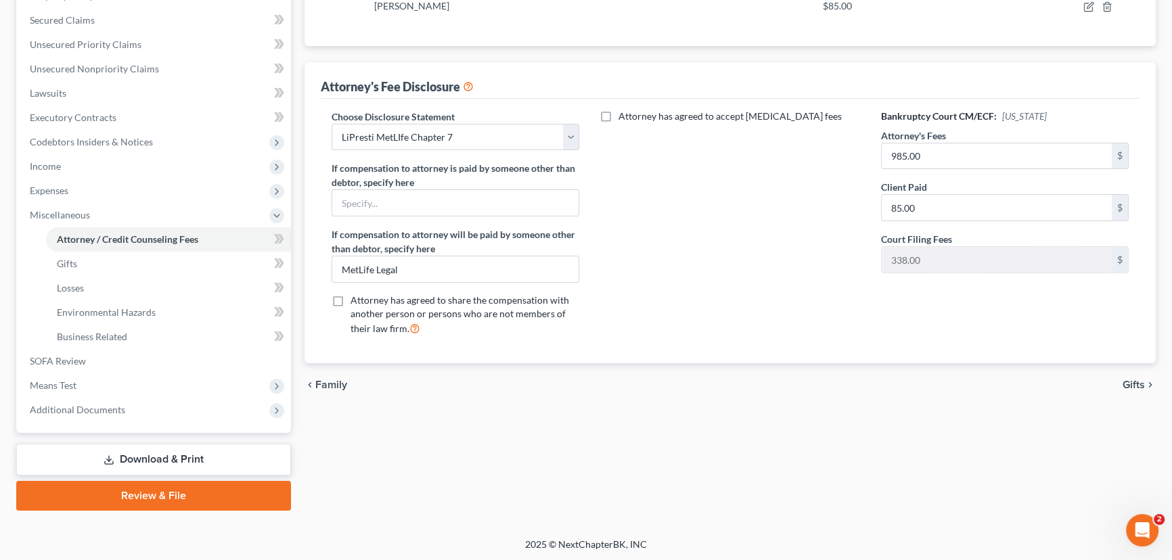
click at [135, 453] on link "Download & Print" at bounding box center [153, 460] width 275 height 32
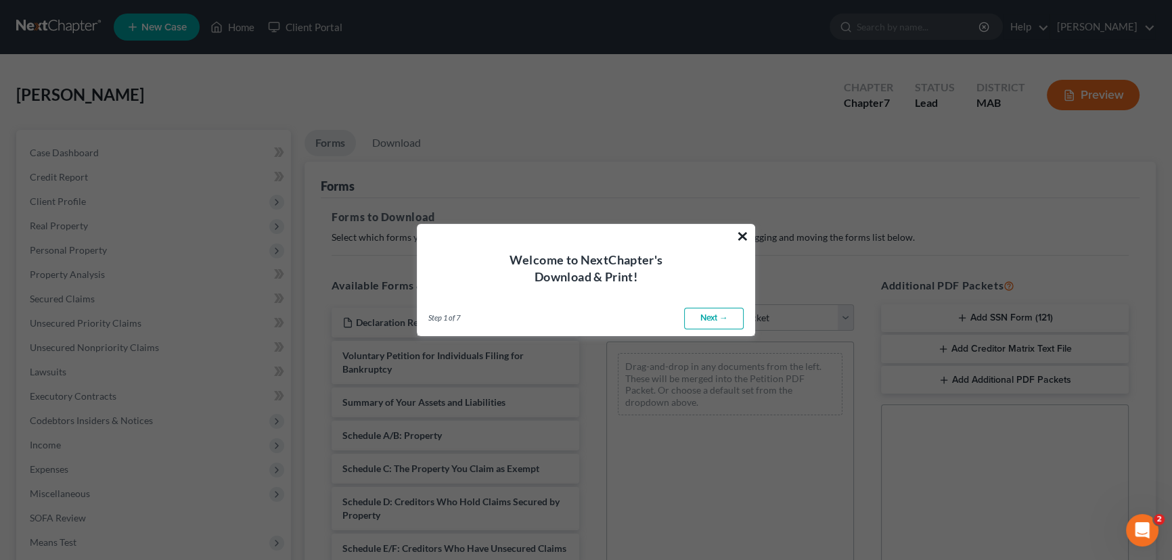
click at [747, 231] on button "×" at bounding box center [742, 236] width 13 height 22
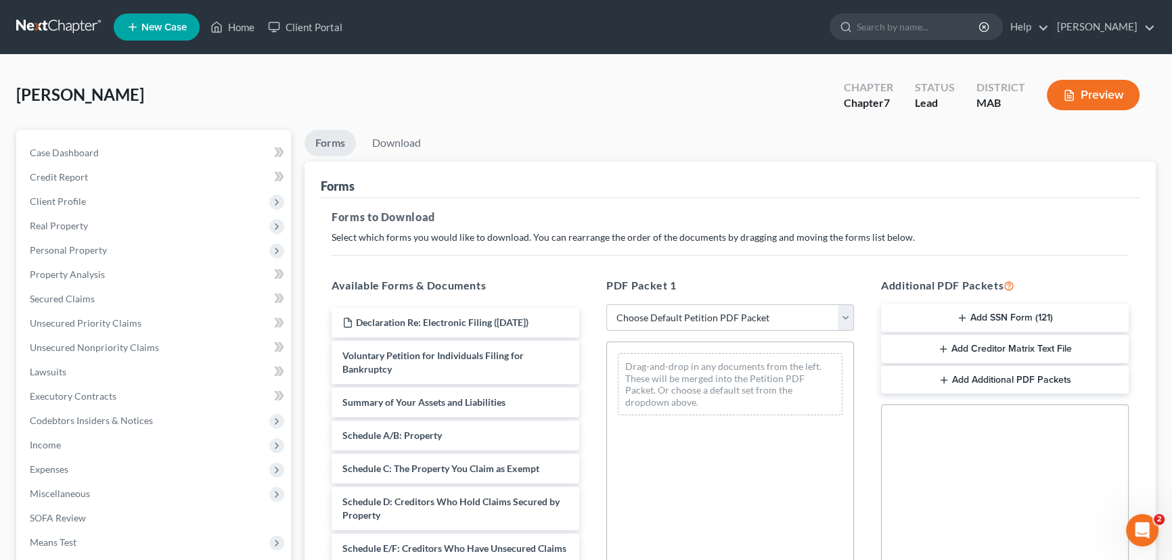
click at [843, 313] on select "Choose Default Petition PDF Packet Complete Bankruptcy Petition (all forms and …" at bounding box center [730, 318] width 248 height 27
select select "0"
click at [606, 305] on select "Choose Default Petition PDF Packet Complete Bankruptcy Petition (all forms and …" at bounding box center [730, 318] width 248 height 27
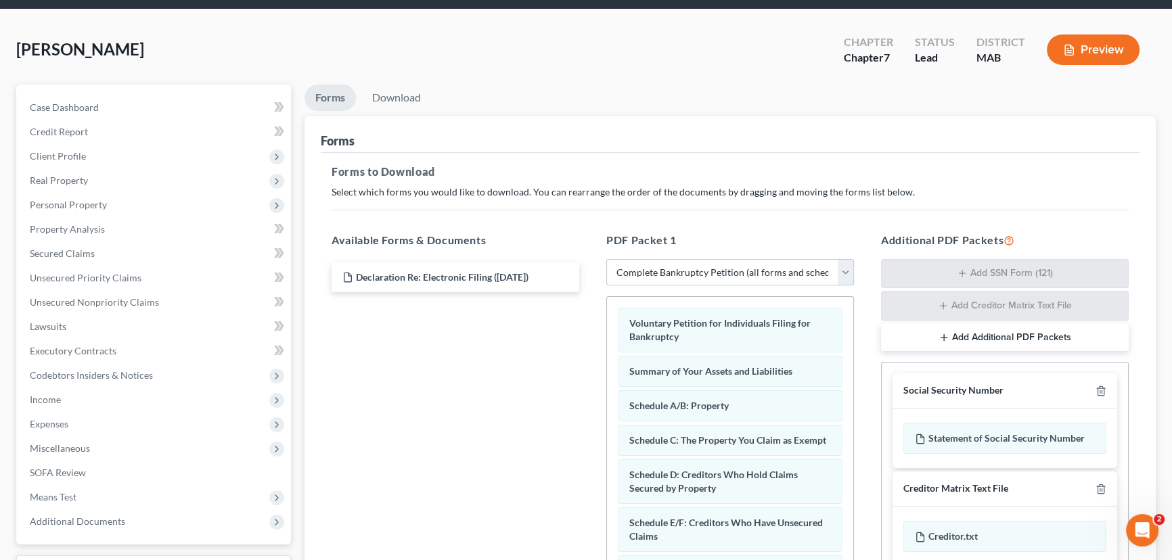
scroll to position [123, 0]
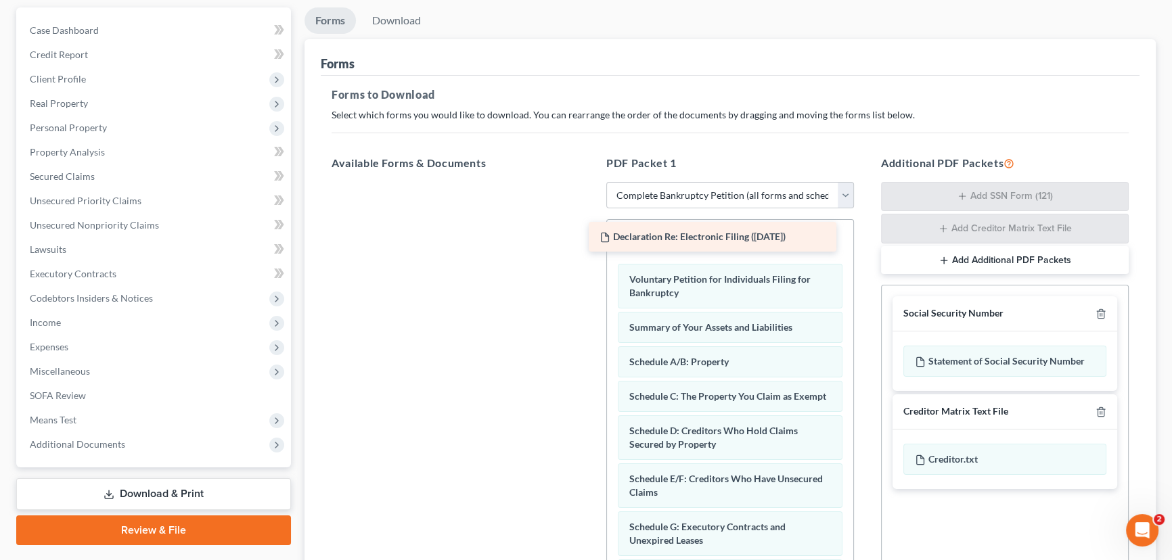
drag, startPoint x: 483, startPoint y: 203, endPoint x: 740, endPoint y: 242, distance: 260.1
click at [590, 182] on div "Declaration Re: Electronic Filing (08/11/2025) Declaration Re: Electronic Filin…" at bounding box center [455, 182] width 269 height 0
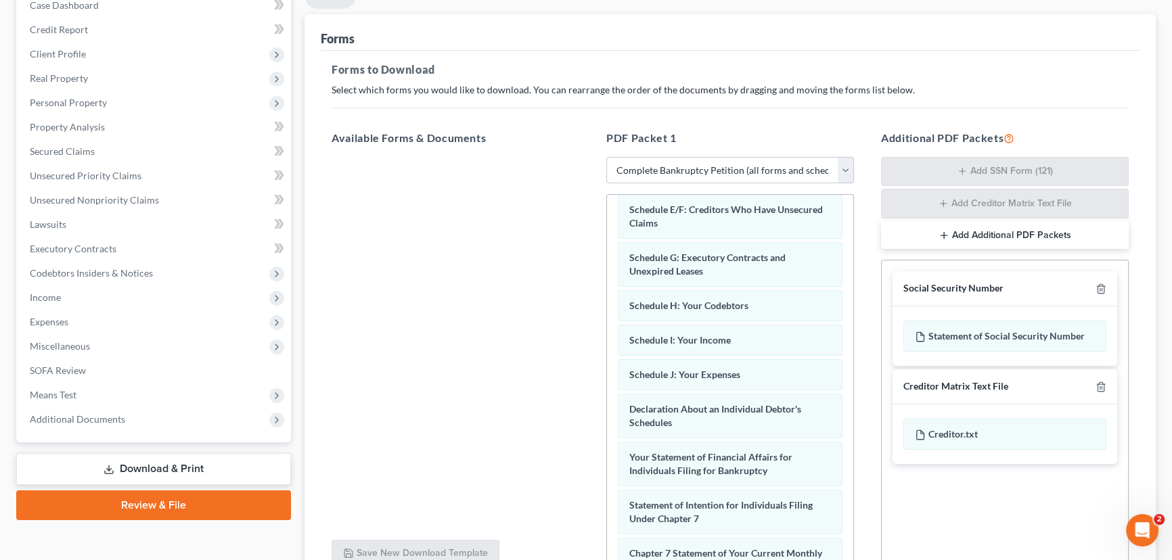
scroll to position [275, 0]
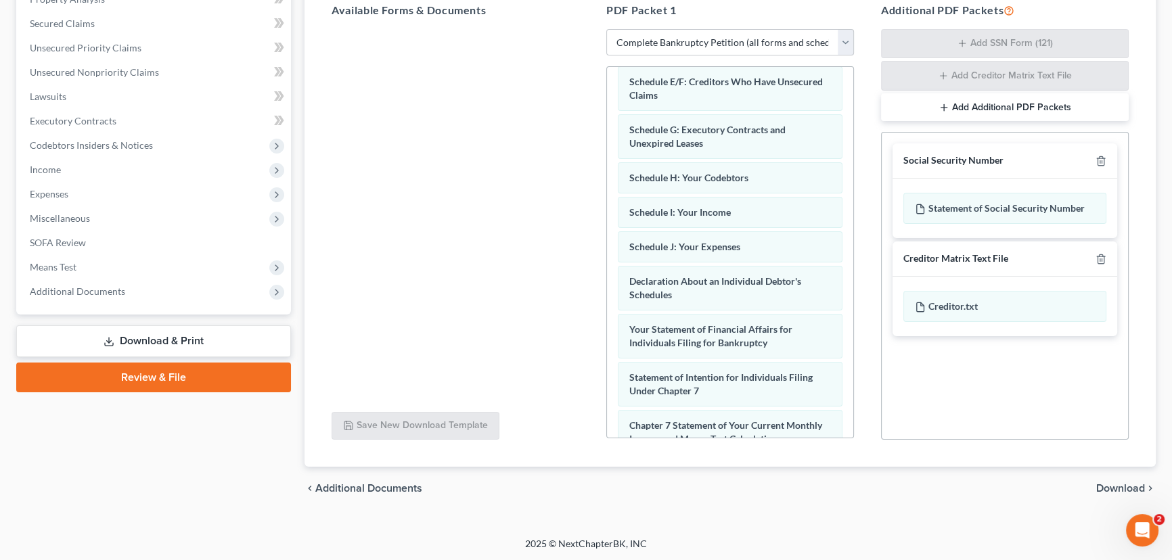
click at [1122, 486] on span "Download" at bounding box center [1121, 488] width 49 height 11
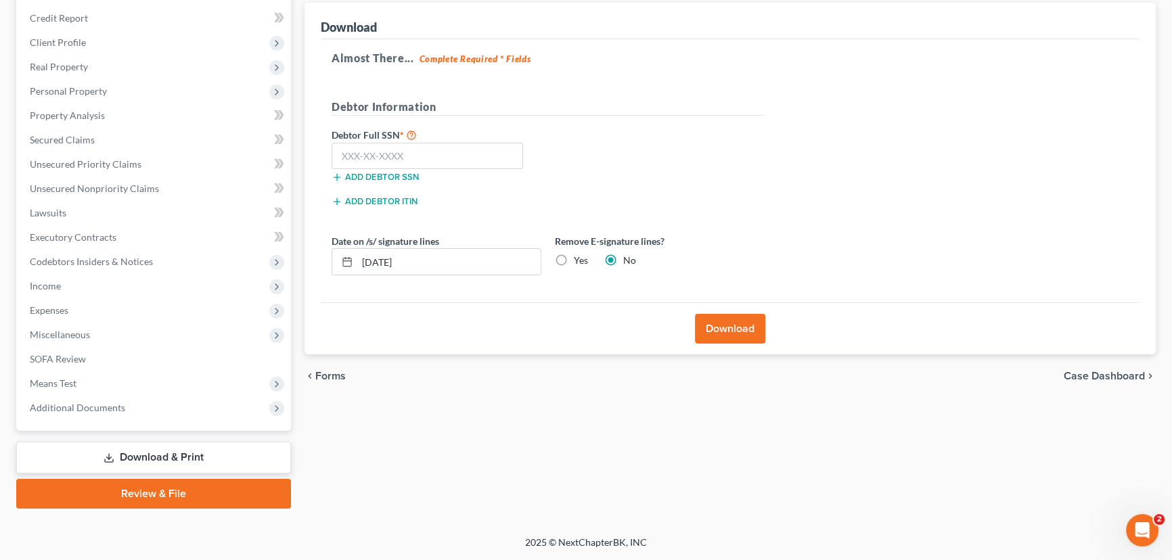
scroll to position [157, 0]
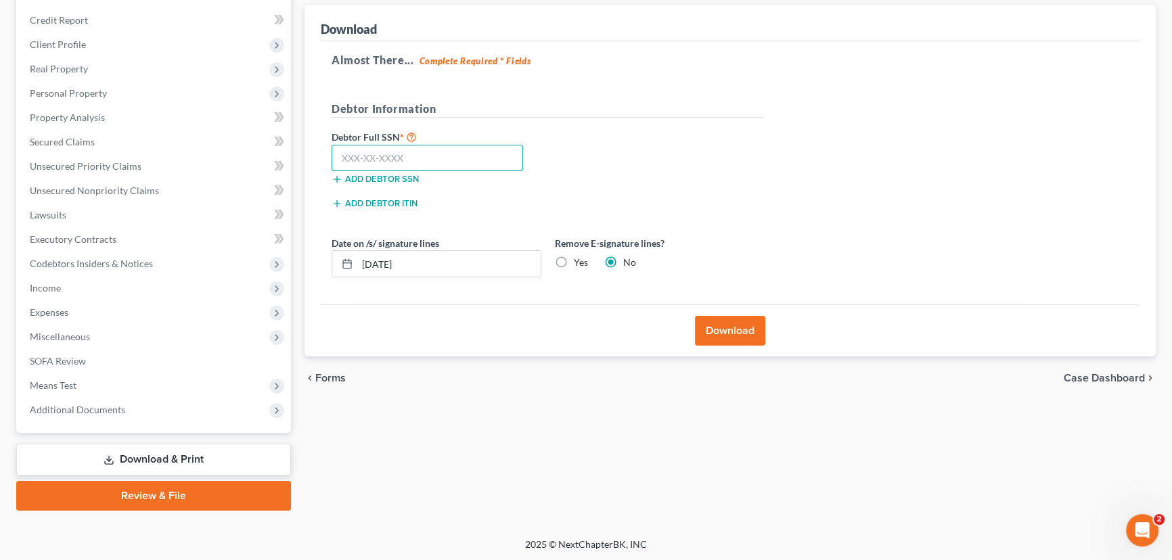
click at [339, 150] on input "text" at bounding box center [428, 158] width 192 height 27
type input "022-54-3328"
click at [574, 262] on label "Yes" at bounding box center [581, 263] width 14 height 14
click at [579, 262] on input "Yes" at bounding box center [583, 260] width 9 height 9
radio input "true"
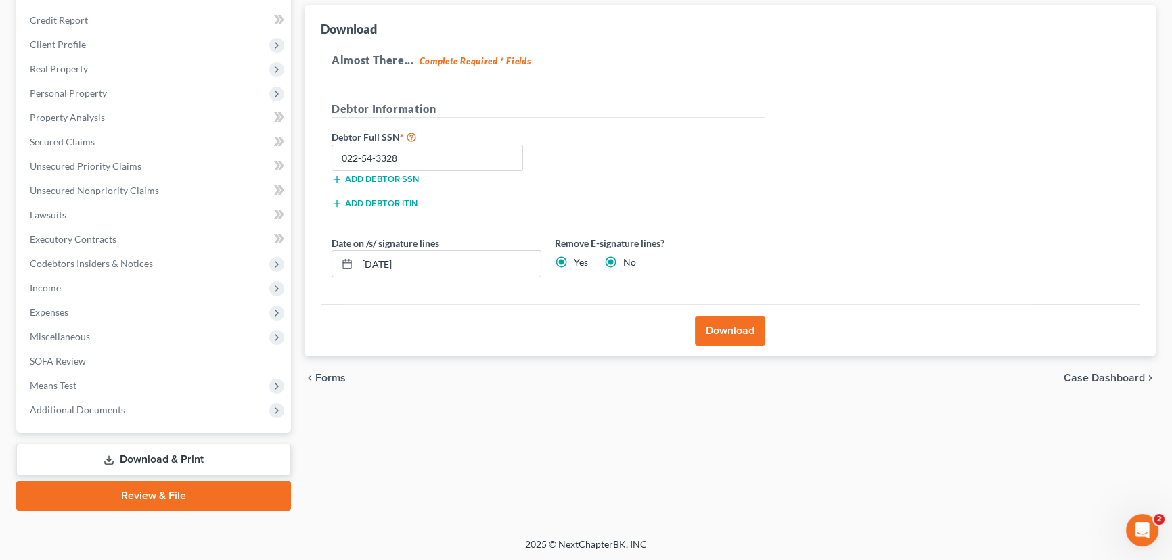
radio input "false"
click at [738, 328] on button "Download" at bounding box center [730, 331] width 70 height 30
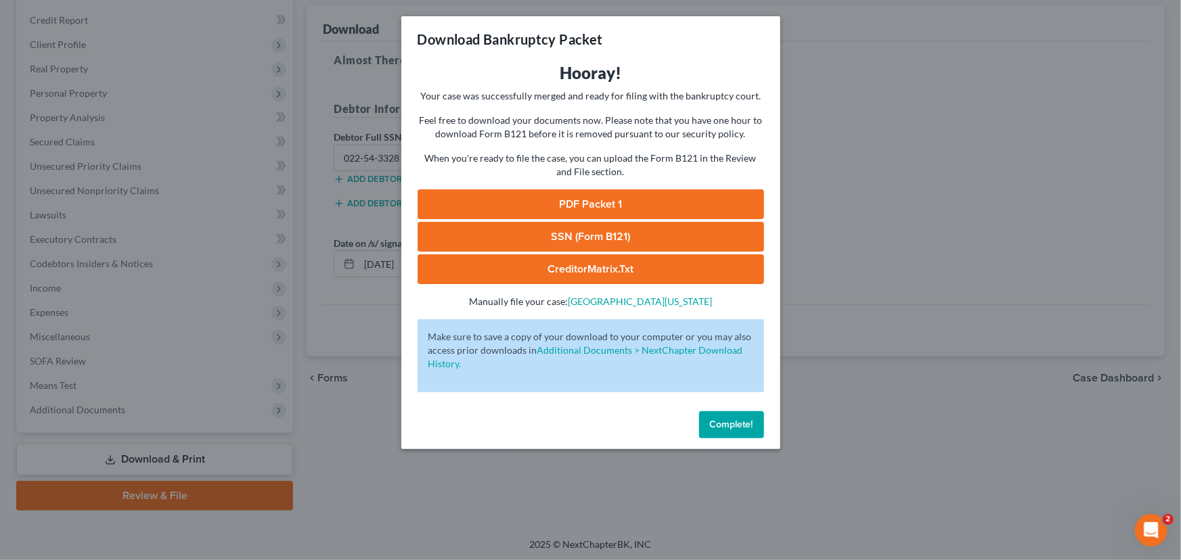
click at [565, 196] on link "PDF Packet 1" at bounding box center [591, 205] width 347 height 30
click at [602, 244] on link "SSN (Form B121)" at bounding box center [591, 237] width 347 height 30
click at [595, 261] on link "CreditorMatrix.txt" at bounding box center [591, 269] width 347 height 30
click at [739, 435] on button "Complete!" at bounding box center [731, 425] width 65 height 27
